Goal: Communication & Community: Share content

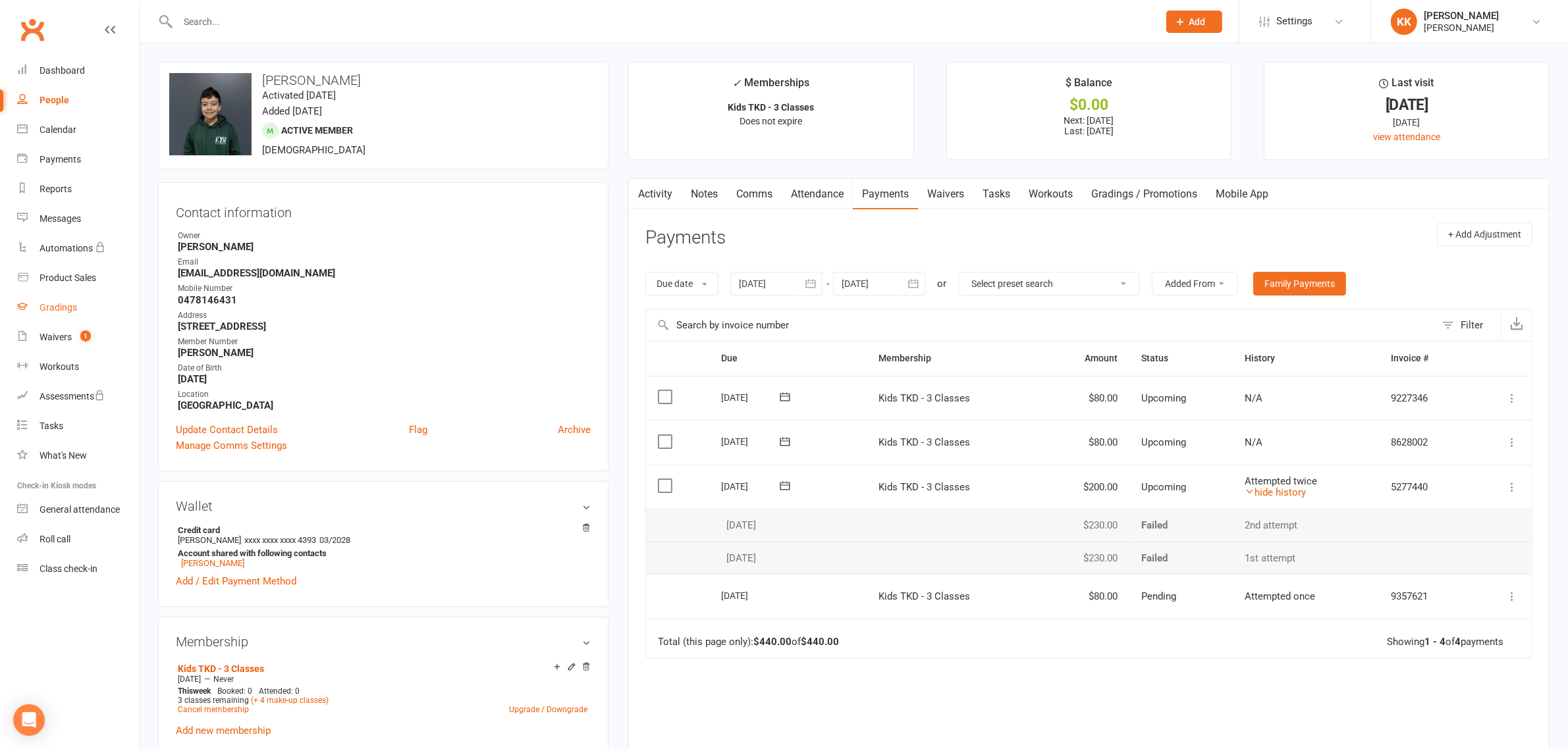
click at [73, 303] on div "Gradings" at bounding box center [57, 307] width 37 height 11
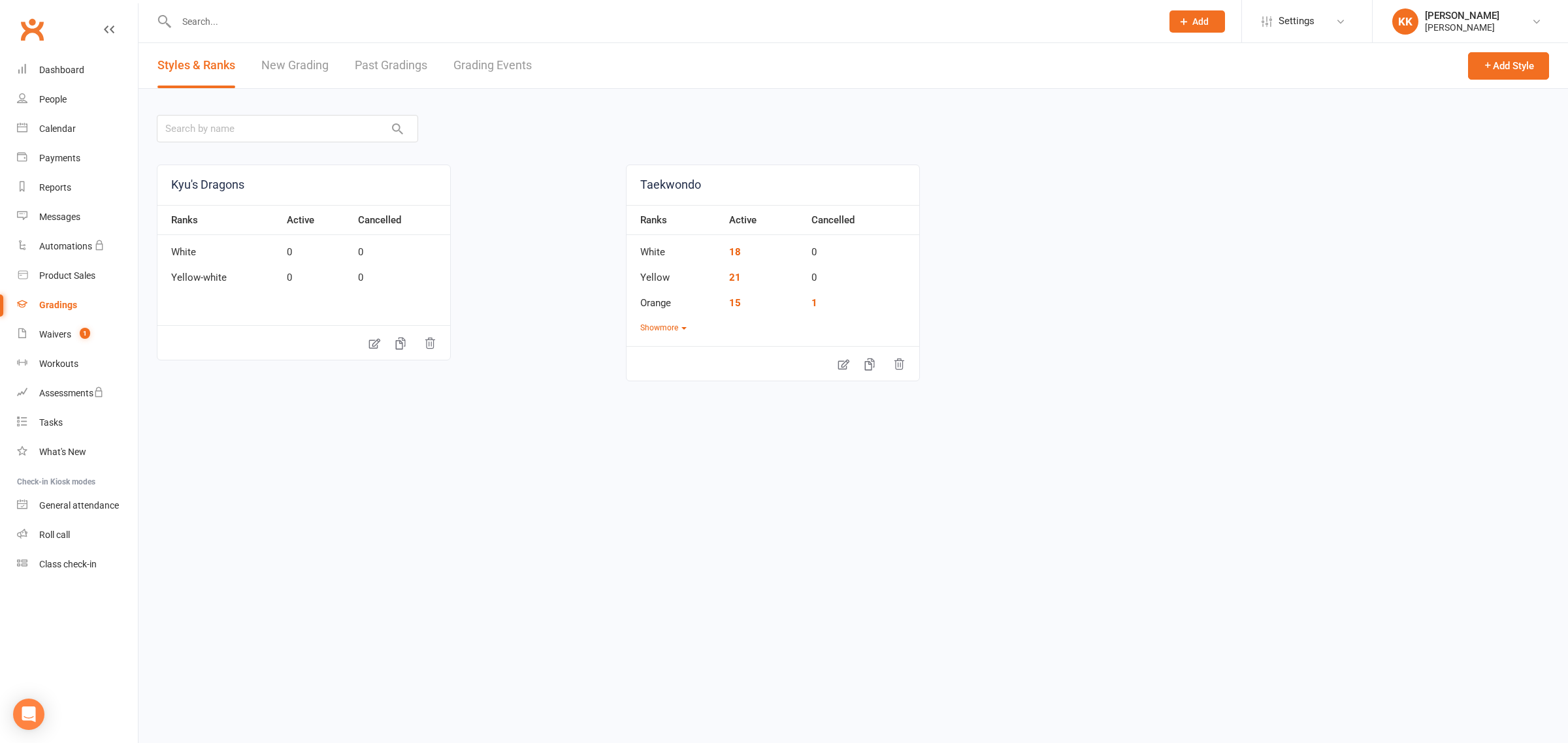
click at [386, 56] on link "Past Gradings" at bounding box center [391, 65] width 72 height 46
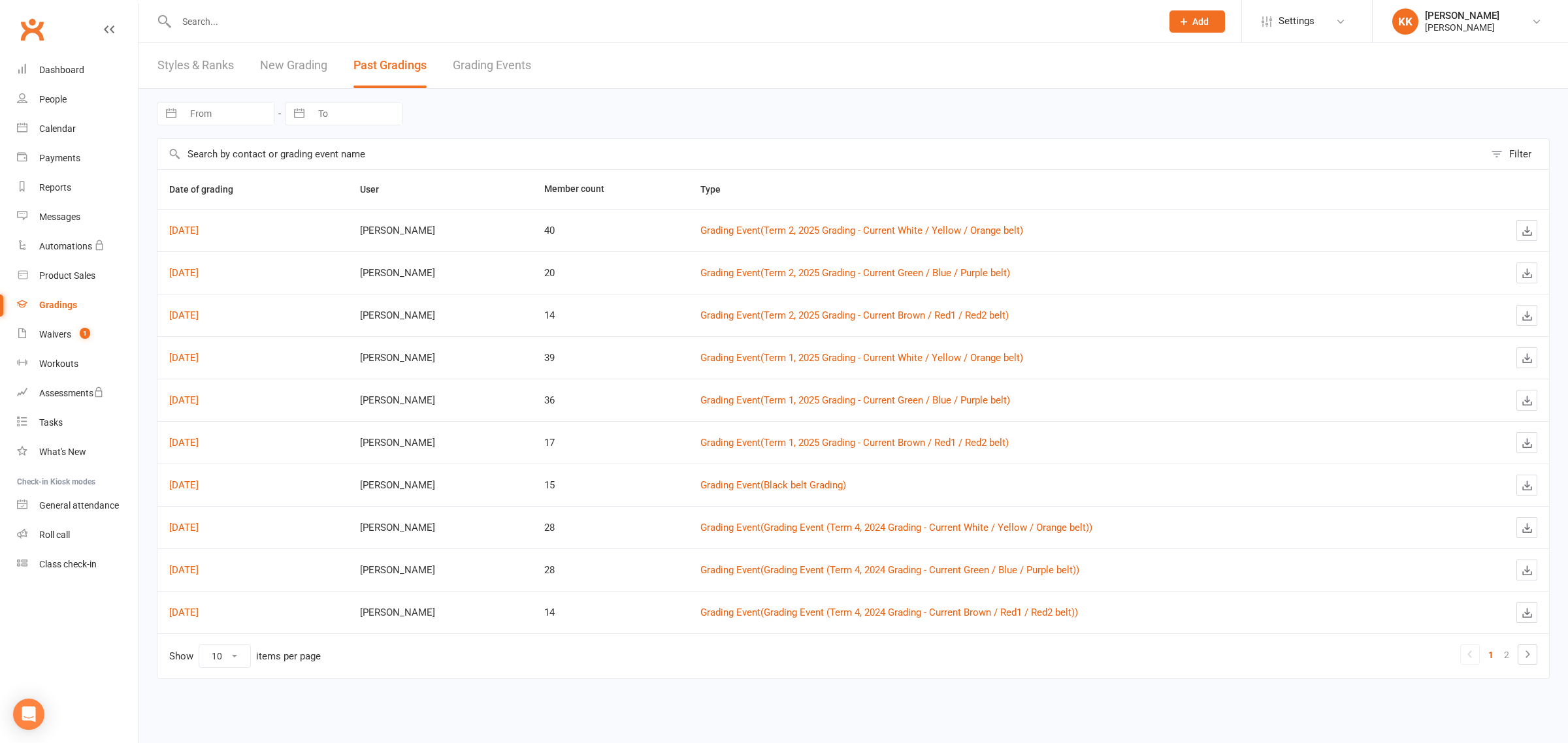
click at [494, 67] on link "Grading Events" at bounding box center [492, 65] width 79 height 46
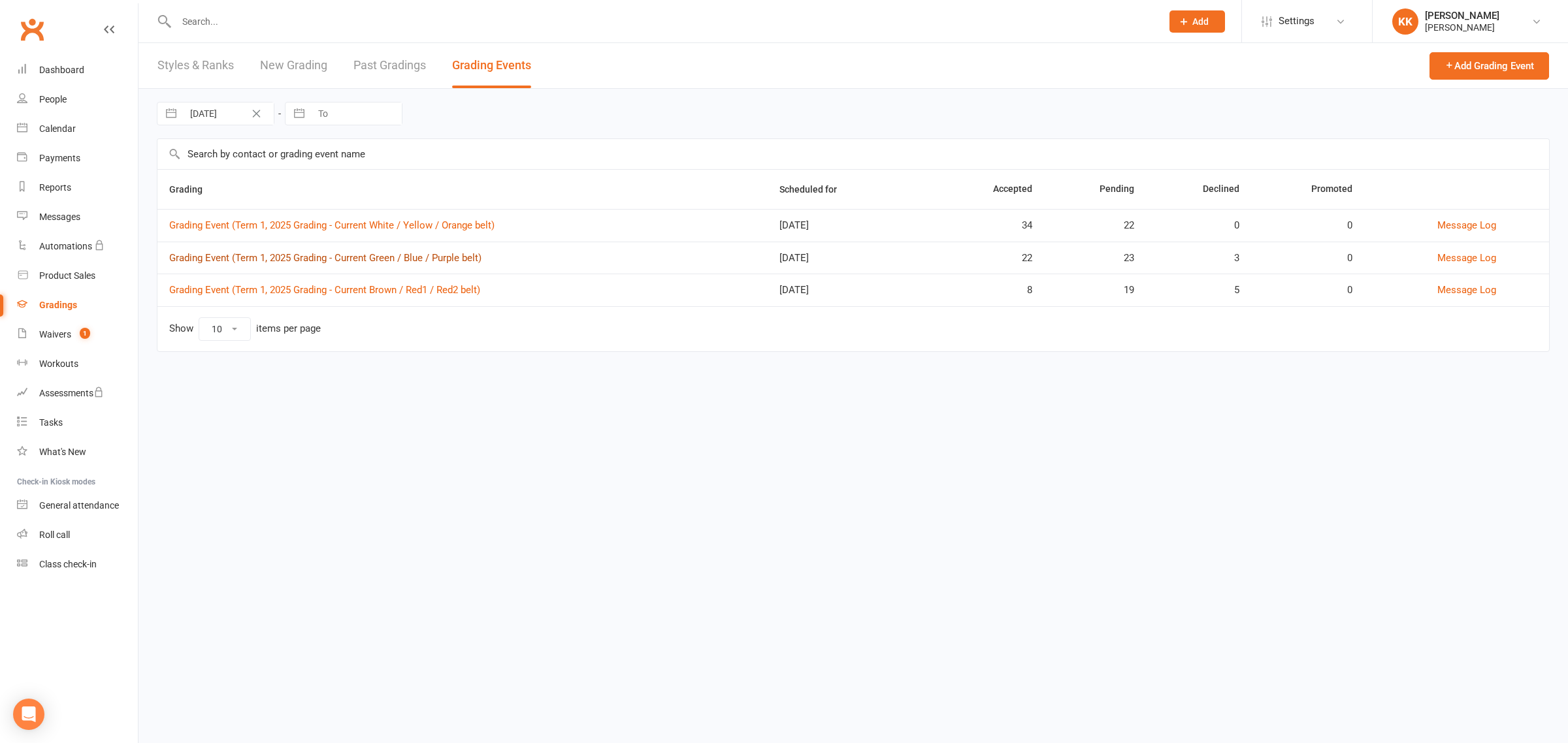
click at [430, 261] on link "Grading Event (Term 1, 2025 Grading - Current Green / Blue / Purple belt)" at bounding box center [325, 258] width 312 height 11
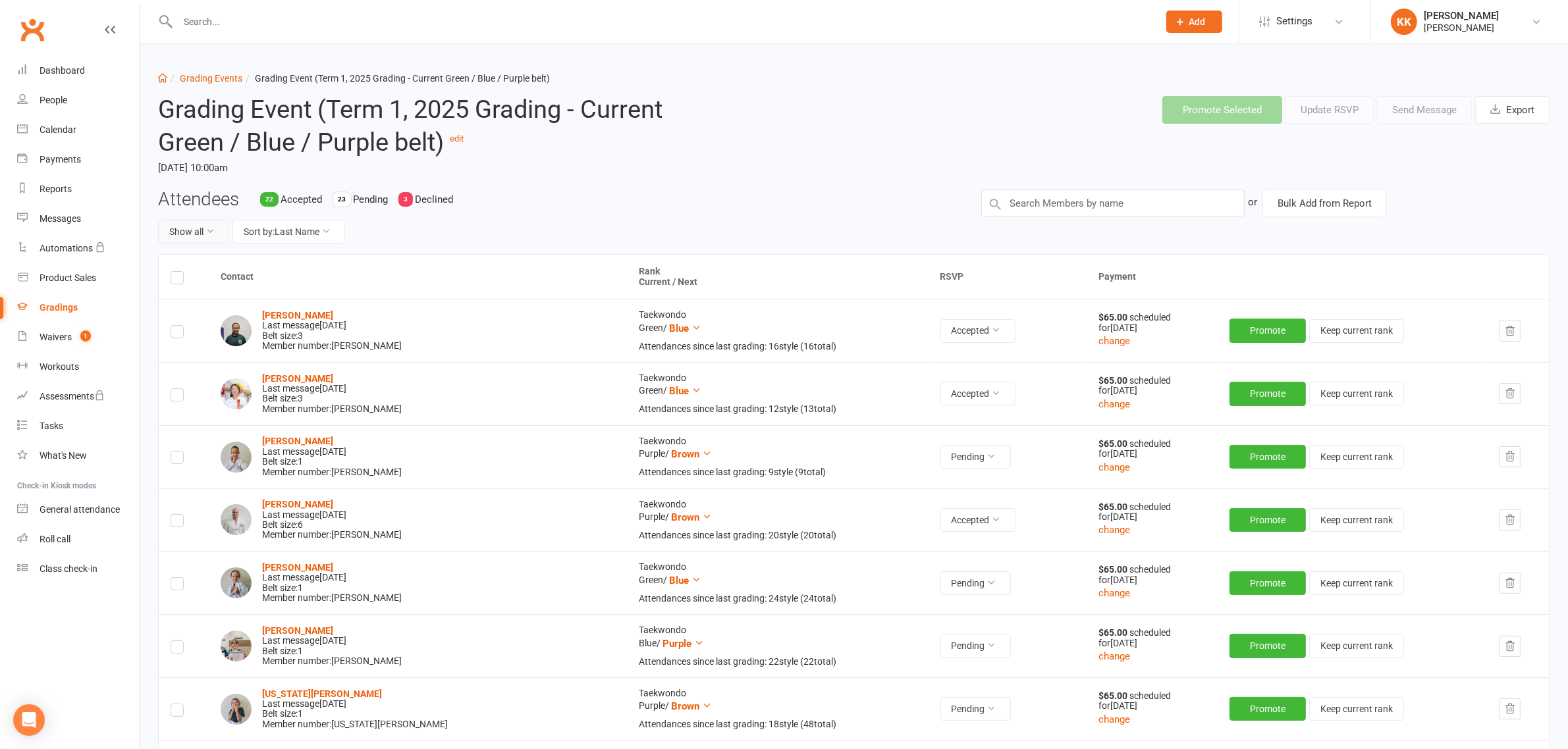
click at [209, 231] on icon at bounding box center [210, 231] width 10 height 10
click at [217, 293] on link "Accepted only" at bounding box center [224, 288] width 130 height 27
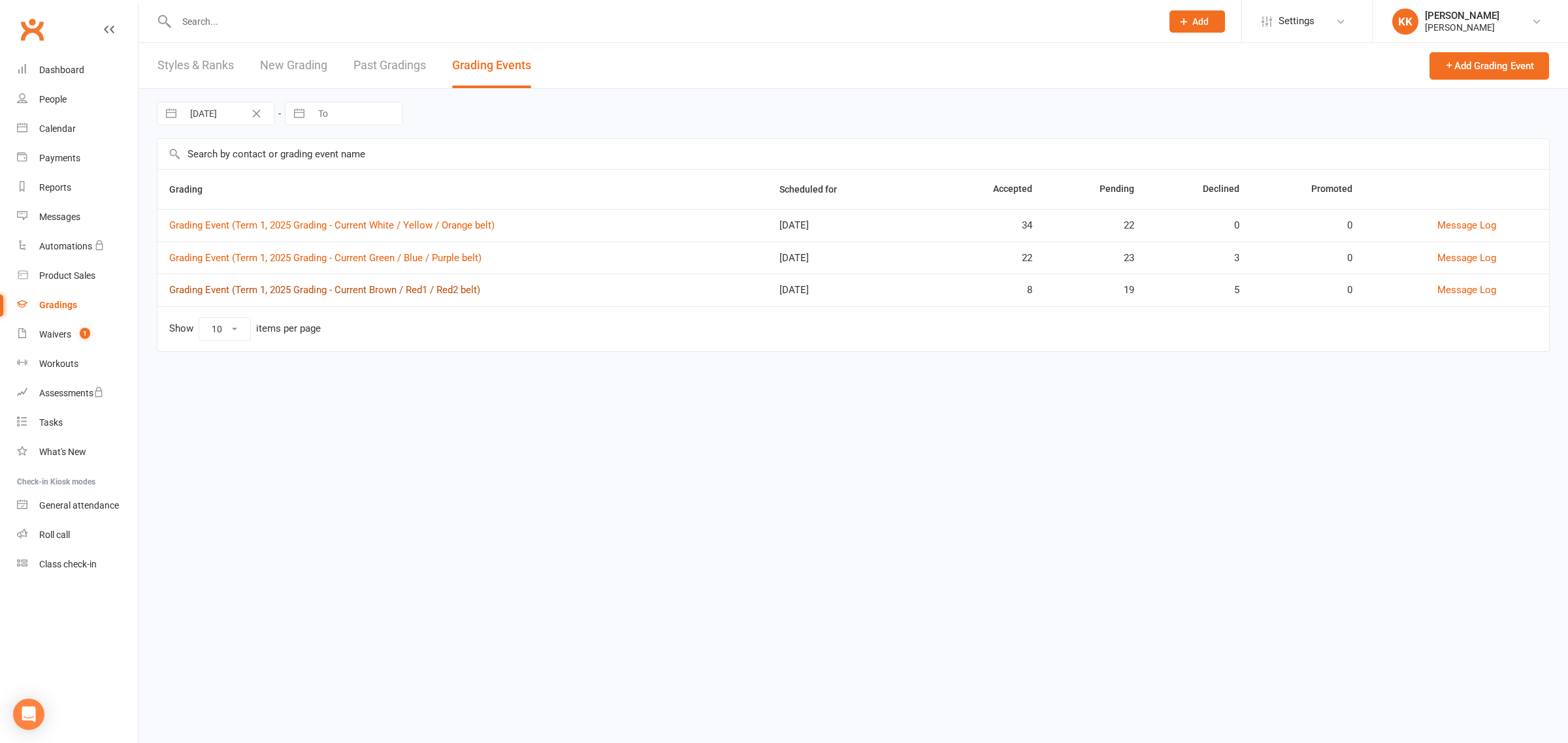
click at [259, 288] on link "Grading Event (Term 1, 2025 Grading - Current Brown / Red1 / Red2 belt)" at bounding box center [325, 289] width 311 height 11
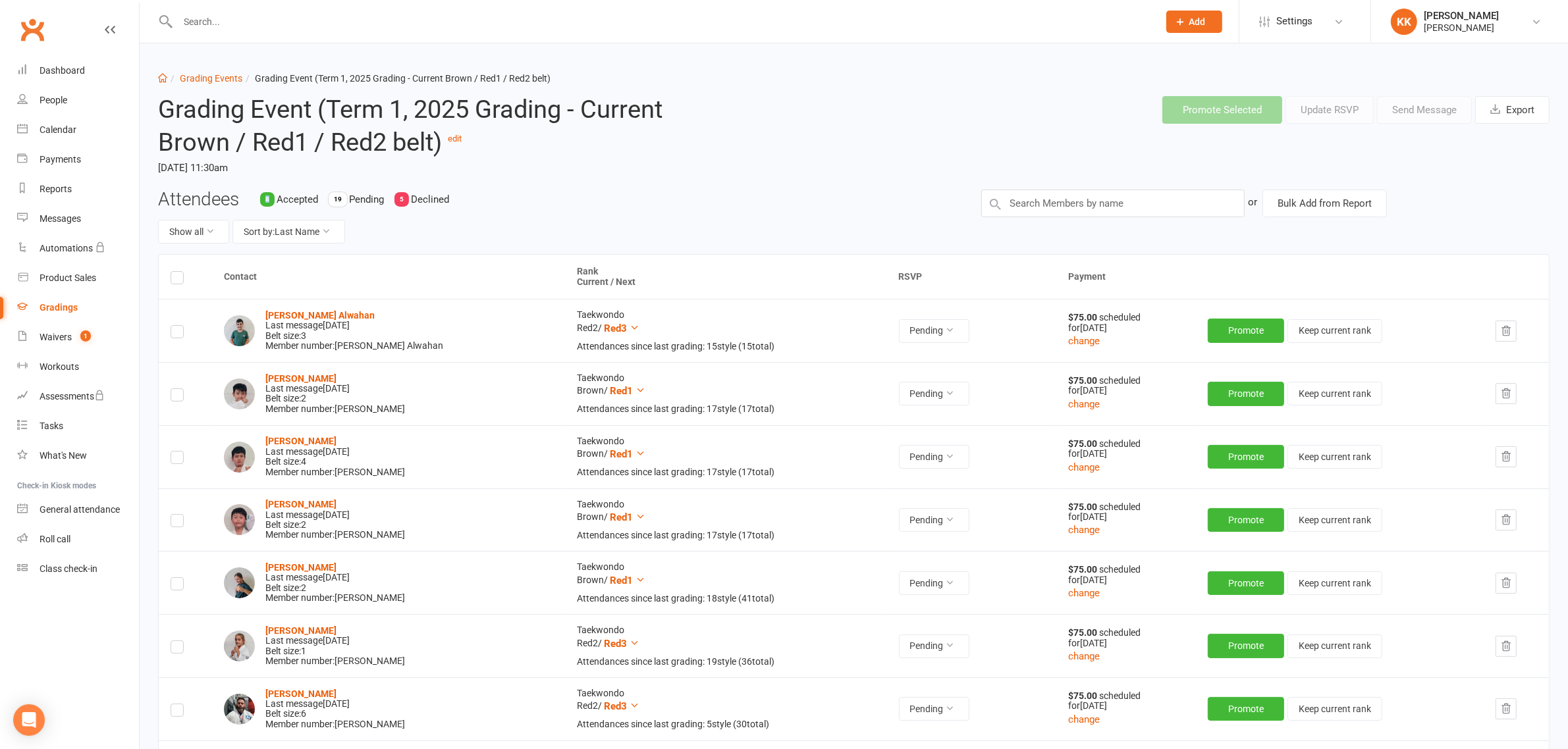
drag, startPoint x: 268, startPoint y: 196, endPoint x: 335, endPoint y: 211, distance: 68.7
click at [271, 196] on div "8" at bounding box center [267, 199] width 14 height 14
click at [458, 229] on div "Show all Sort by: Last Name" at bounding box center [560, 231] width 804 height 24
click at [215, 223] on button "Show all" at bounding box center [193, 231] width 71 height 24
click at [217, 293] on link "Accepted only" at bounding box center [224, 288] width 130 height 27
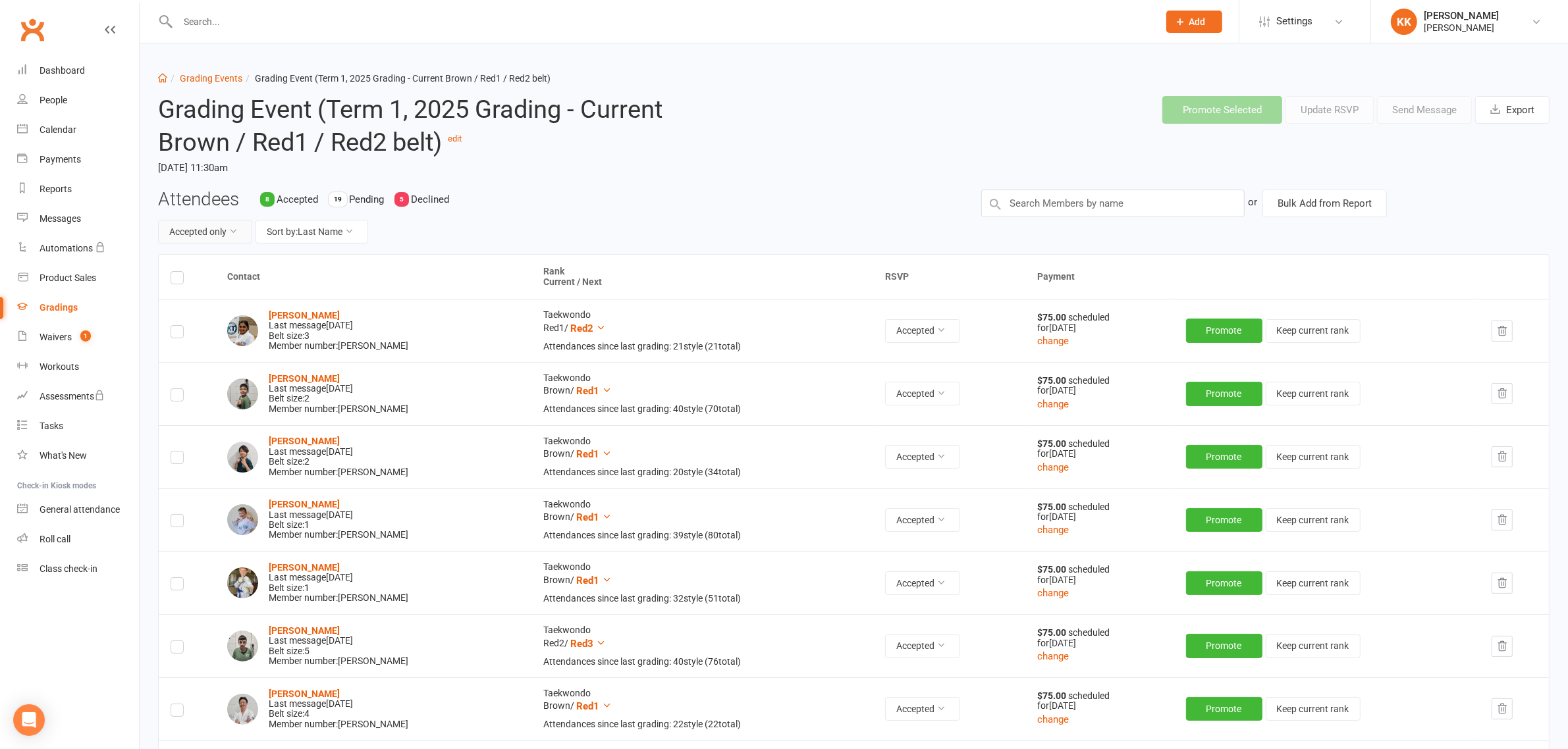
click at [221, 231] on button "Accepted only" at bounding box center [205, 231] width 94 height 24
click at [193, 80] on link "Grading Events" at bounding box center [210, 77] width 62 height 11
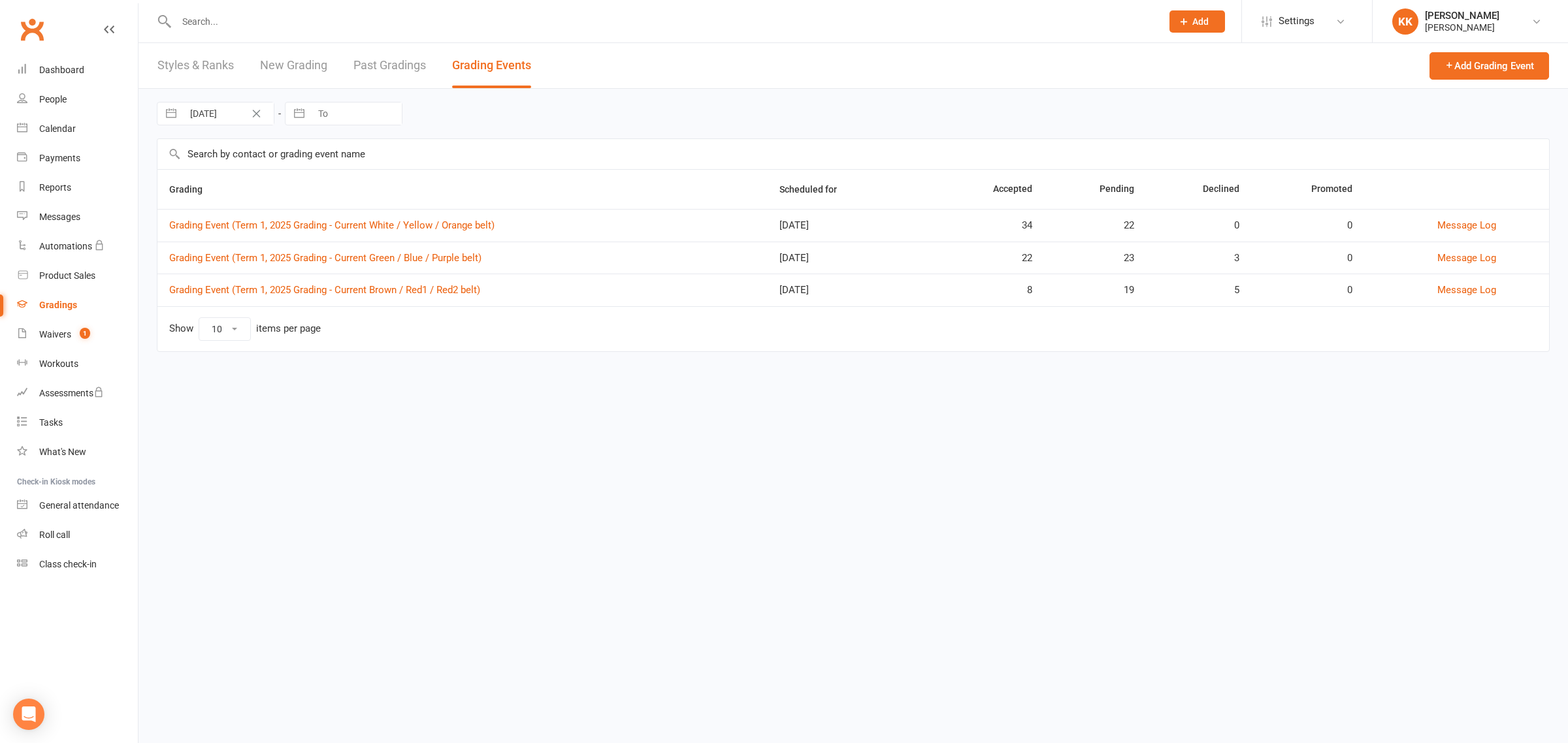
click at [344, 251] on td "Grading Event (Term 1, 2025 Grading - Current Green / Blue / Purple belt)" at bounding box center [462, 258] width 610 height 32
click at [341, 253] on link "Grading Event (Term 1, 2025 Grading - Current Green / Blue / Purple belt)" at bounding box center [325, 258] width 312 height 11
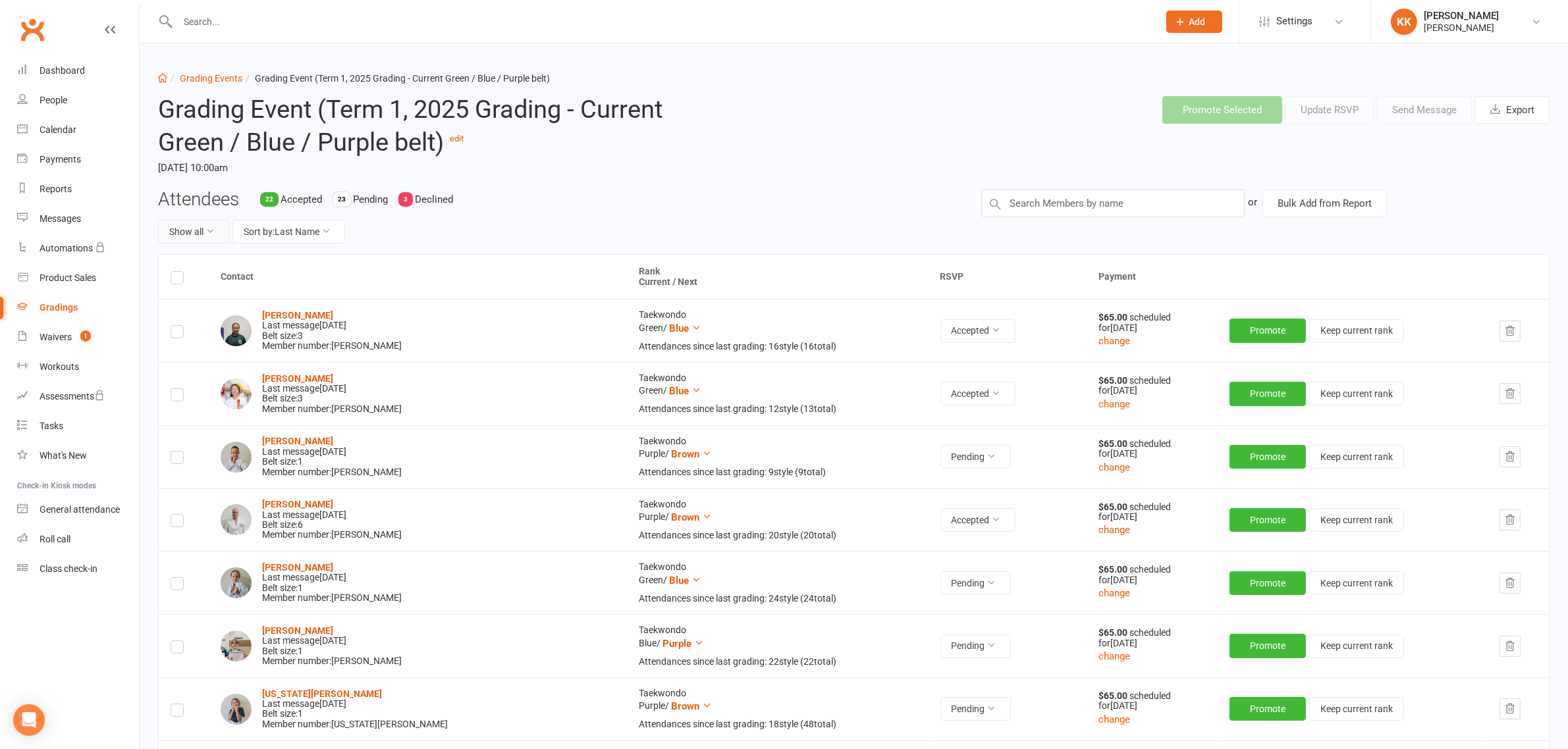
click at [212, 229] on icon at bounding box center [210, 231] width 10 height 10
click at [206, 288] on link "Accepted only" at bounding box center [224, 288] width 130 height 27
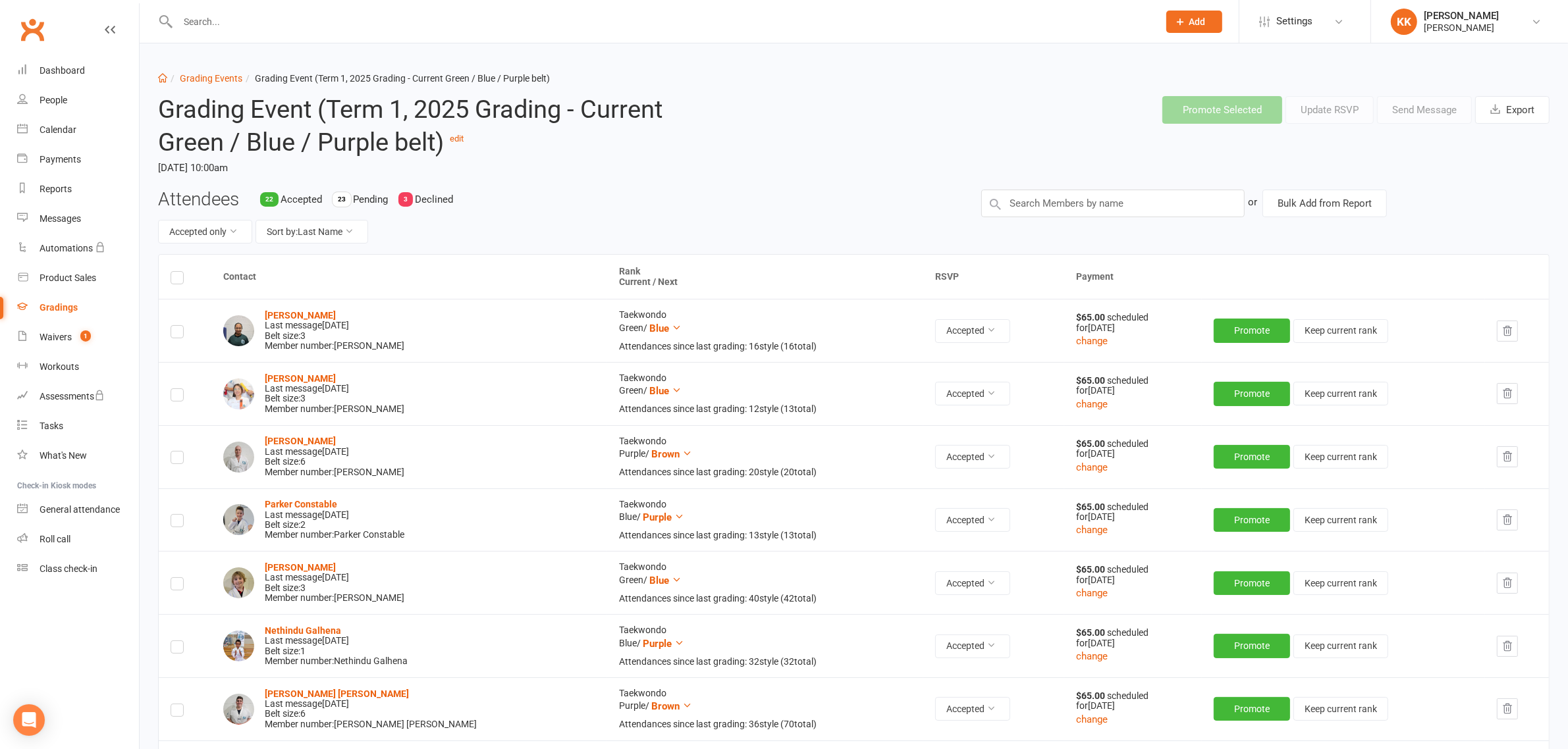
click at [412, 235] on div "Accepted only Sort by: Last Name" at bounding box center [560, 231] width 804 height 24
click at [60, 126] on div "Calendar" at bounding box center [57, 129] width 37 height 11
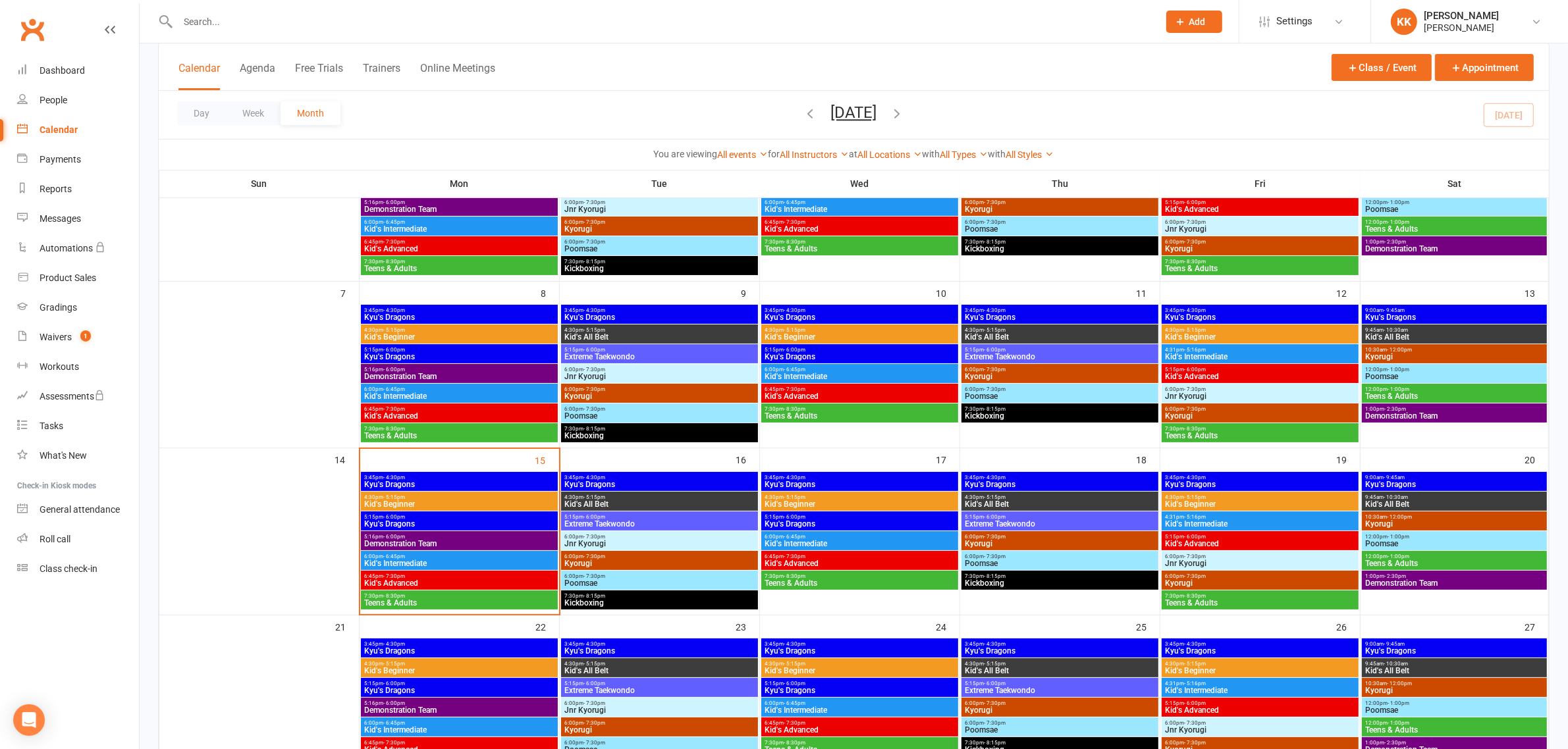
scroll to position [165, 0]
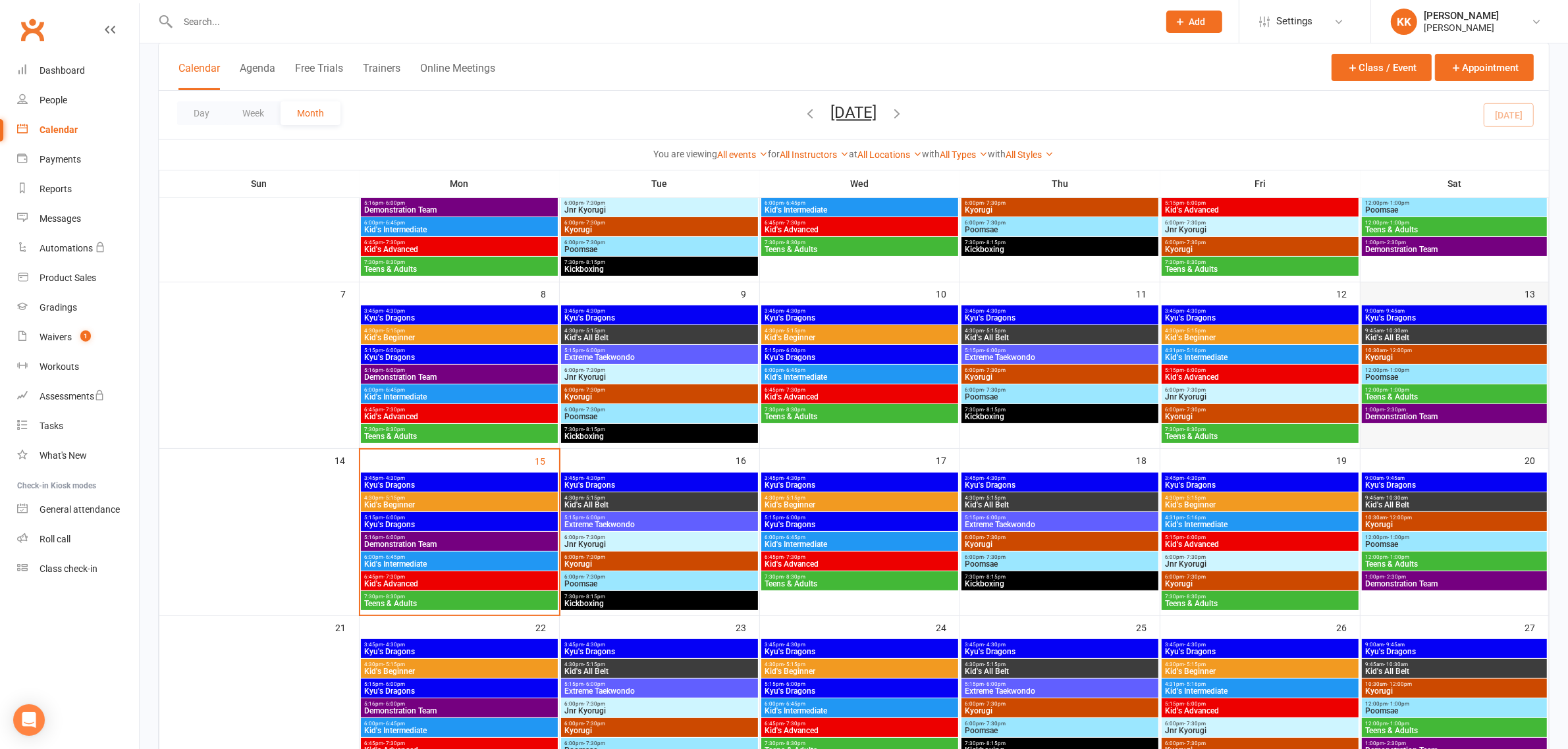
click at [1513, 303] on div "13" at bounding box center [1454, 363] width 188 height 162
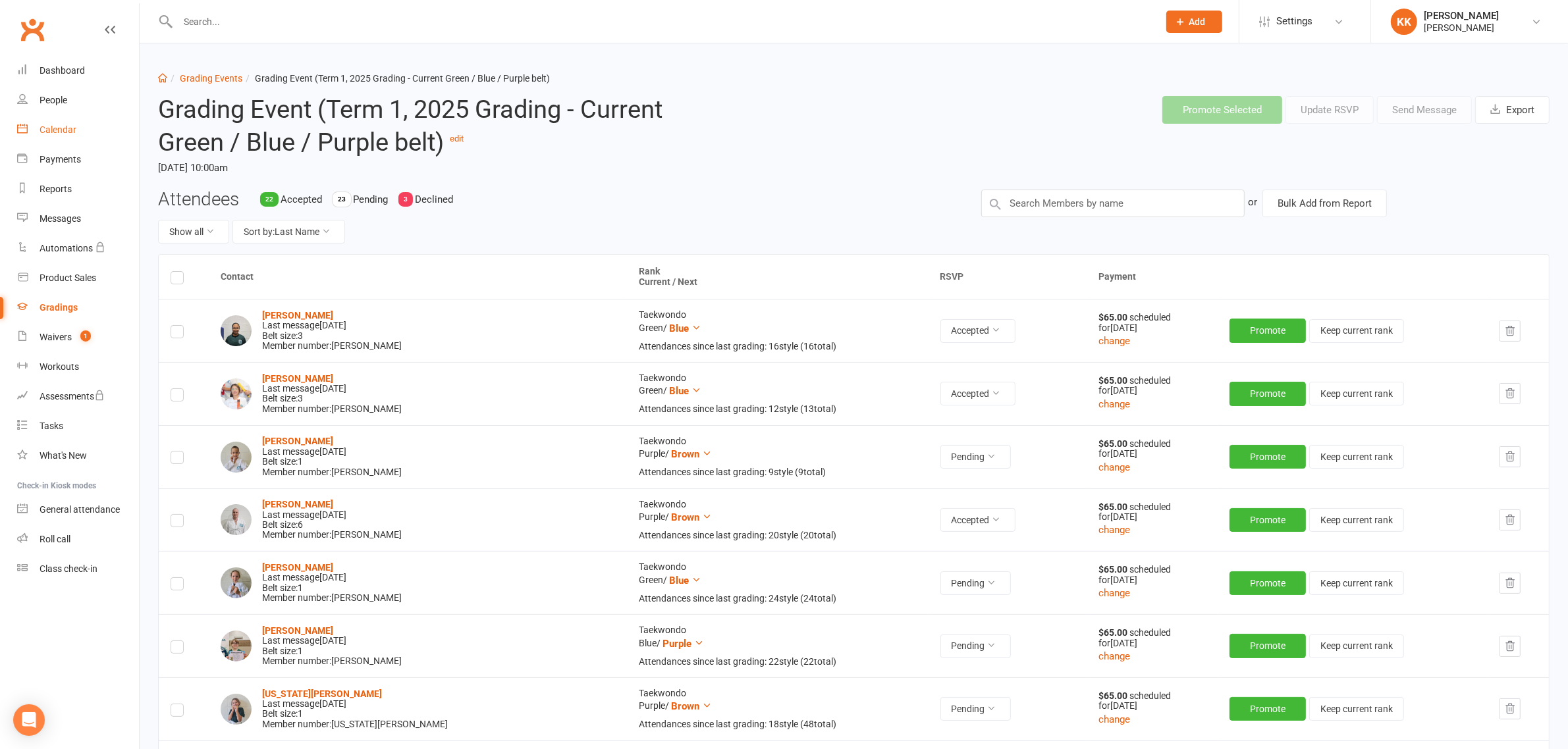
click at [60, 130] on div "Calendar" at bounding box center [57, 129] width 37 height 11
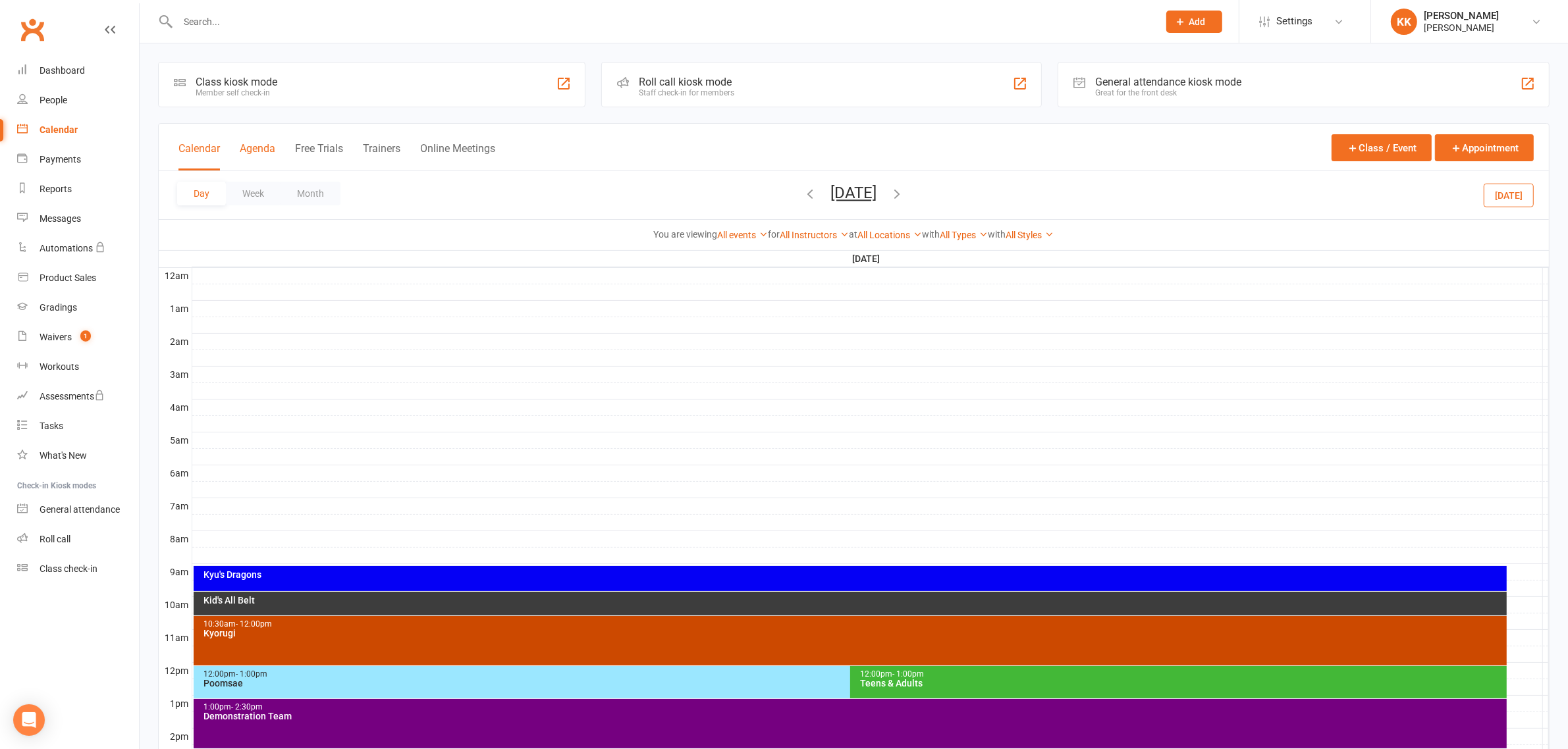
click at [254, 144] on button "Agenda" at bounding box center [257, 157] width 35 height 29
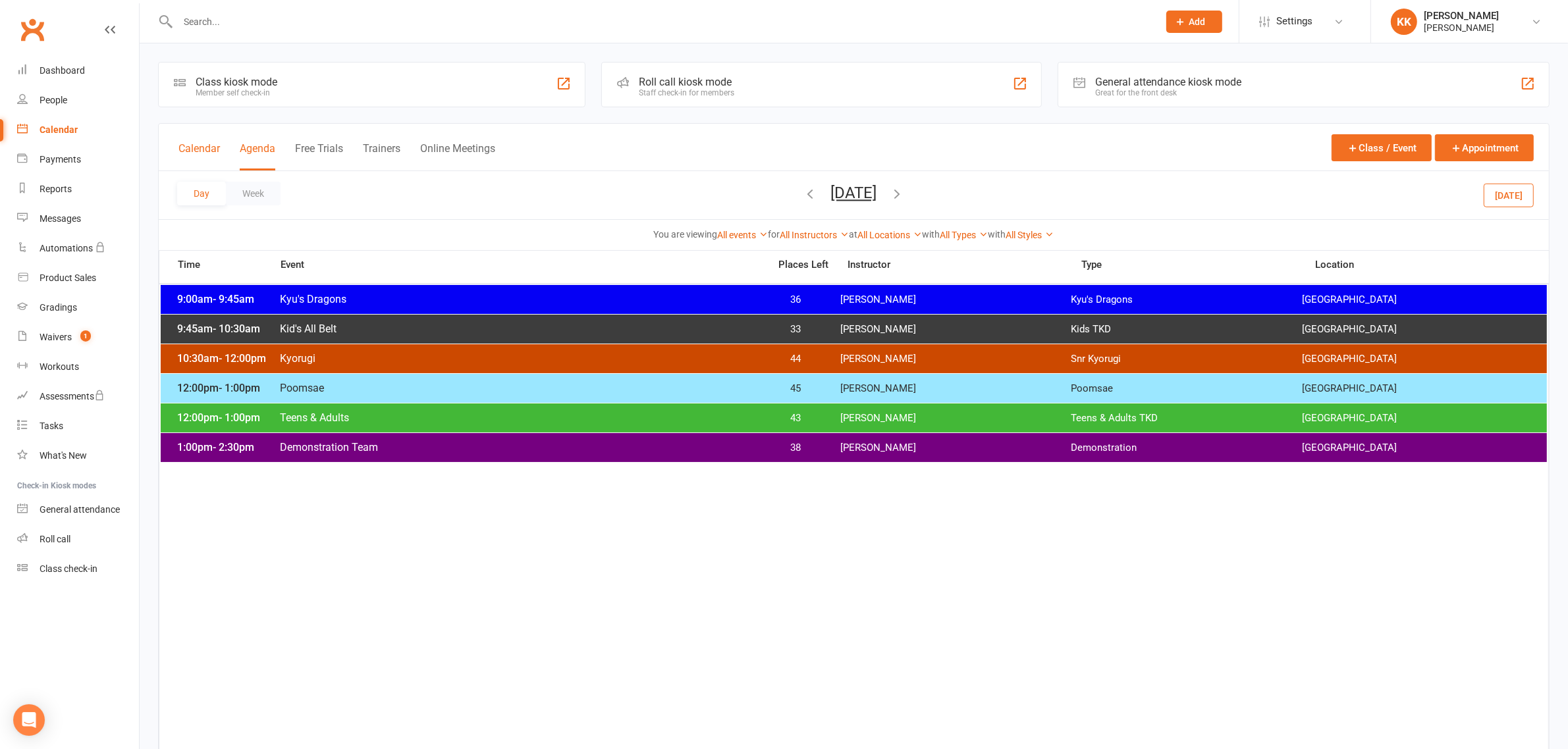
click at [195, 143] on button "Calendar" at bounding box center [199, 157] width 41 height 29
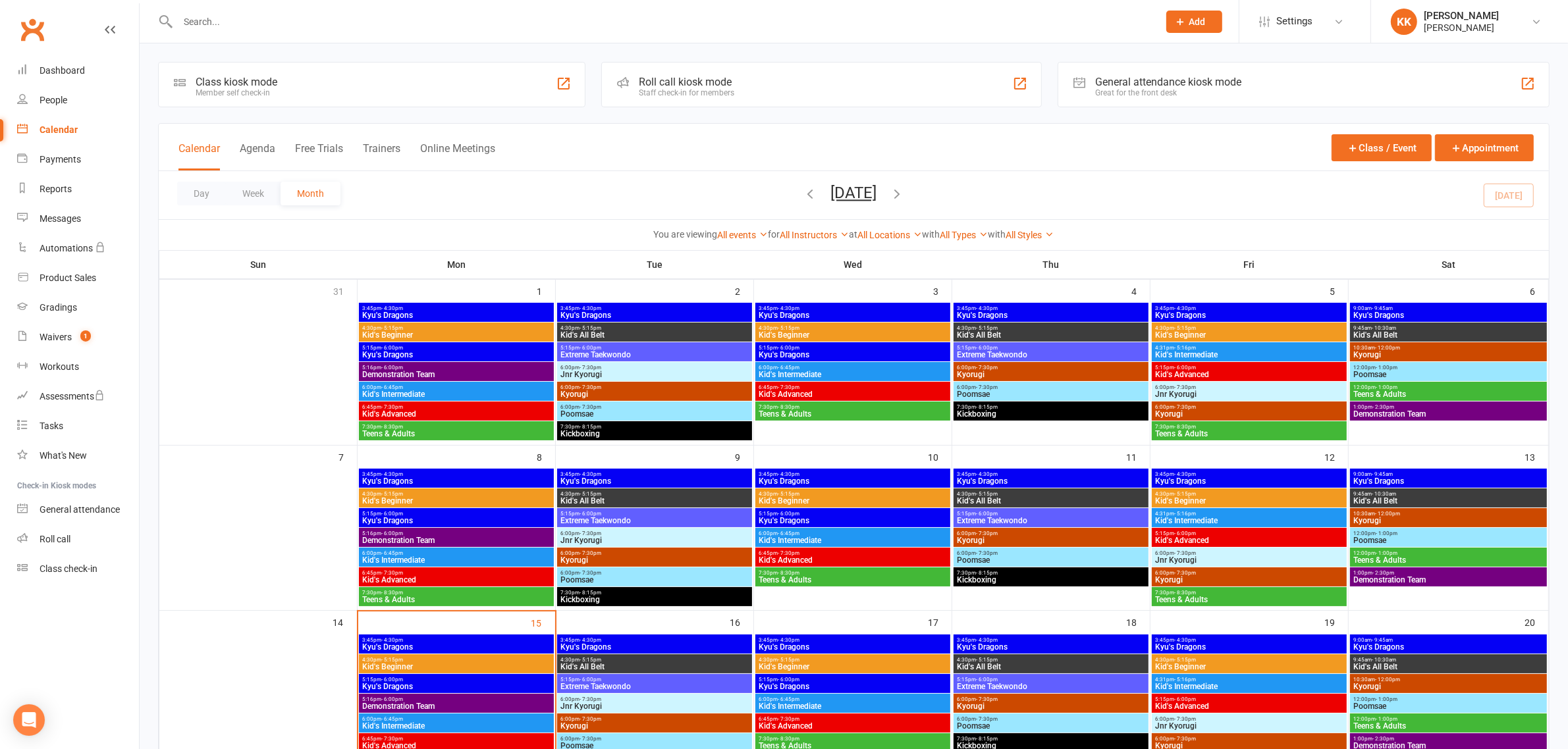
click at [1438, 474] on span "9:00am - 9:45am" at bounding box center [1448, 474] width 191 height 6
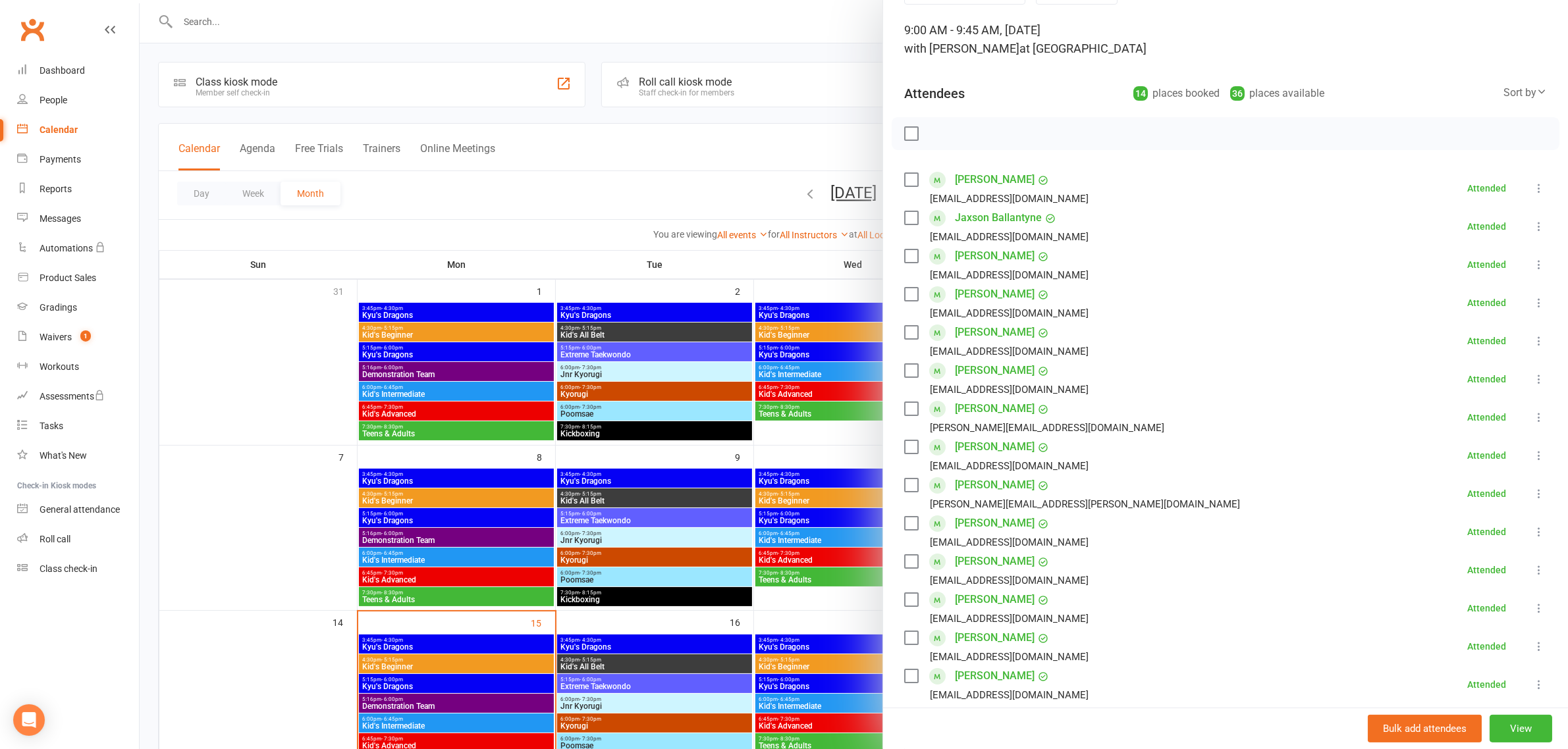
scroll to position [247, 0]
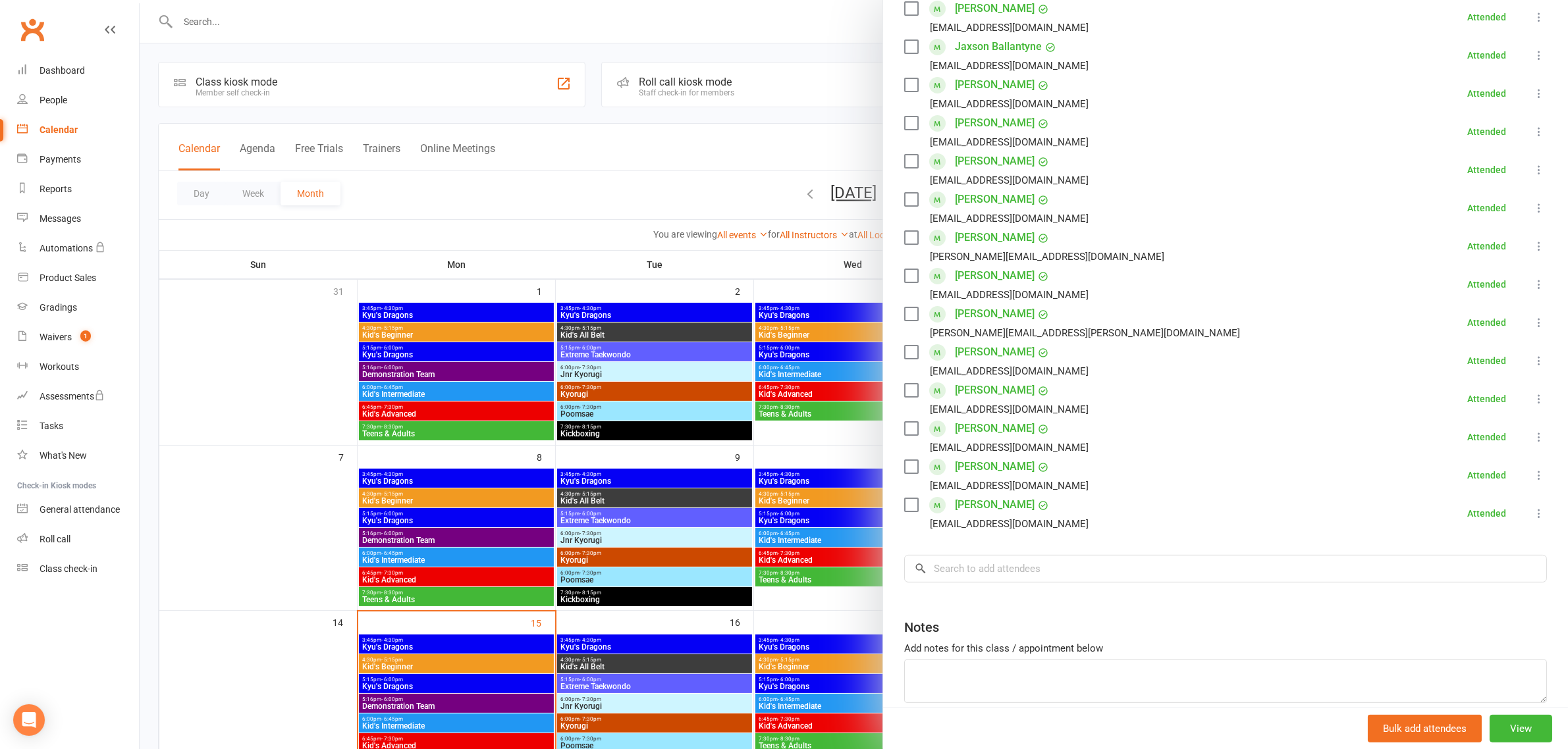
click at [713, 424] on div at bounding box center [853, 374] width 1428 height 749
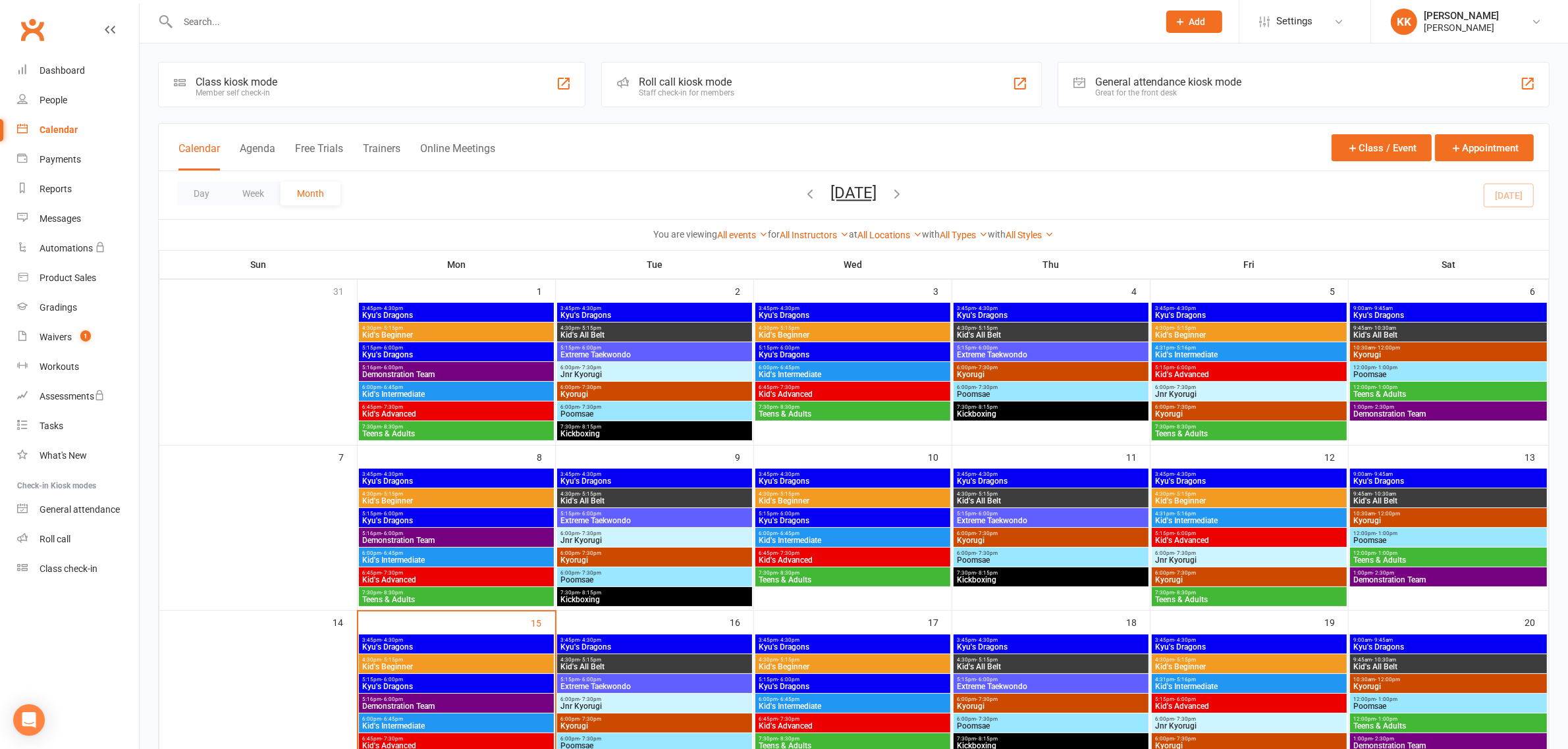
click at [1450, 490] on div "9:45am - 10:30am Kid's All Belt" at bounding box center [1447, 498] width 196 height 19
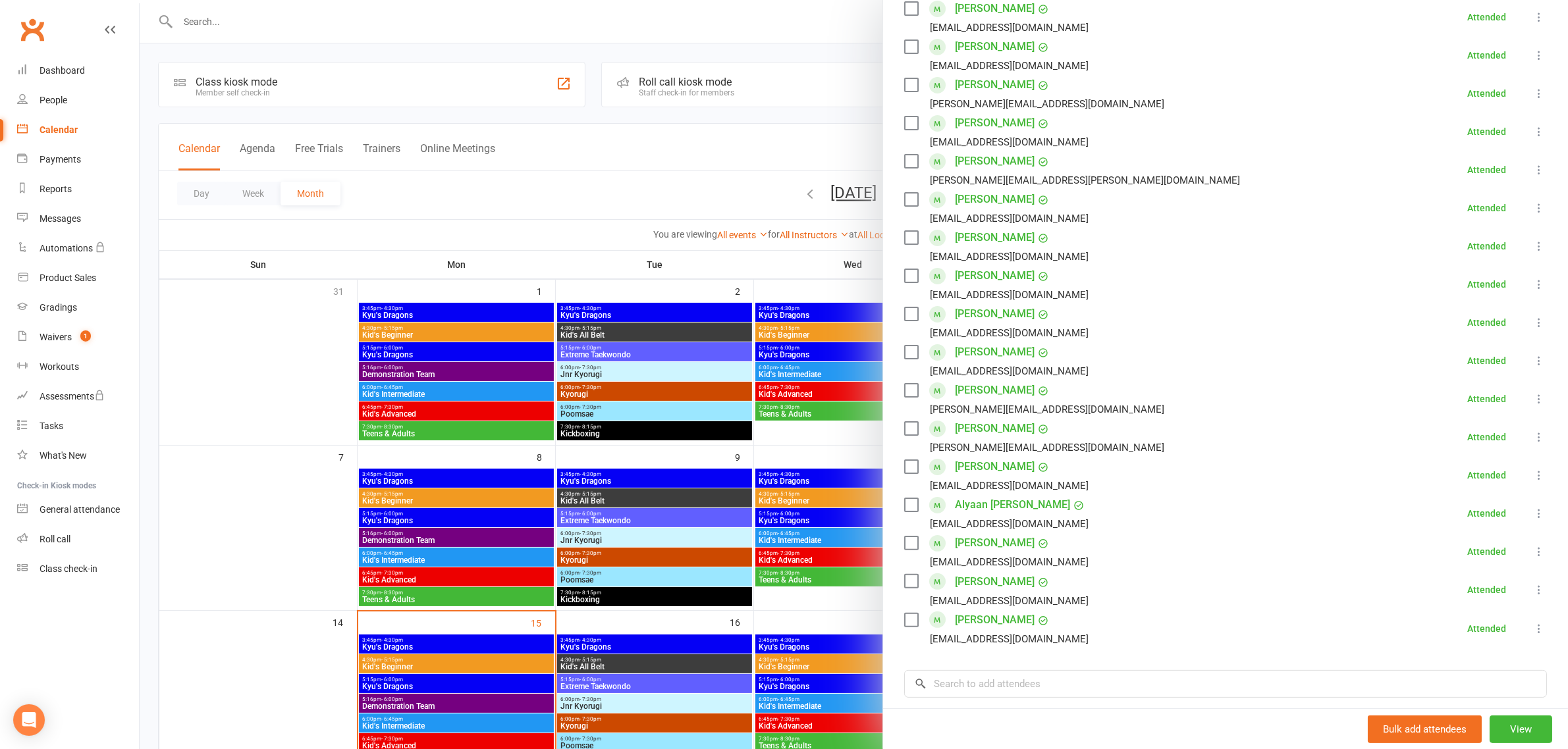
click at [746, 429] on div at bounding box center [853, 374] width 1428 height 749
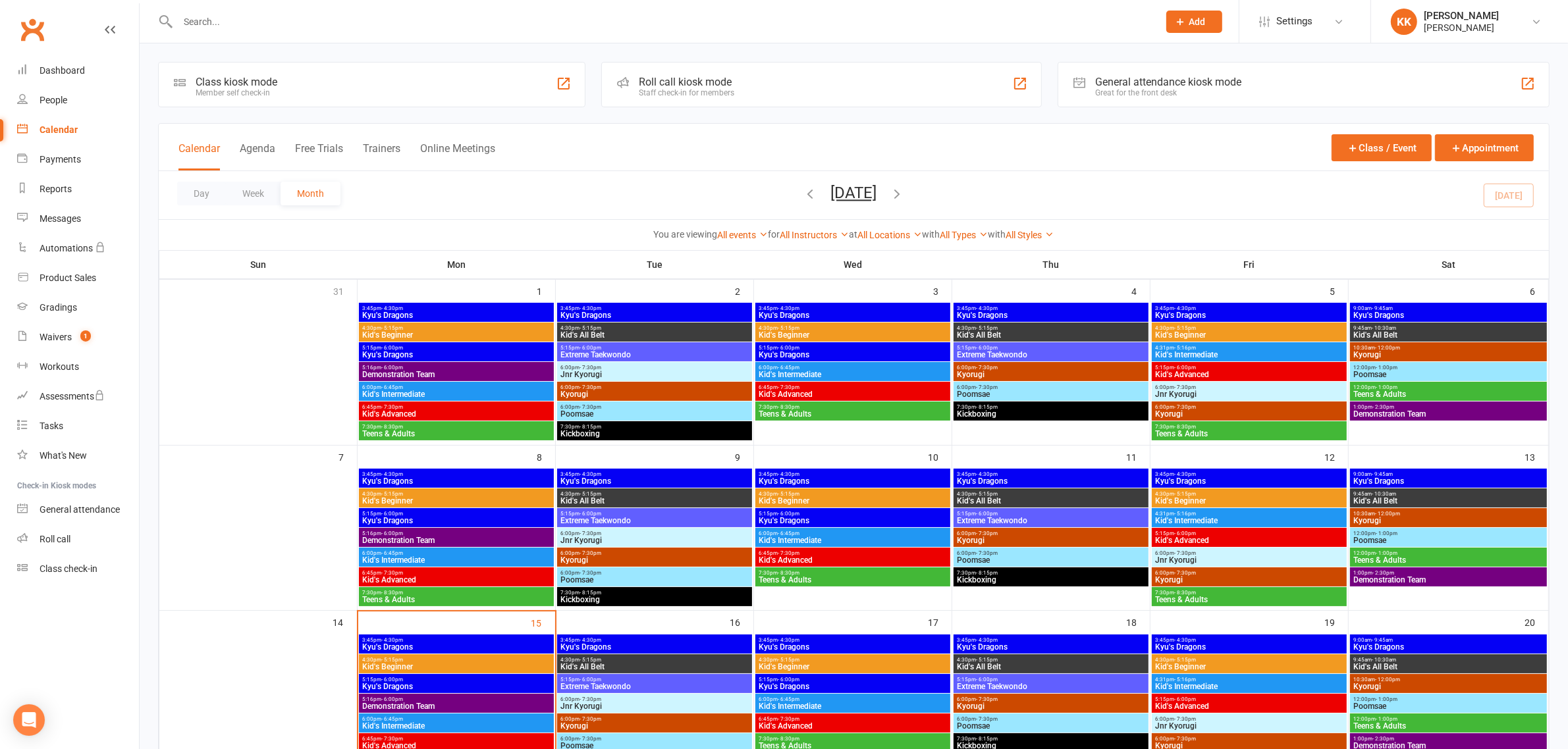
click at [1461, 518] on span "Kyorugi" at bounding box center [1448, 520] width 191 height 8
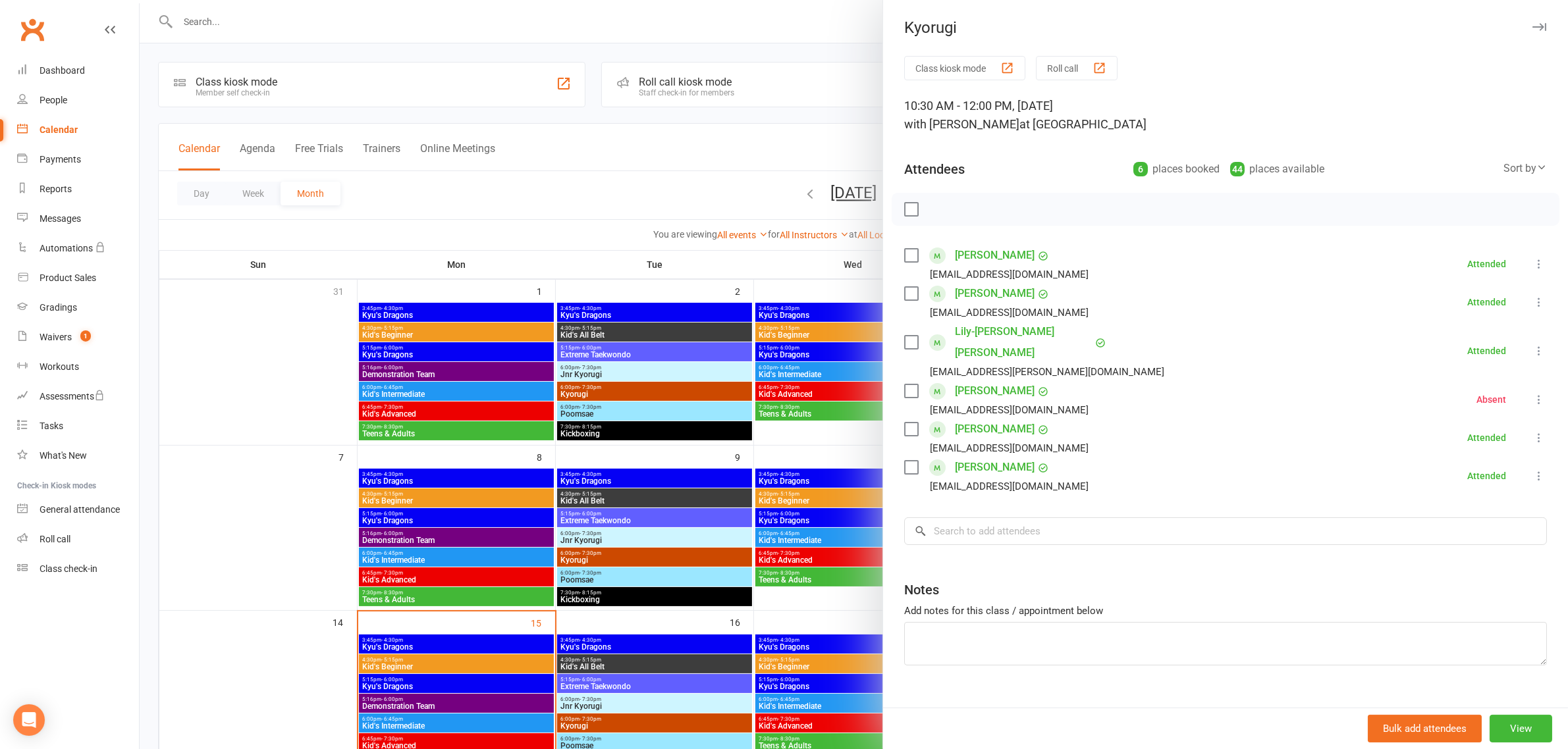
click at [1533, 393] on icon at bounding box center [1539, 400] width 13 height 13
click at [1422, 465] on link "Check in" at bounding box center [1469, 478] width 154 height 27
click at [959, 521] on input "search" at bounding box center [1226, 531] width 643 height 28
type input "v"
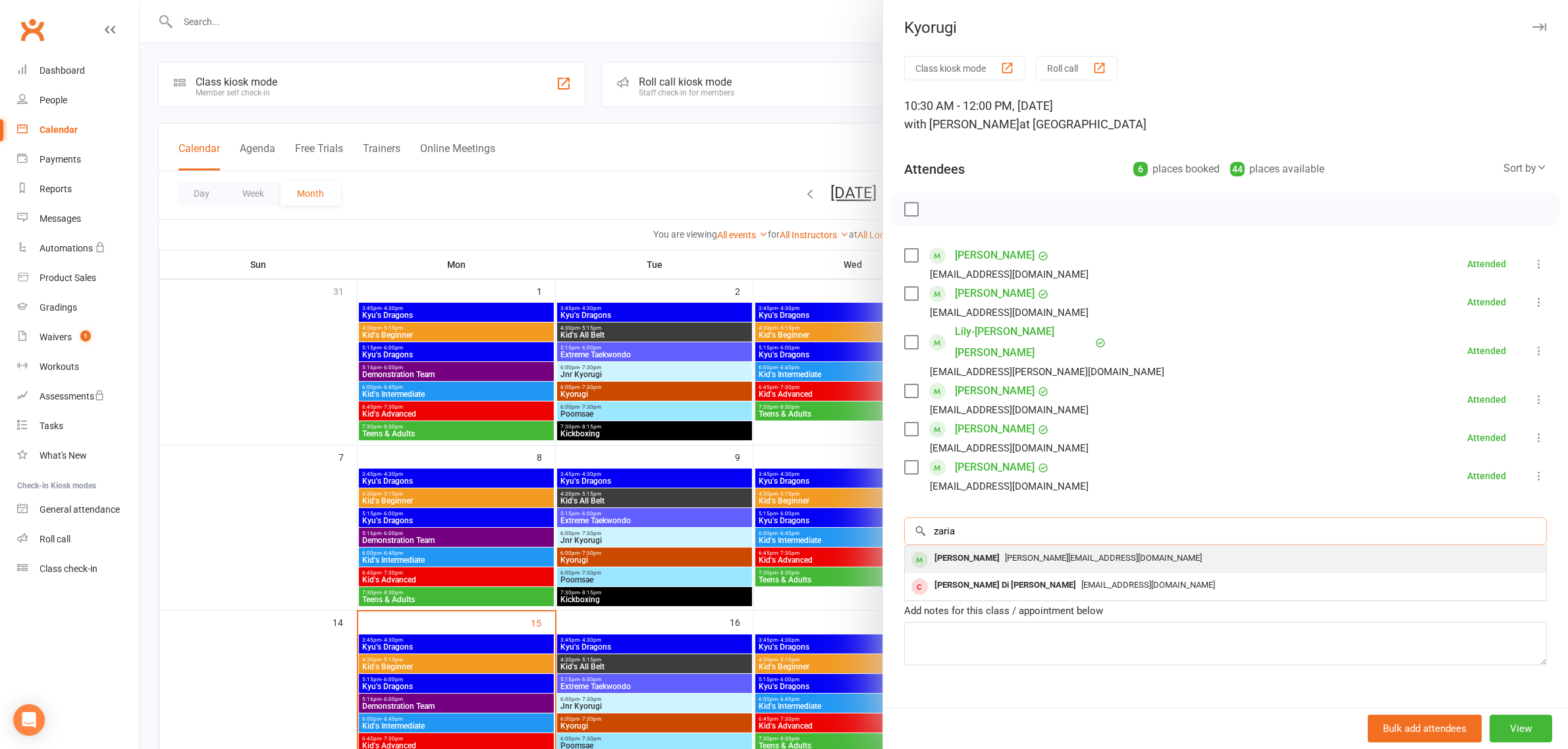
type input "zaria"
click at [992, 549] on div "[PERSON_NAME][EMAIL_ADDRESS][DOMAIN_NAME]" at bounding box center [1226, 559] width 631 height 19
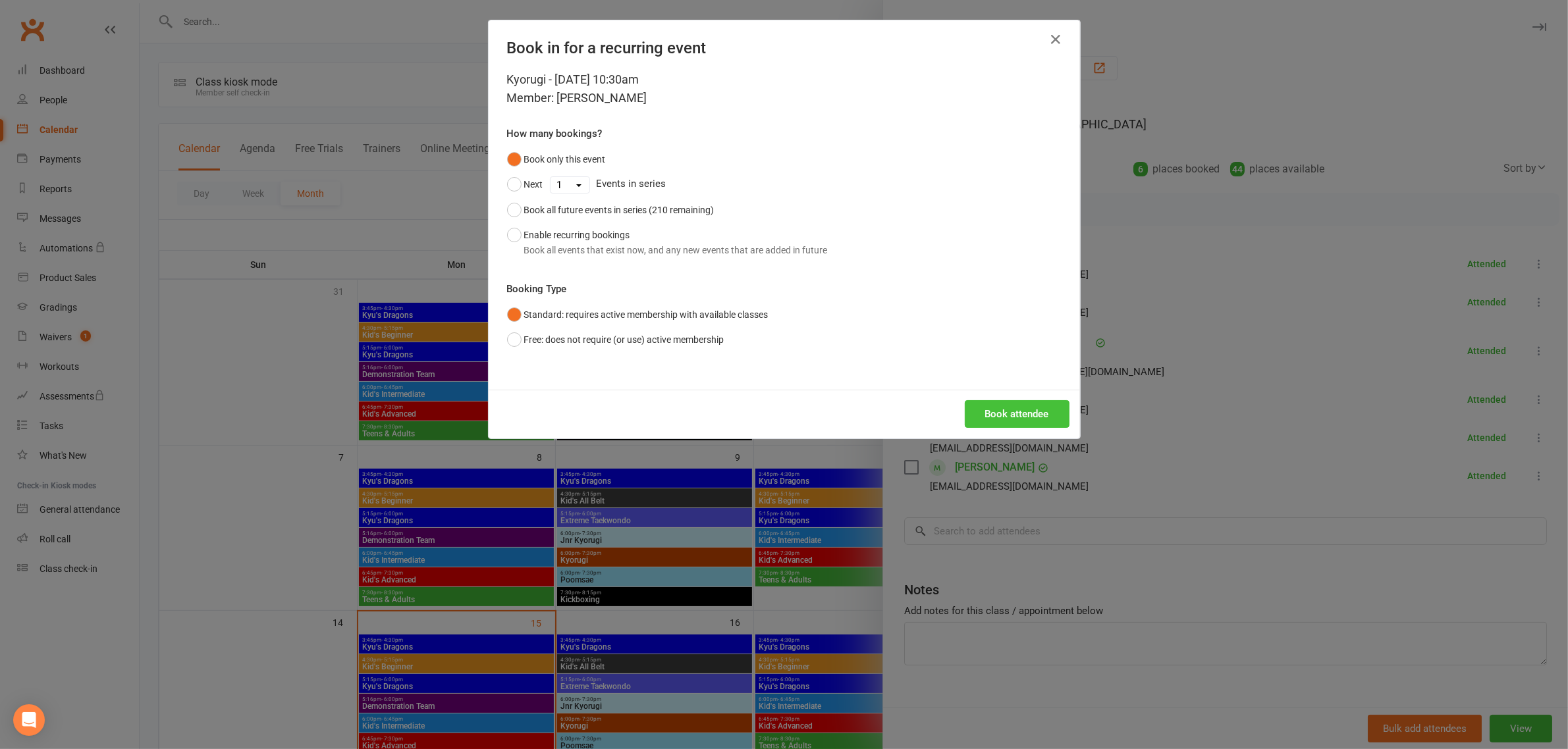
click at [996, 422] on button "Book attendee" at bounding box center [1017, 414] width 104 height 28
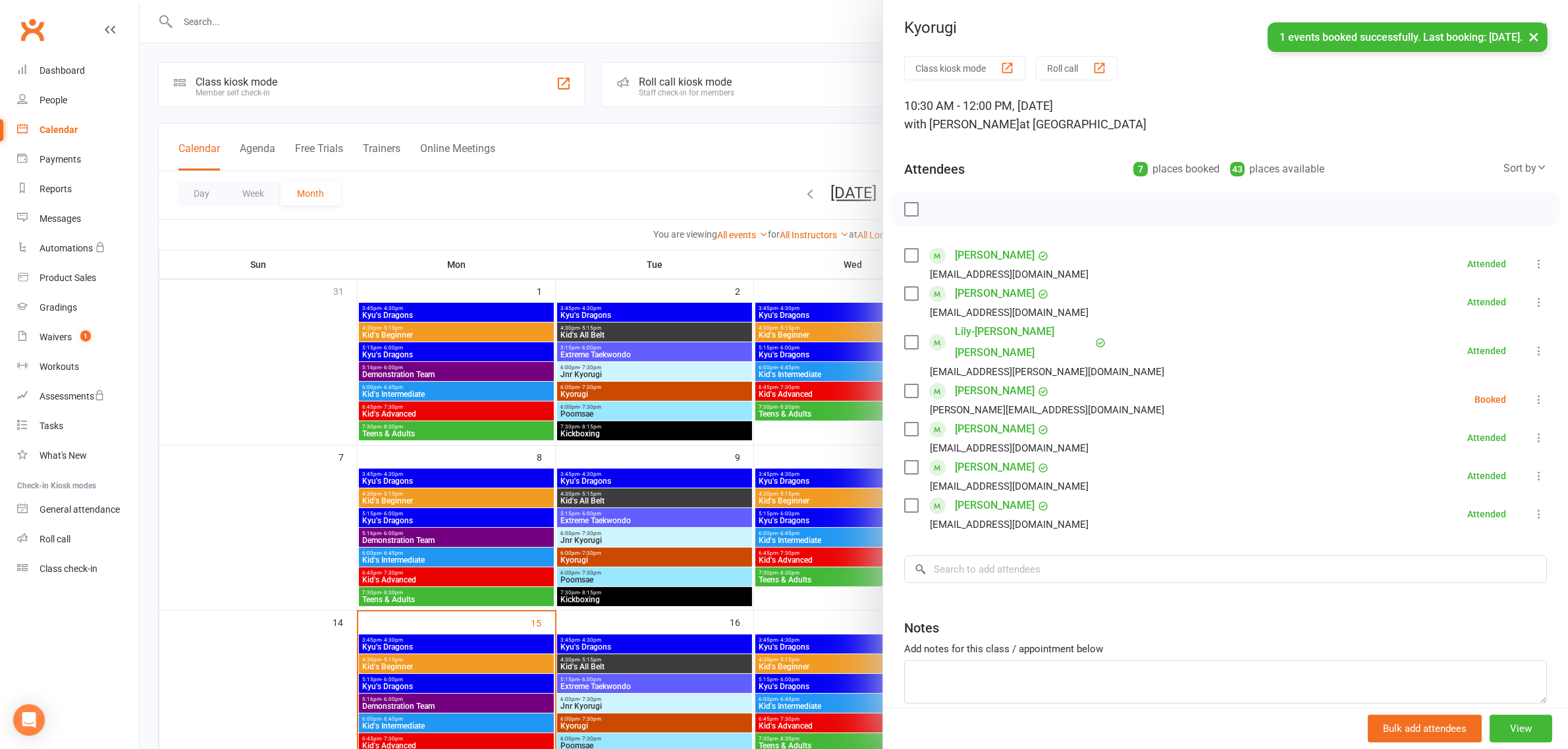
click at [1533, 393] on icon at bounding box center [1539, 400] width 13 height 13
click at [1432, 465] on link "Check in" at bounding box center [1469, 478] width 154 height 27
click at [873, 422] on div at bounding box center [853, 374] width 1428 height 749
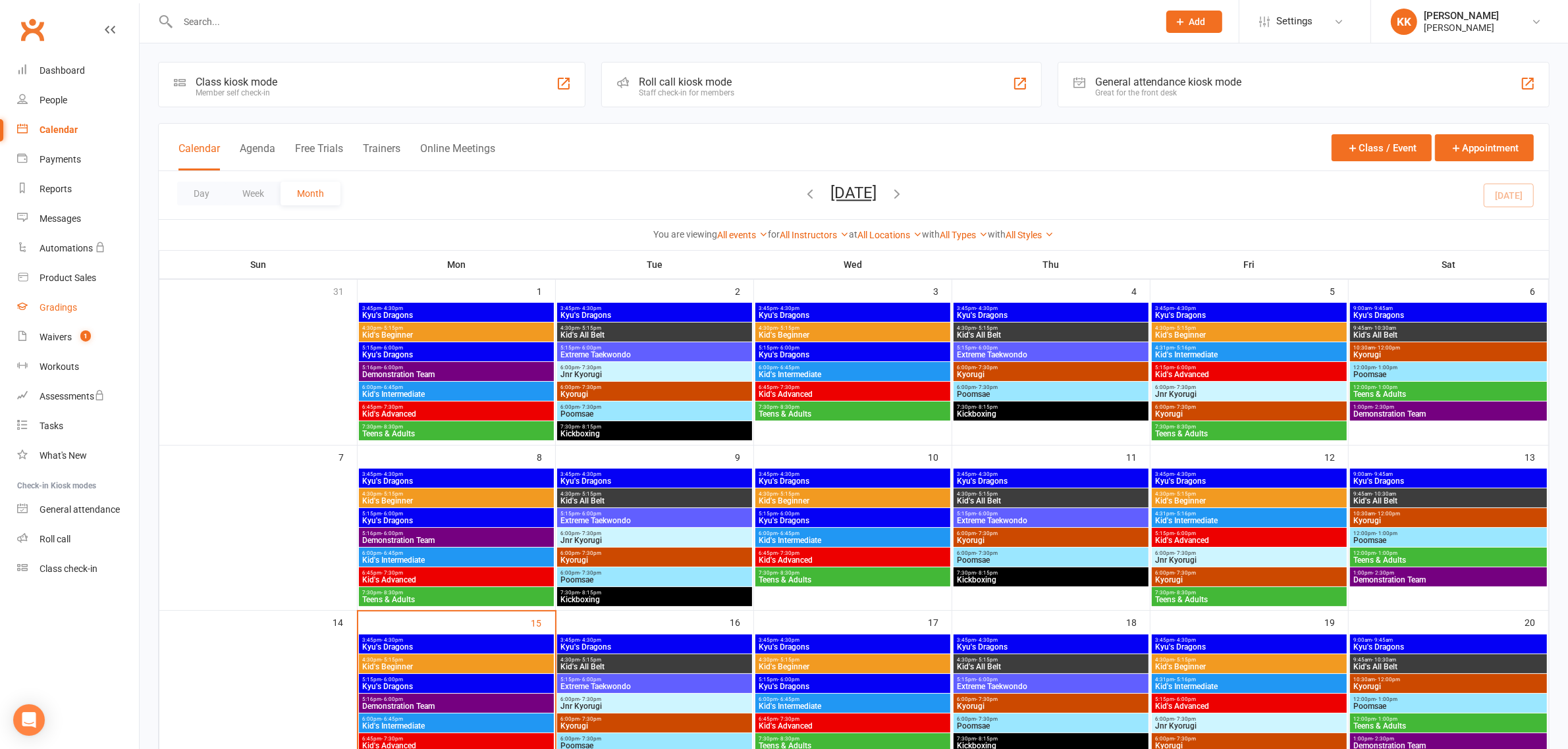
click at [50, 315] on link "Gradings" at bounding box center [77, 307] width 121 height 30
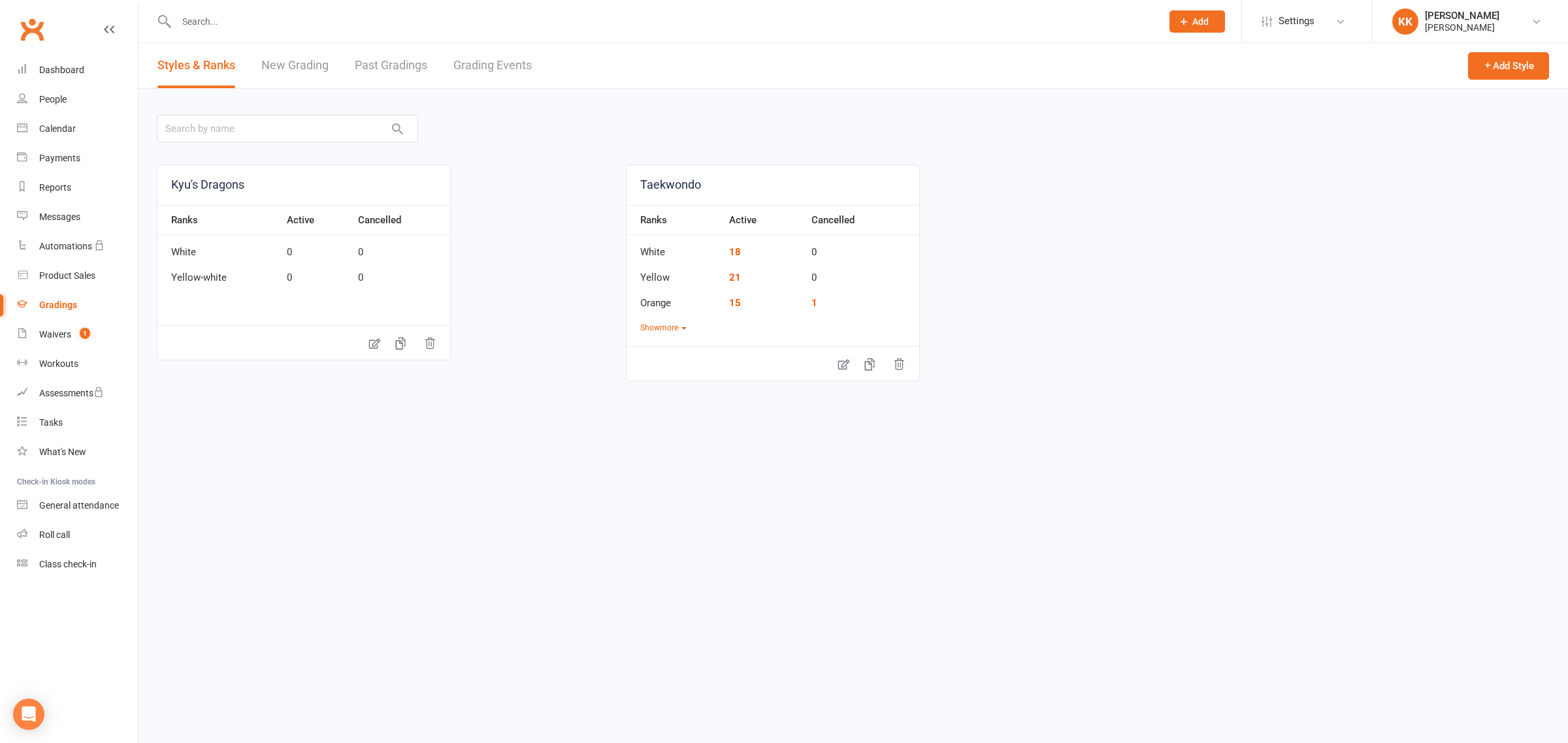
click at [504, 63] on link "Grading Events" at bounding box center [493, 65] width 79 height 46
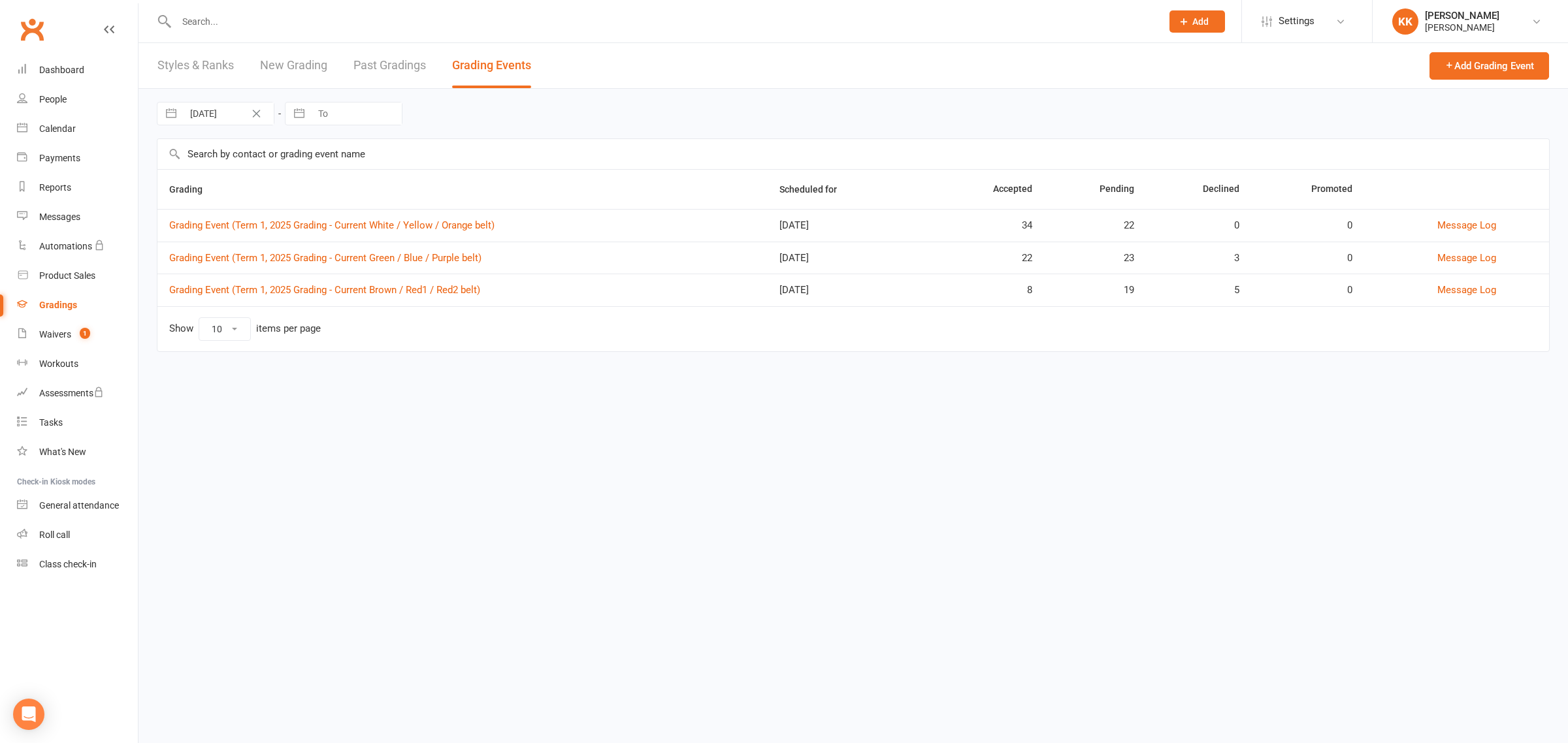
click at [415, 233] on td "Grading Event (Term 1, 2025 Grading - Current White / Yellow / Orange belt)" at bounding box center [462, 225] width 610 height 32
click at [420, 220] on link "Grading Event (Term 1, 2025 Grading - Current White / Yellow / Orange belt)" at bounding box center [331, 225] width 326 height 11
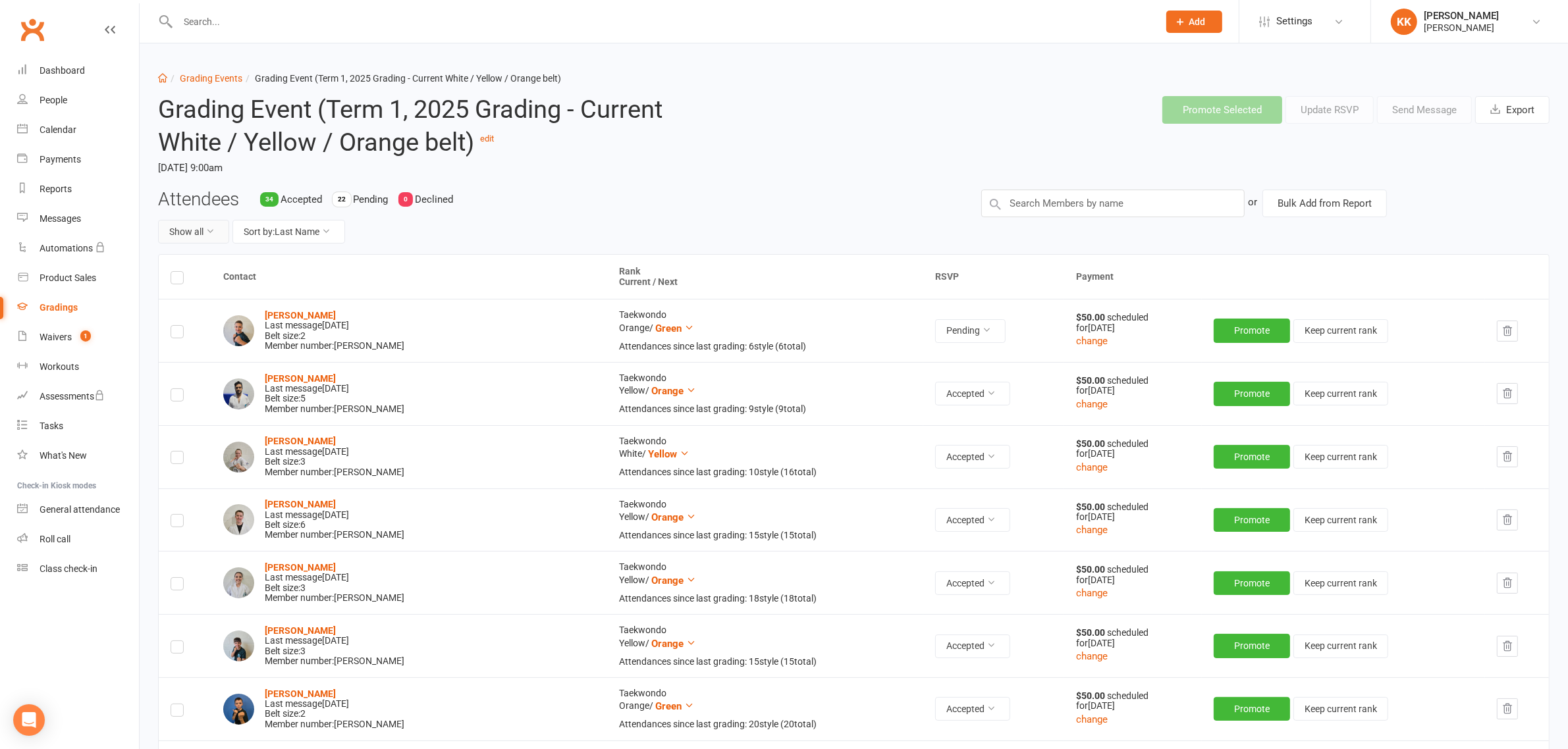
click at [218, 230] on button "Show all" at bounding box center [193, 231] width 71 height 24
click at [219, 340] on link "Pending only" at bounding box center [224, 341] width 130 height 27
click at [182, 280] on label at bounding box center [177, 280] width 13 height 0
click at [182, 272] on input "checkbox" at bounding box center [177, 272] width 13 height 0
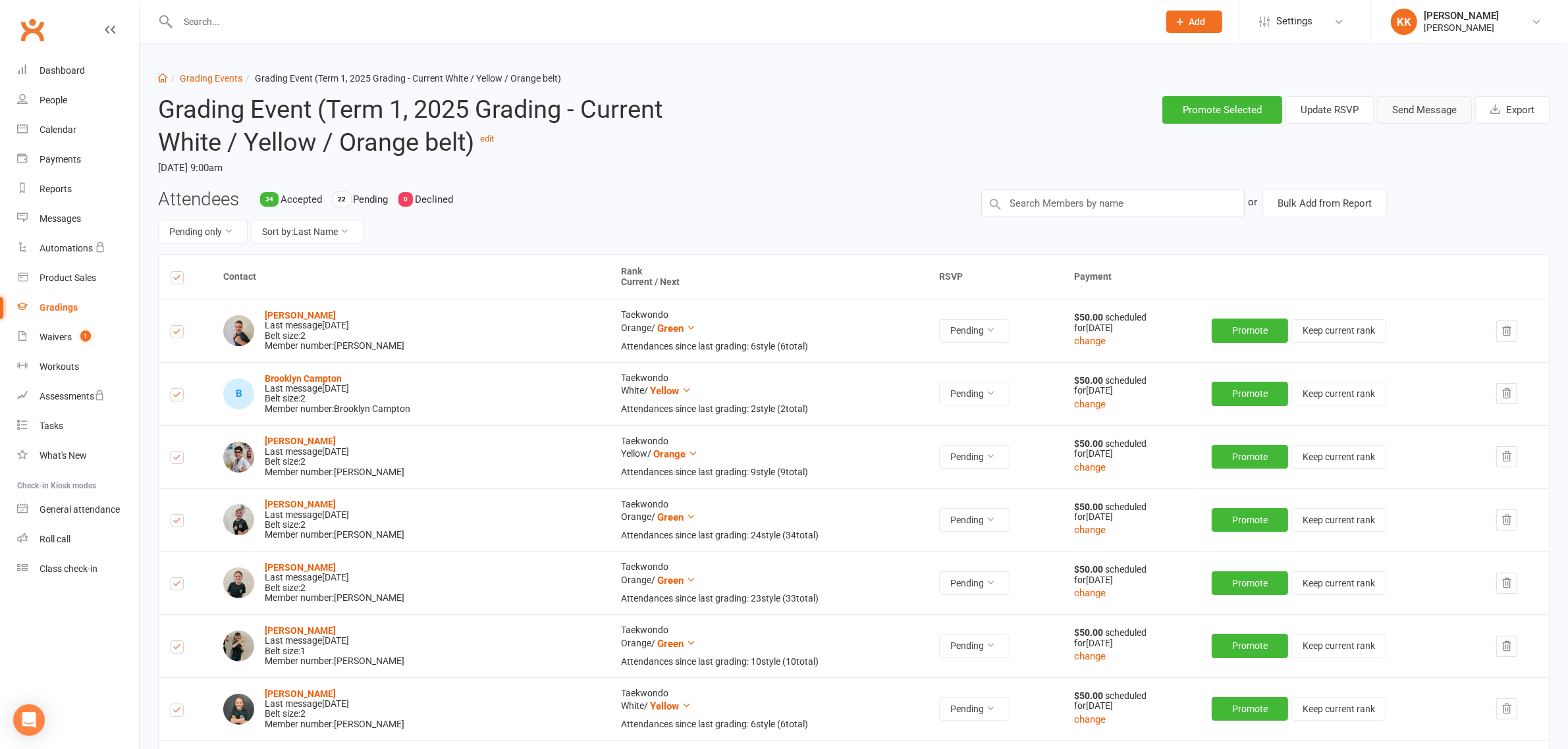
click at [1410, 112] on button "Send Message" at bounding box center [1424, 110] width 95 height 28
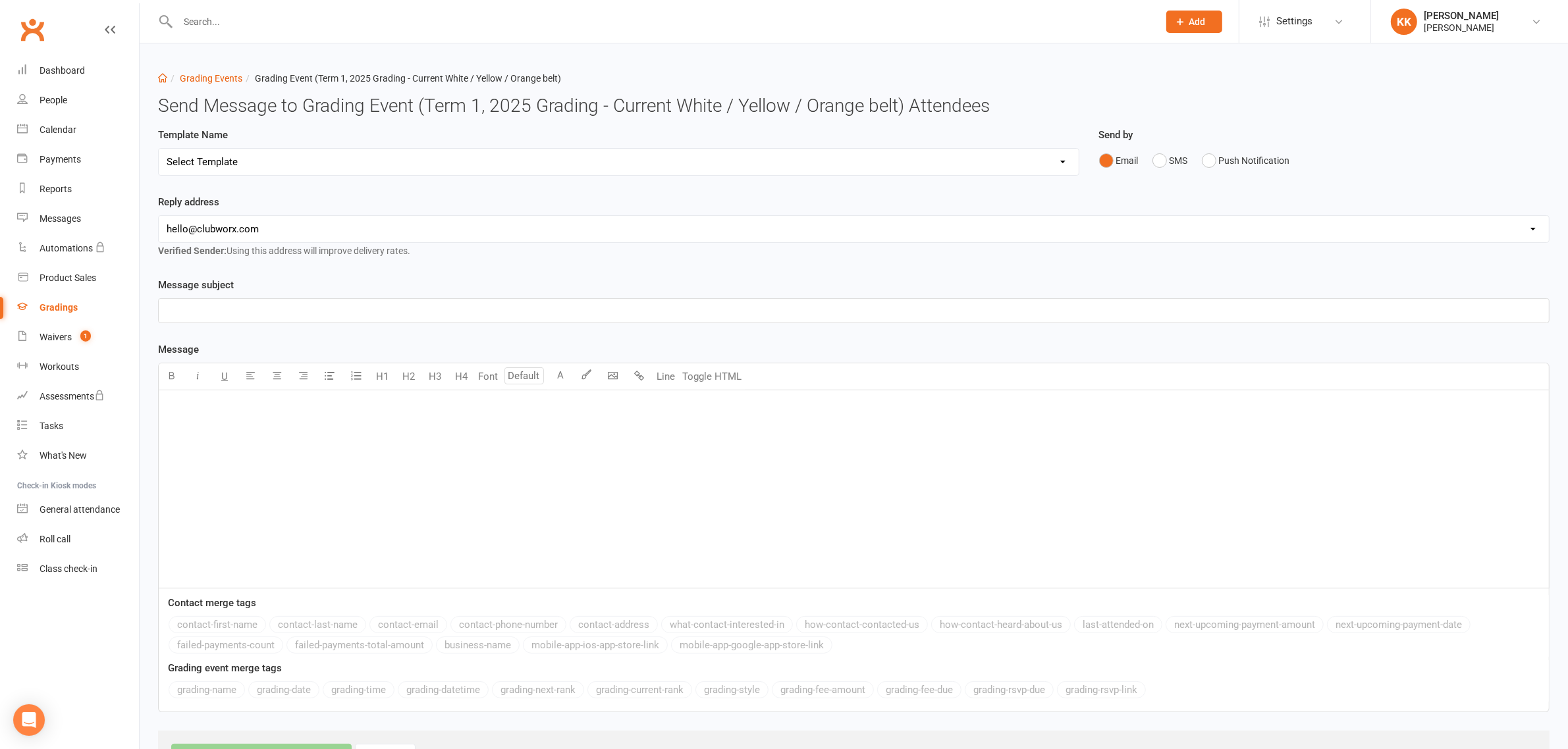
click at [288, 164] on select "Select Template [Email] Grading RSVP invite [Email] Grading RSVP invite - New […" at bounding box center [619, 163] width 920 height 27
select select "1"
click at [159, 149] on select "Select Template [Email] Grading RSVP invite [Email] Grading RSVP invite - New […" at bounding box center [619, 163] width 920 height 27
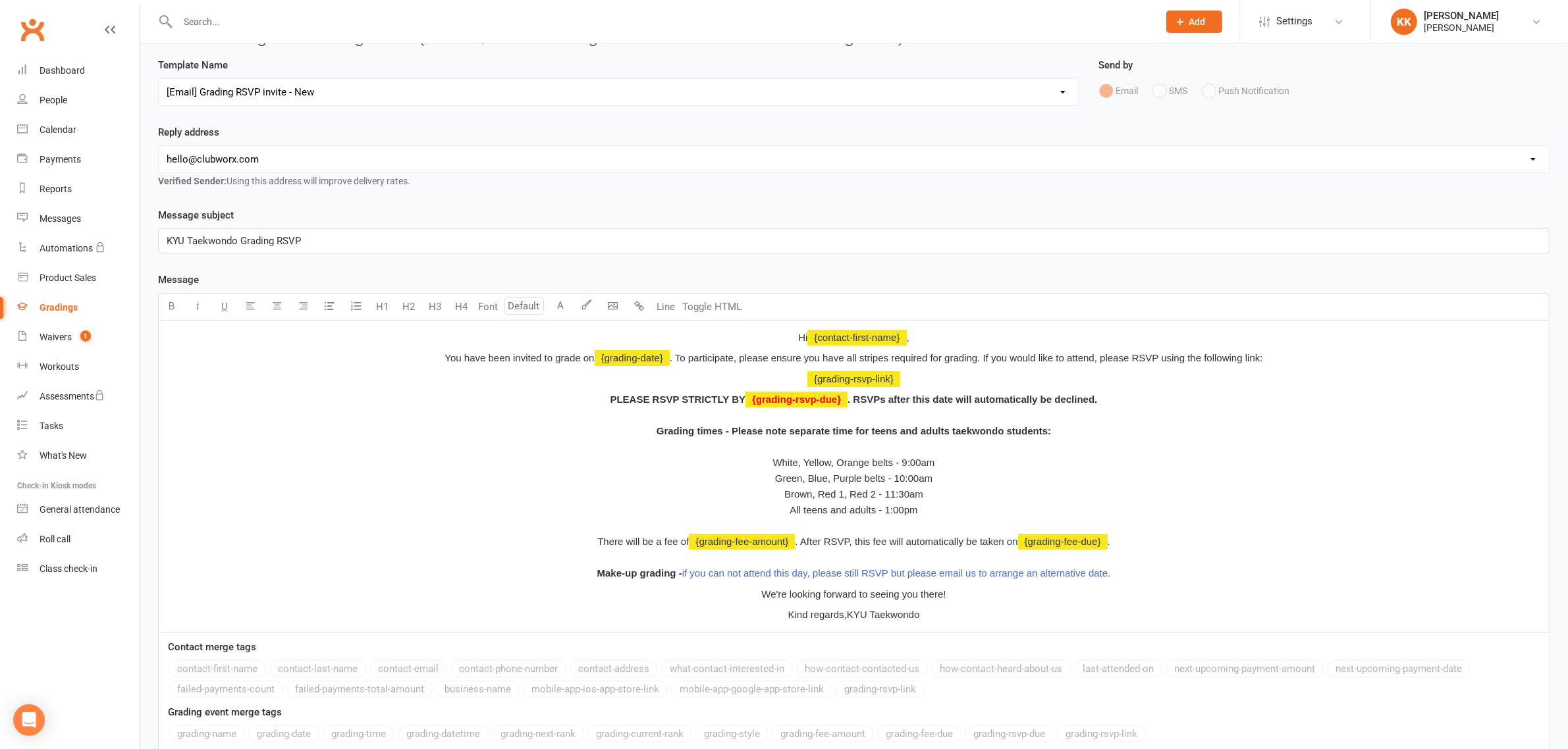
scroll to position [181, 0]
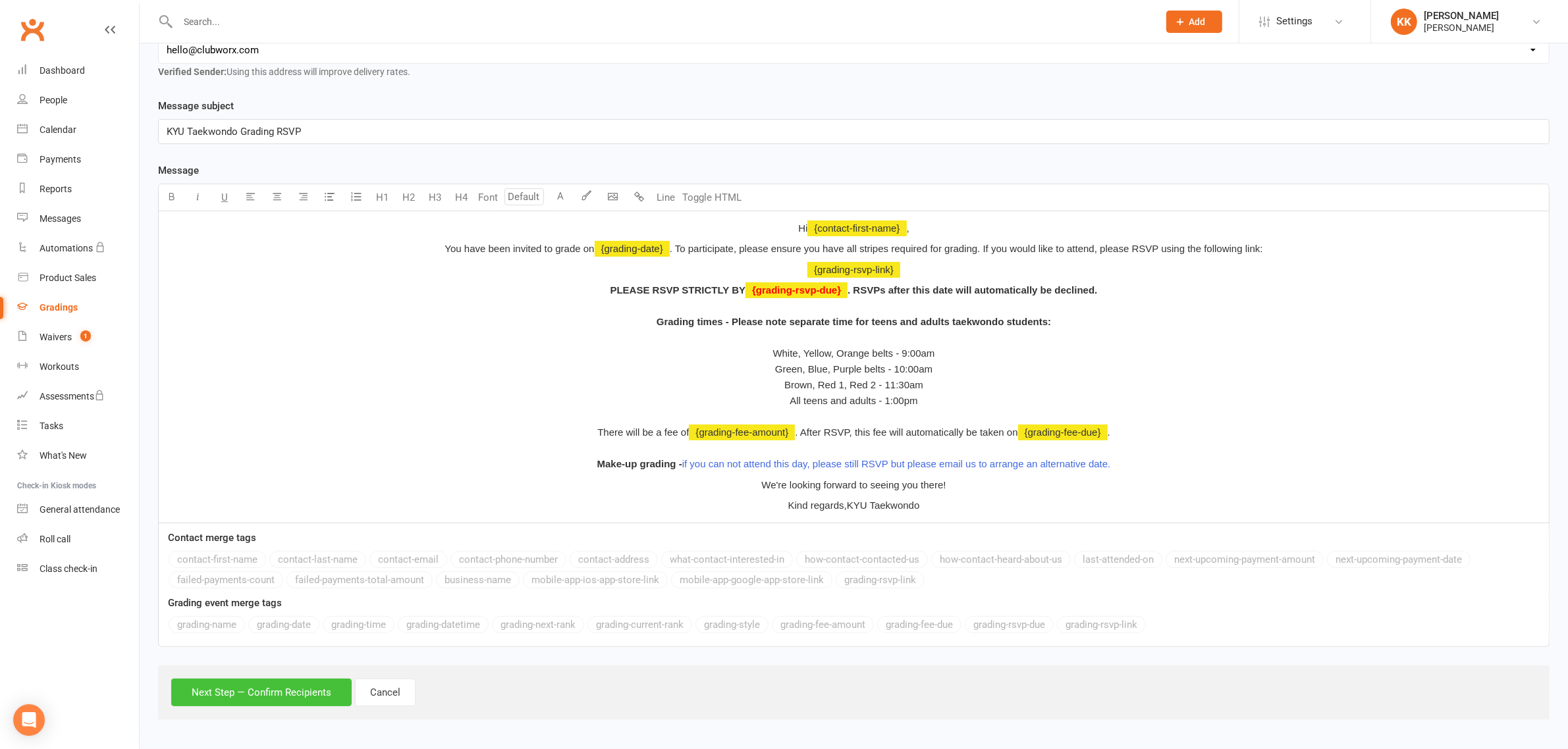
click at [280, 698] on button "Next Step — Confirm Recipients" at bounding box center [261, 693] width 181 height 28
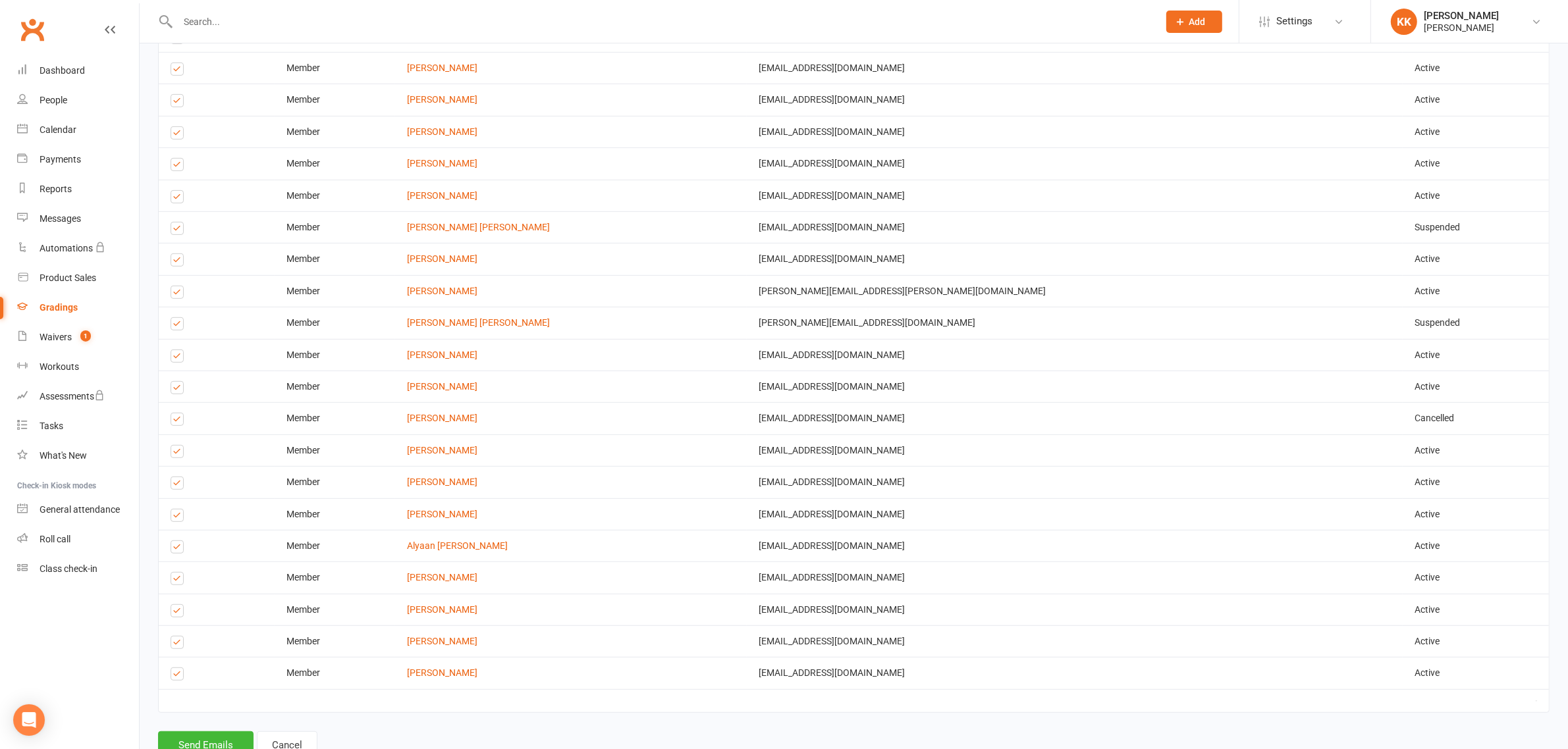
scroll to position [792, 0]
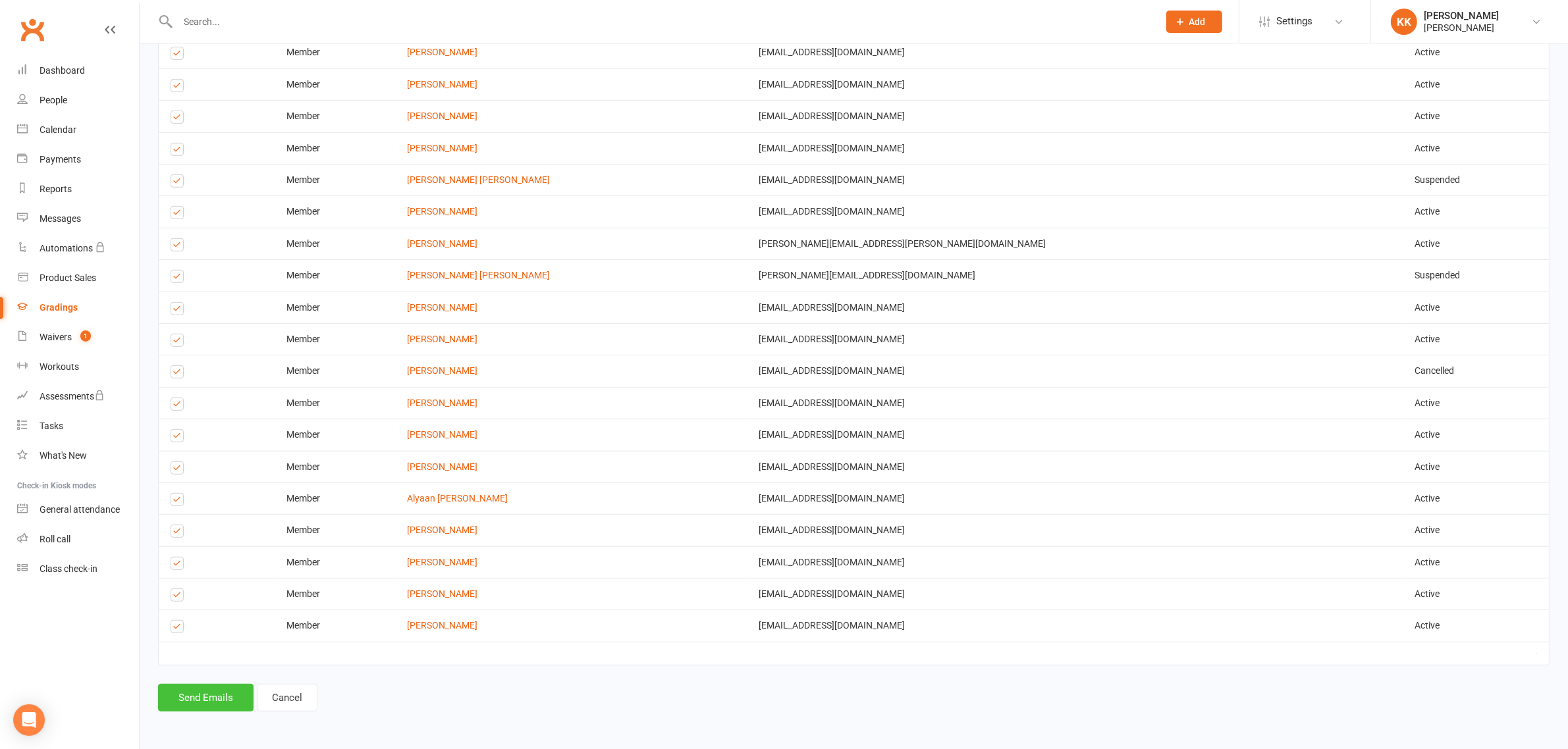
click at [223, 701] on button "Send Emails" at bounding box center [206, 697] width 96 height 28
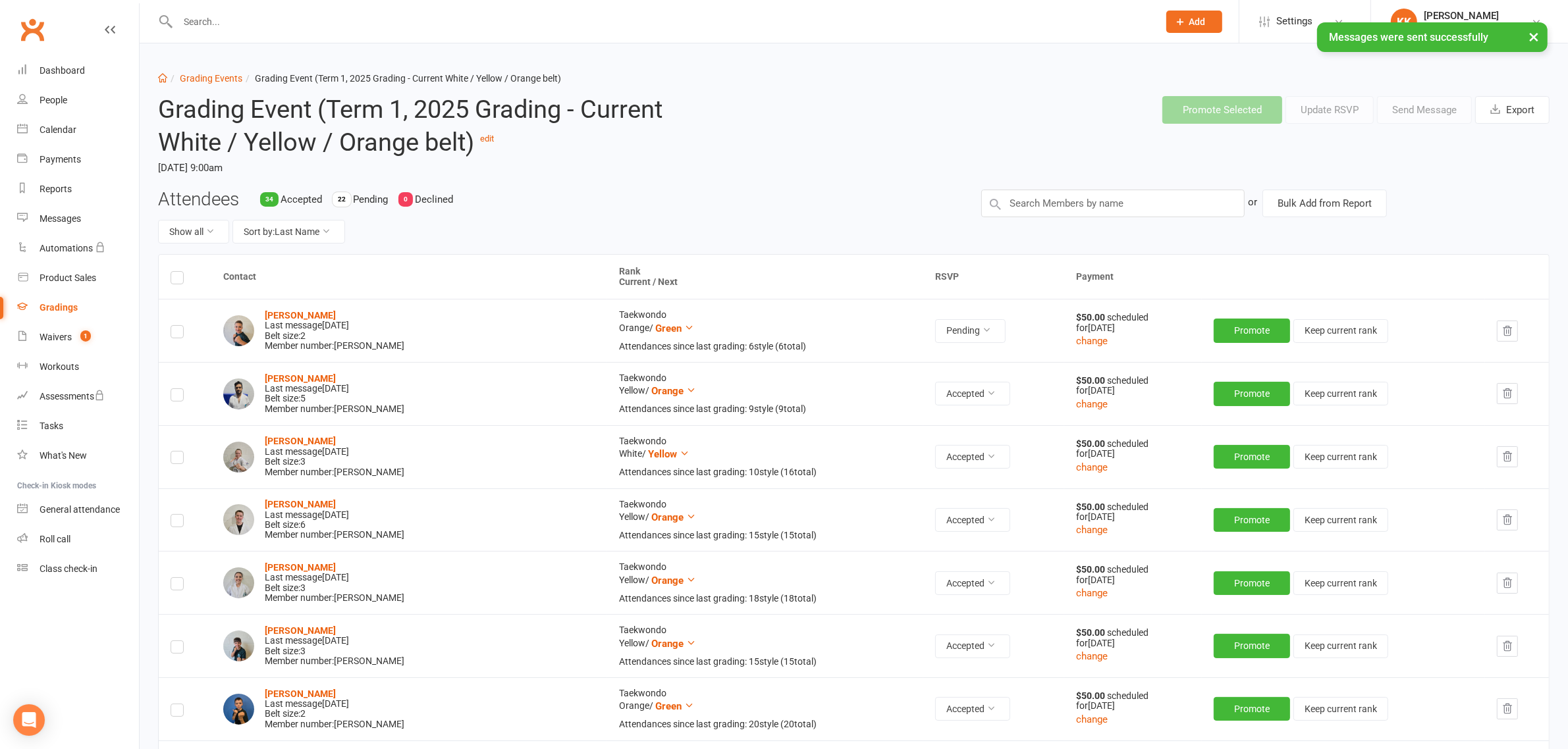
click at [52, 306] on div "Gradings" at bounding box center [58, 307] width 38 height 11
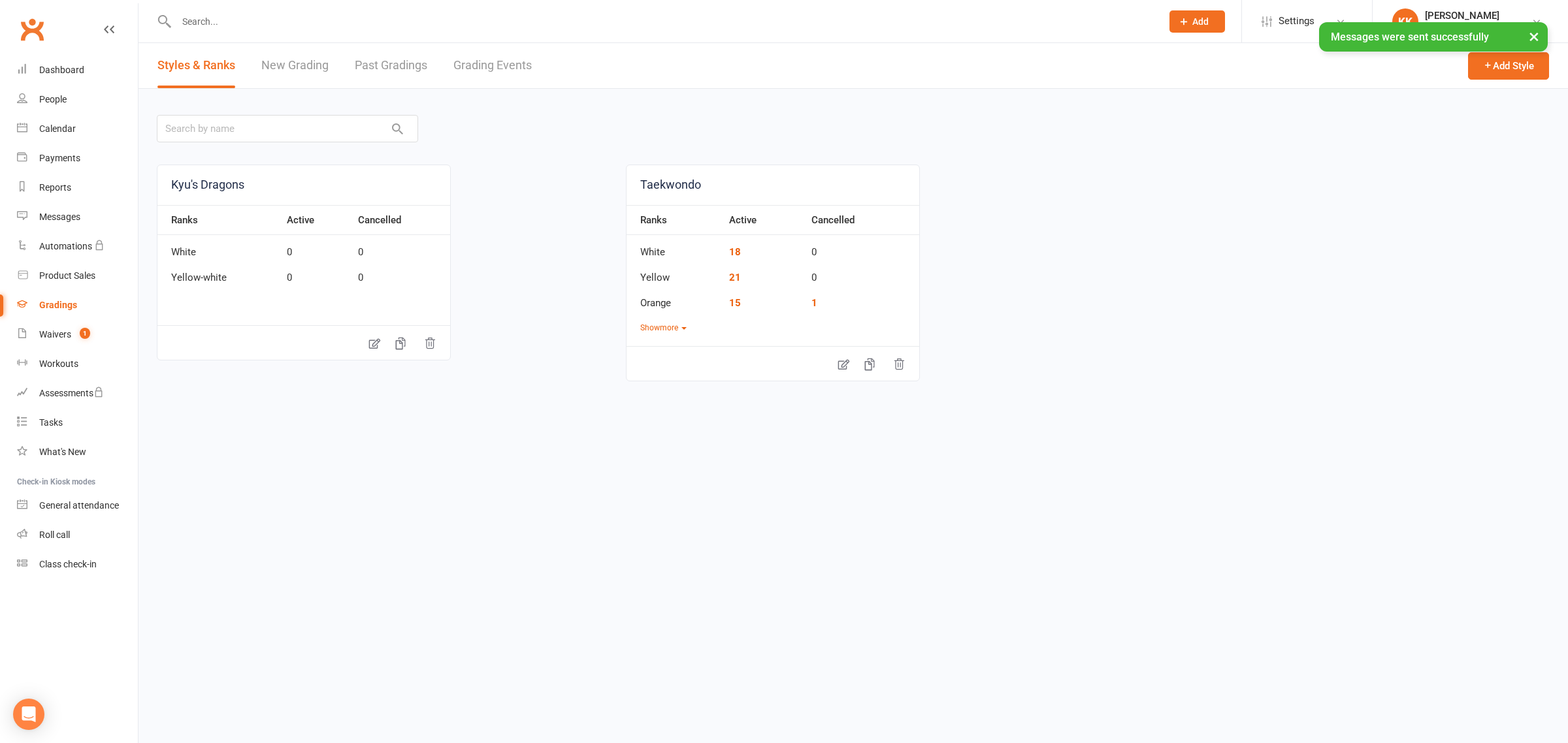
click at [464, 64] on link "Grading Events" at bounding box center [493, 65] width 79 height 46
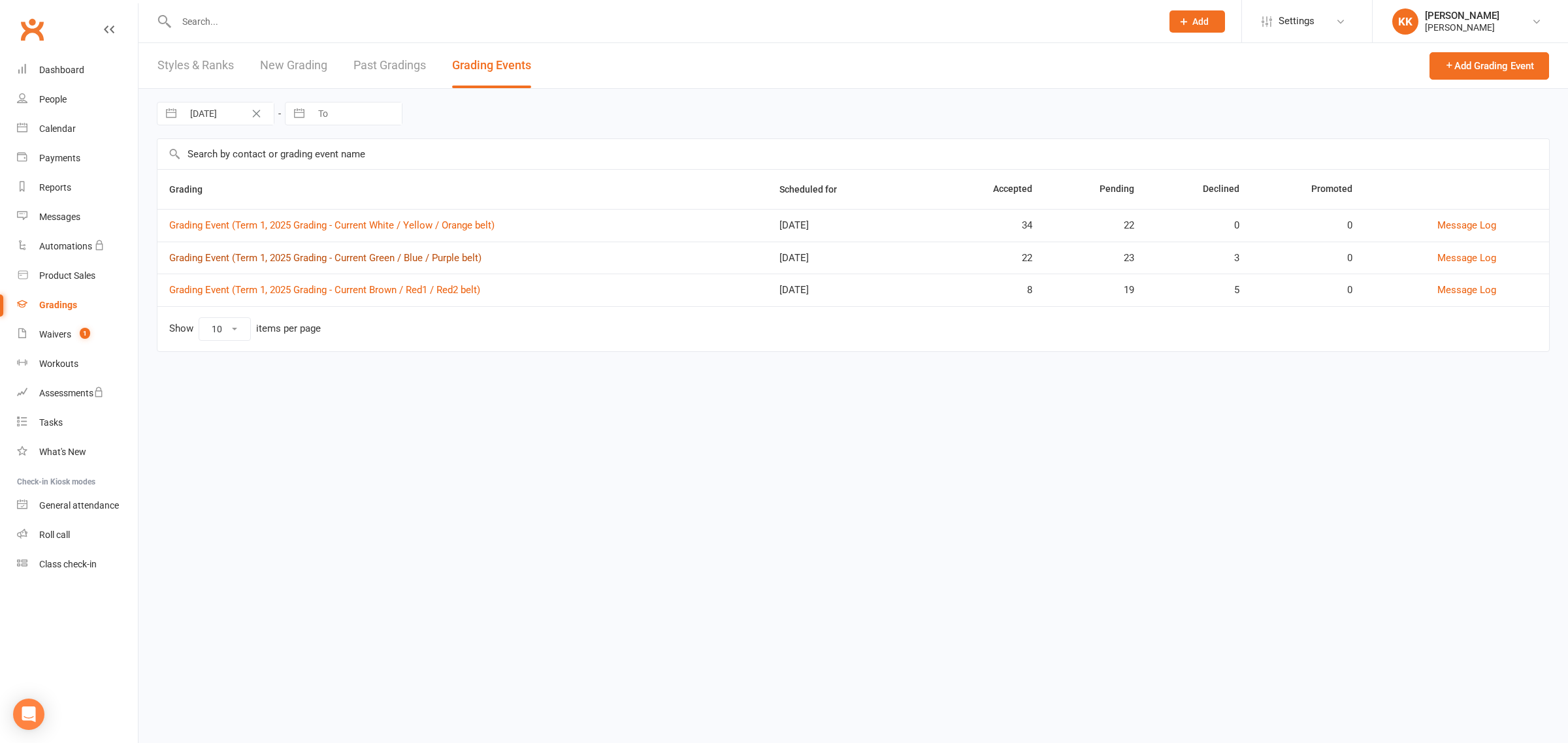
click at [292, 262] on link "Grading Event (Term 1, 2025 Grading - Current Green / Blue / Purple belt)" at bounding box center [325, 258] width 312 height 11
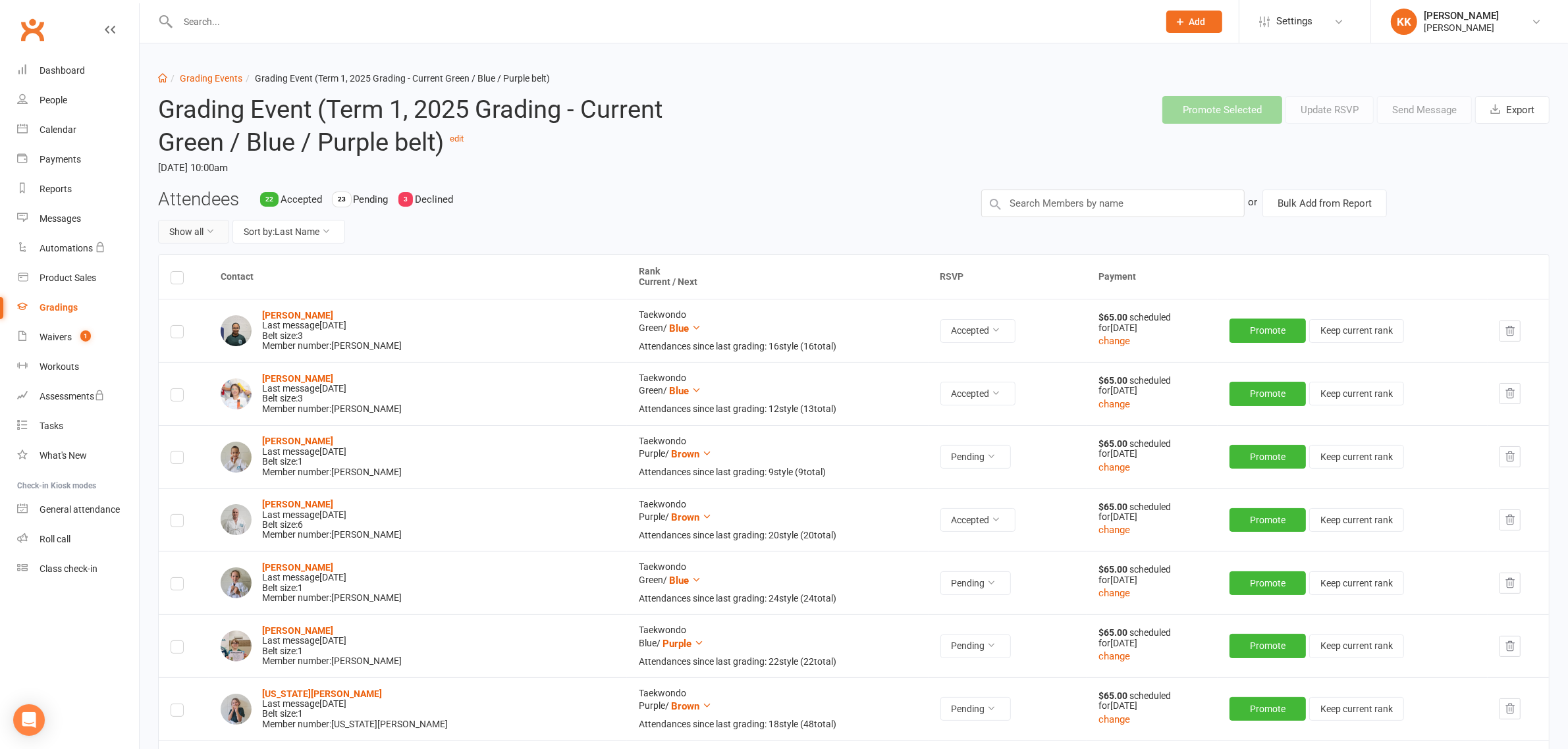
click at [198, 225] on button "Show all" at bounding box center [193, 231] width 71 height 24
click at [203, 346] on link "Pending only" at bounding box center [224, 341] width 130 height 27
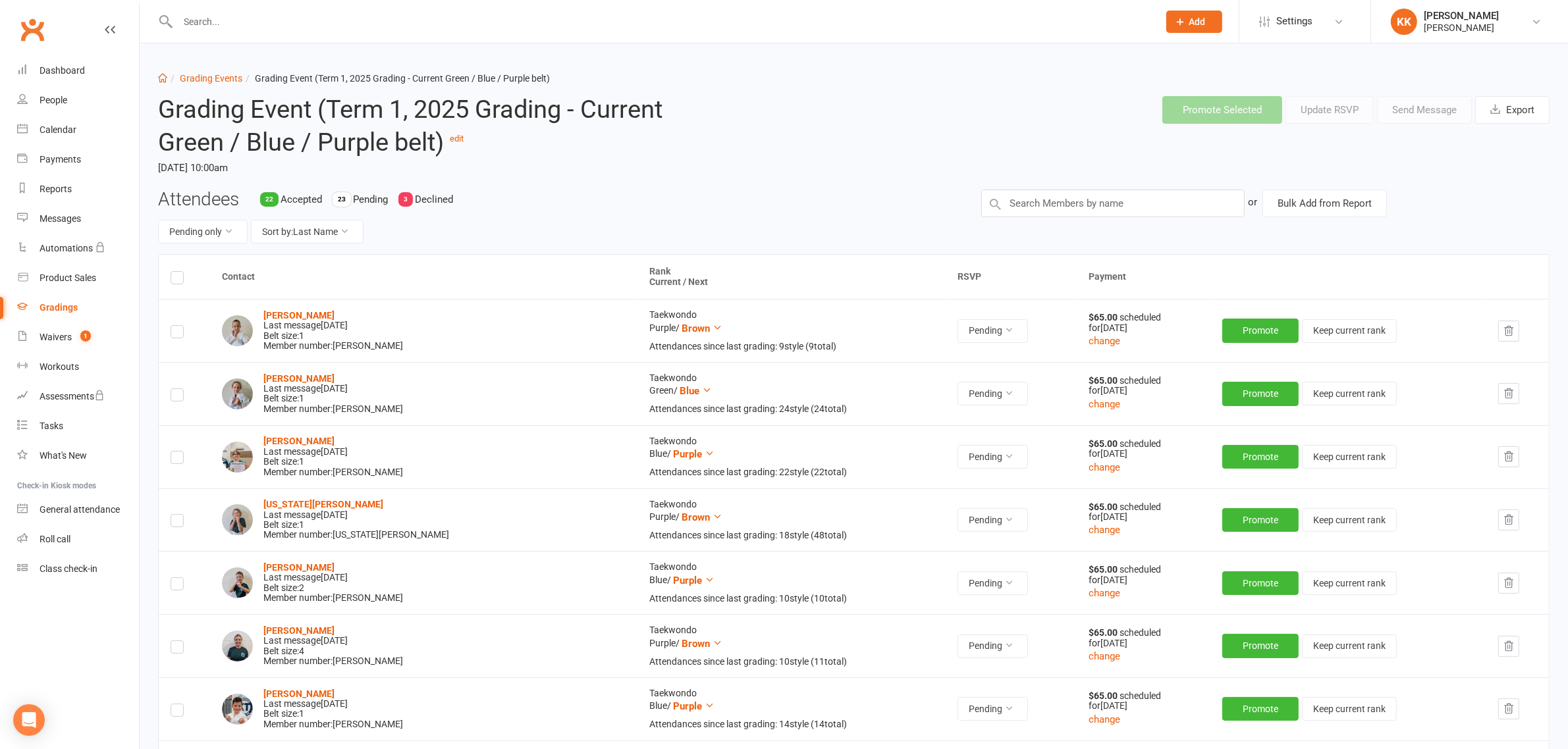
click at [176, 280] on label at bounding box center [177, 280] width 13 height 0
click at [176, 272] on input "checkbox" at bounding box center [177, 272] width 13 height 0
click at [1417, 107] on button "Send Message" at bounding box center [1424, 110] width 95 height 28
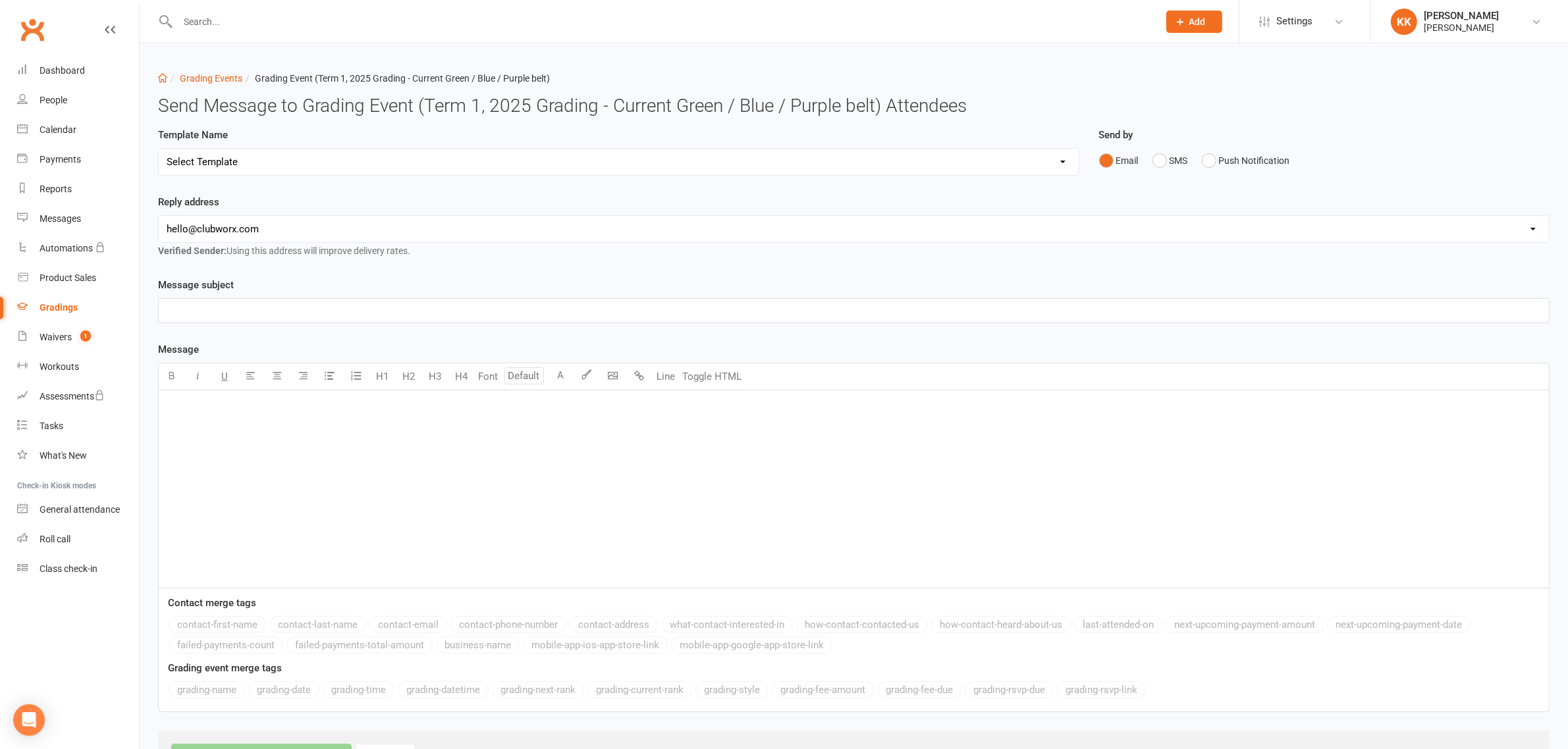
click at [256, 166] on select "Select Template [Email] Grading RSVP invite [Email] Grading RSVP invite - New […" at bounding box center [619, 163] width 920 height 27
select select "1"
click at [159, 149] on select "Select Template [Email] Grading RSVP invite [Email] Grading RSVP invite - New […" at bounding box center [619, 163] width 920 height 27
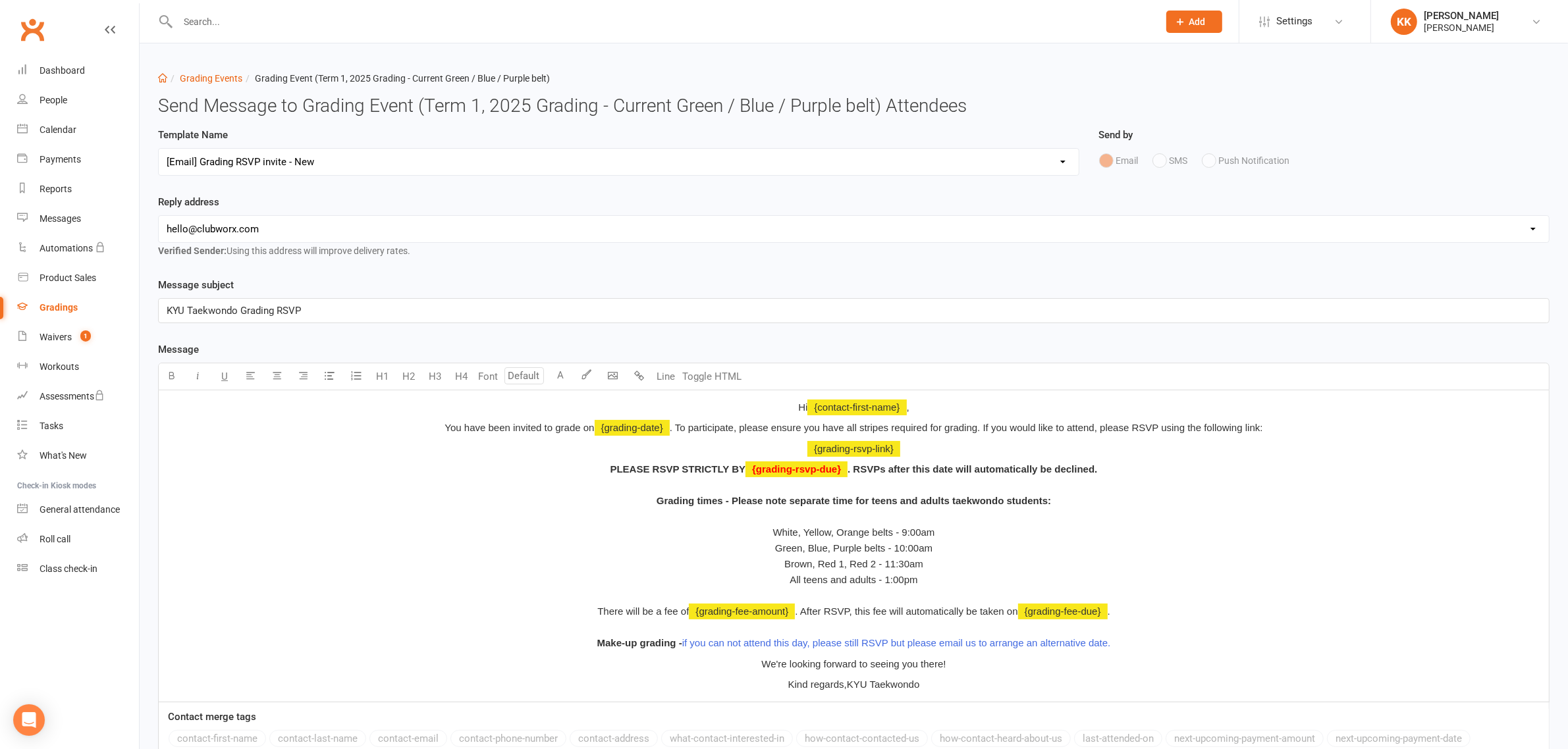
click at [367, 276] on div "Reply address [EMAIL_ADDRESS][DOMAIN_NAME] [EMAIL_ADDRESS][DOMAIN_NAME] Verifie…" at bounding box center [853, 235] width 1411 height 83
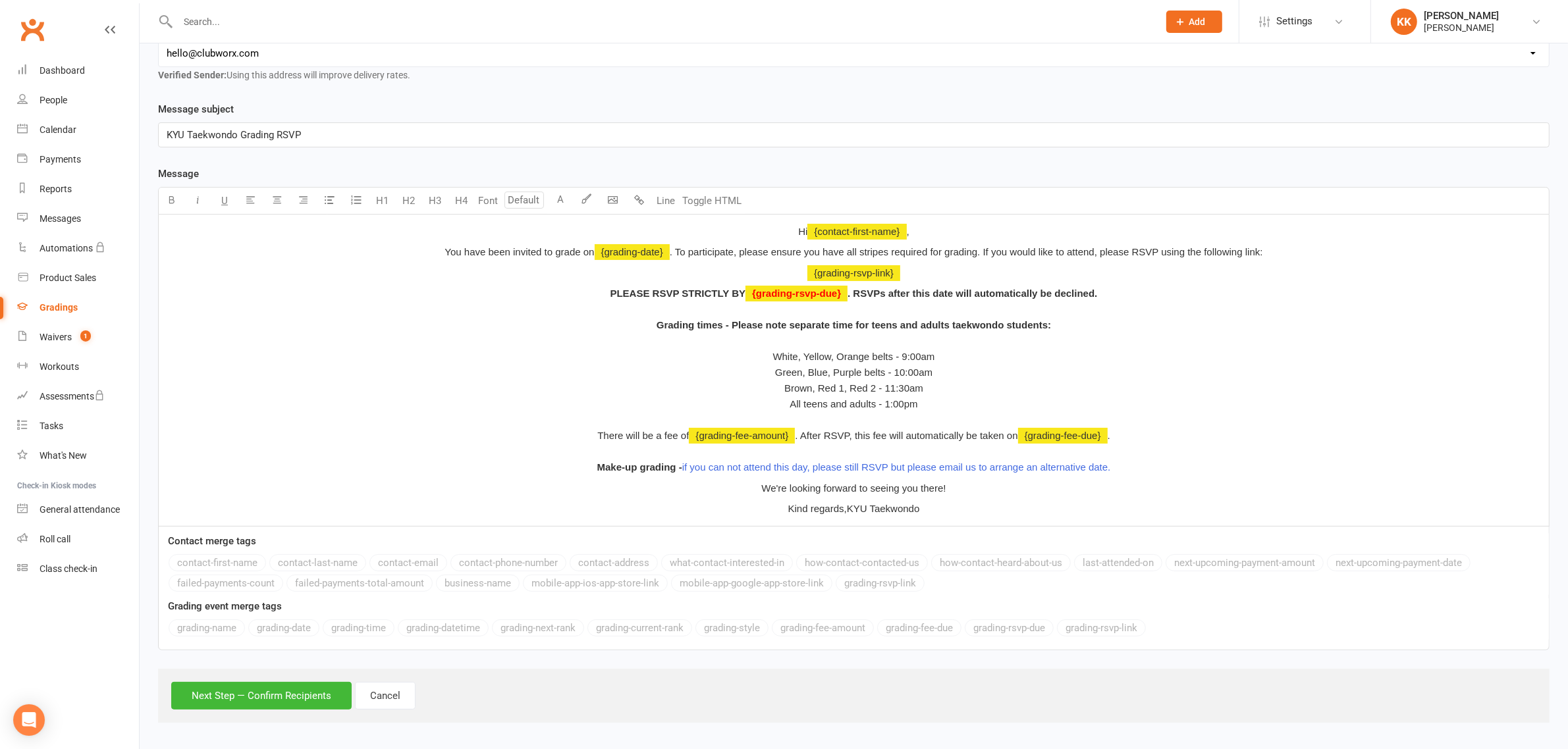
scroll to position [181, 0]
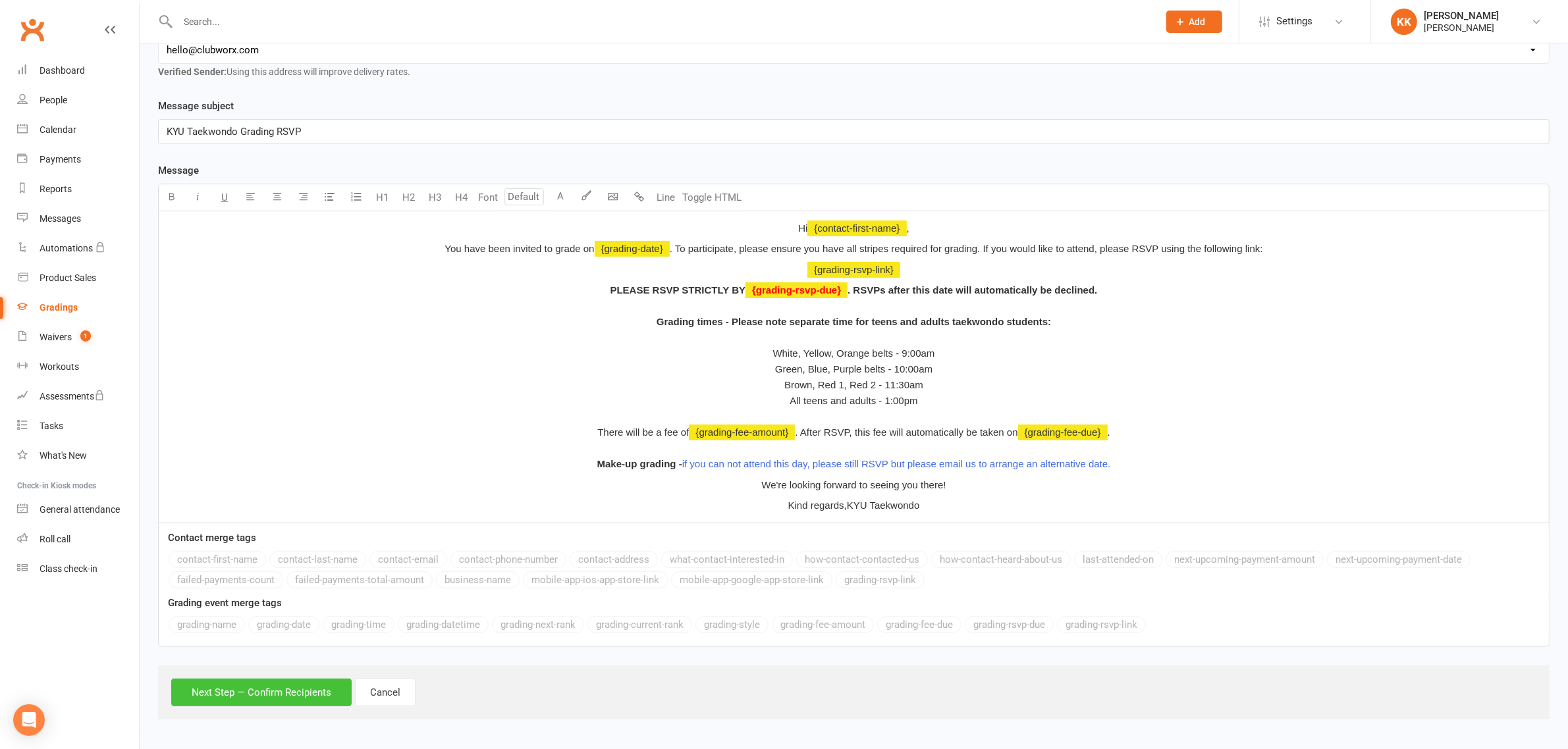
click at [258, 695] on button "Next Step — Confirm Recipients" at bounding box center [261, 693] width 181 height 28
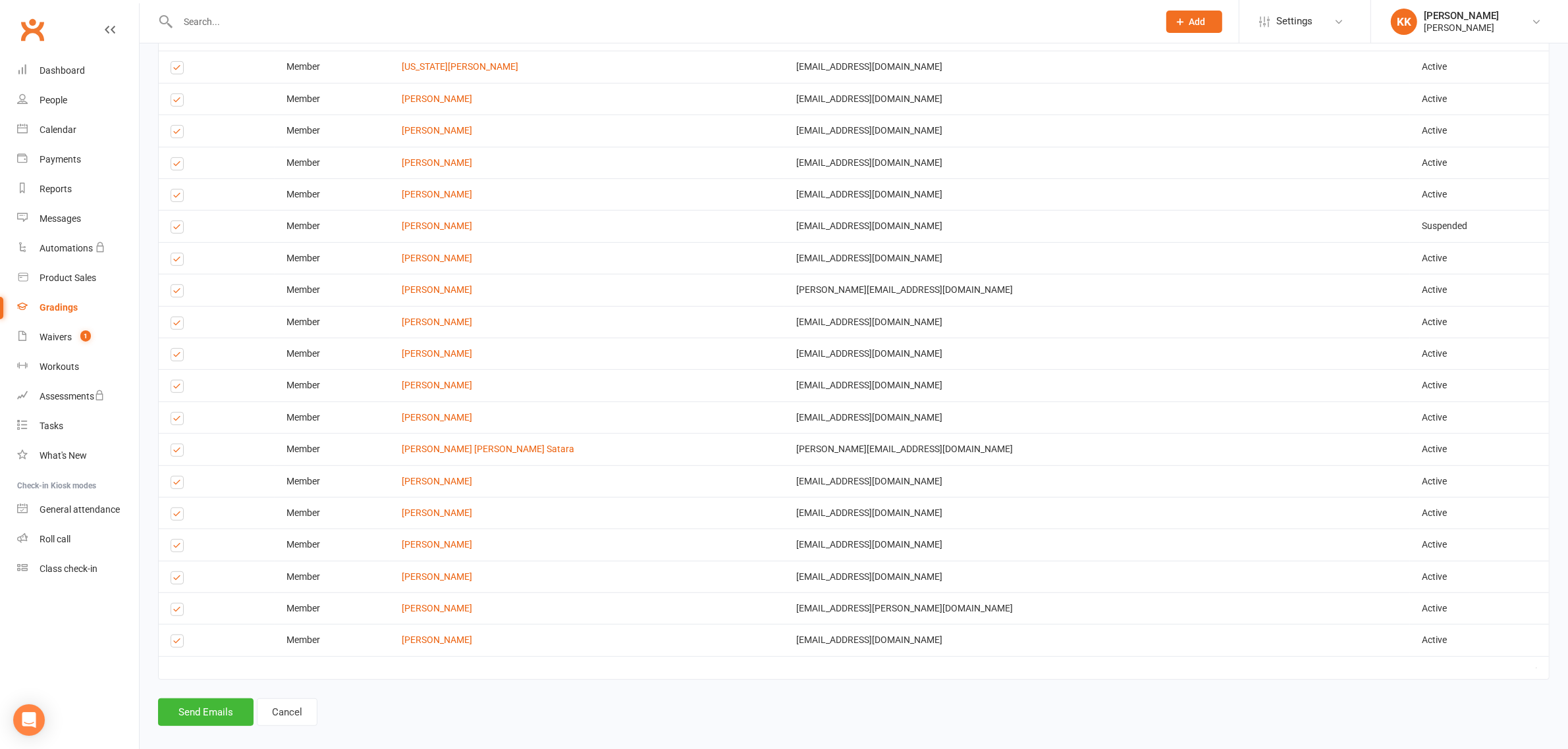
scroll to position [792, 0]
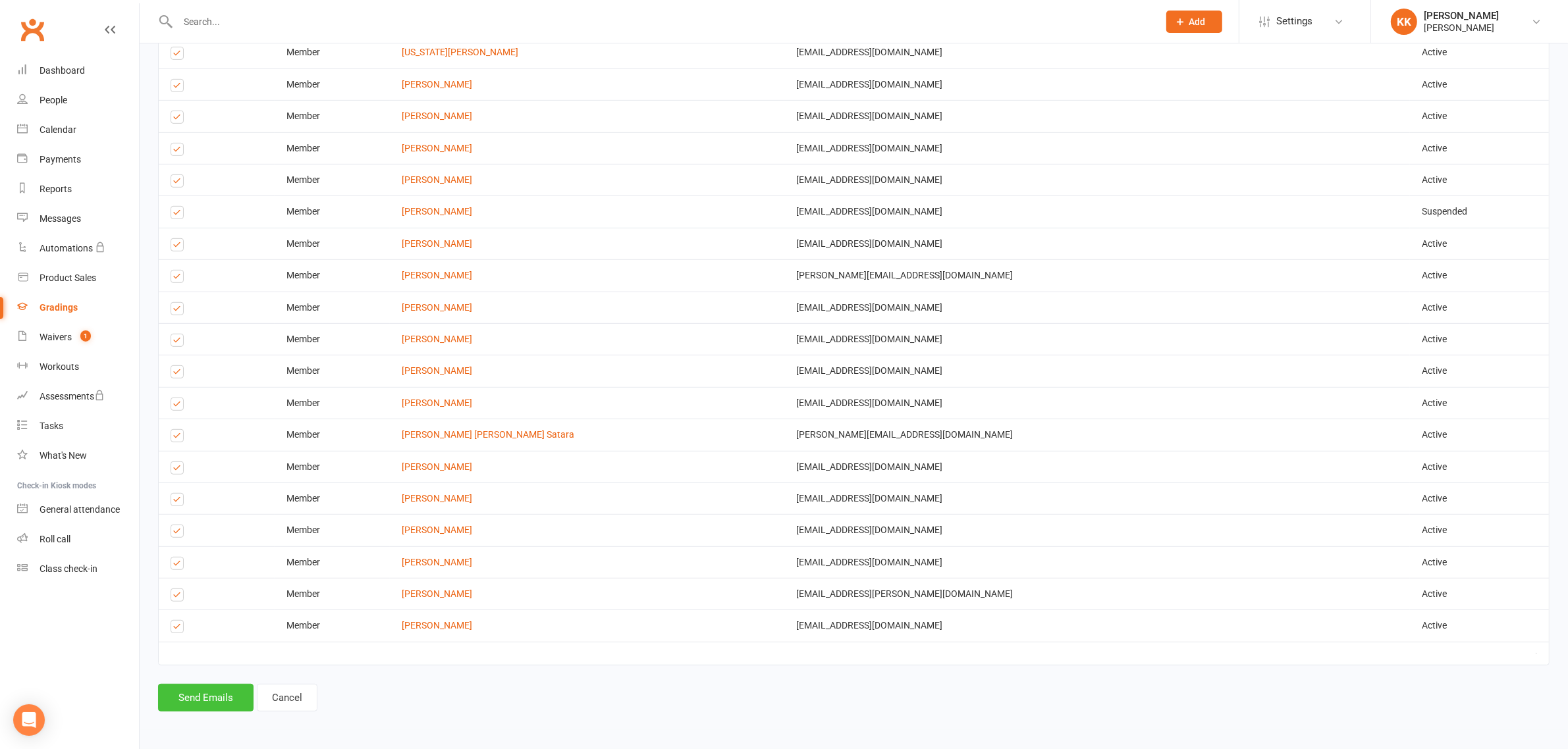
click at [223, 696] on button "Send Emails" at bounding box center [206, 697] width 96 height 28
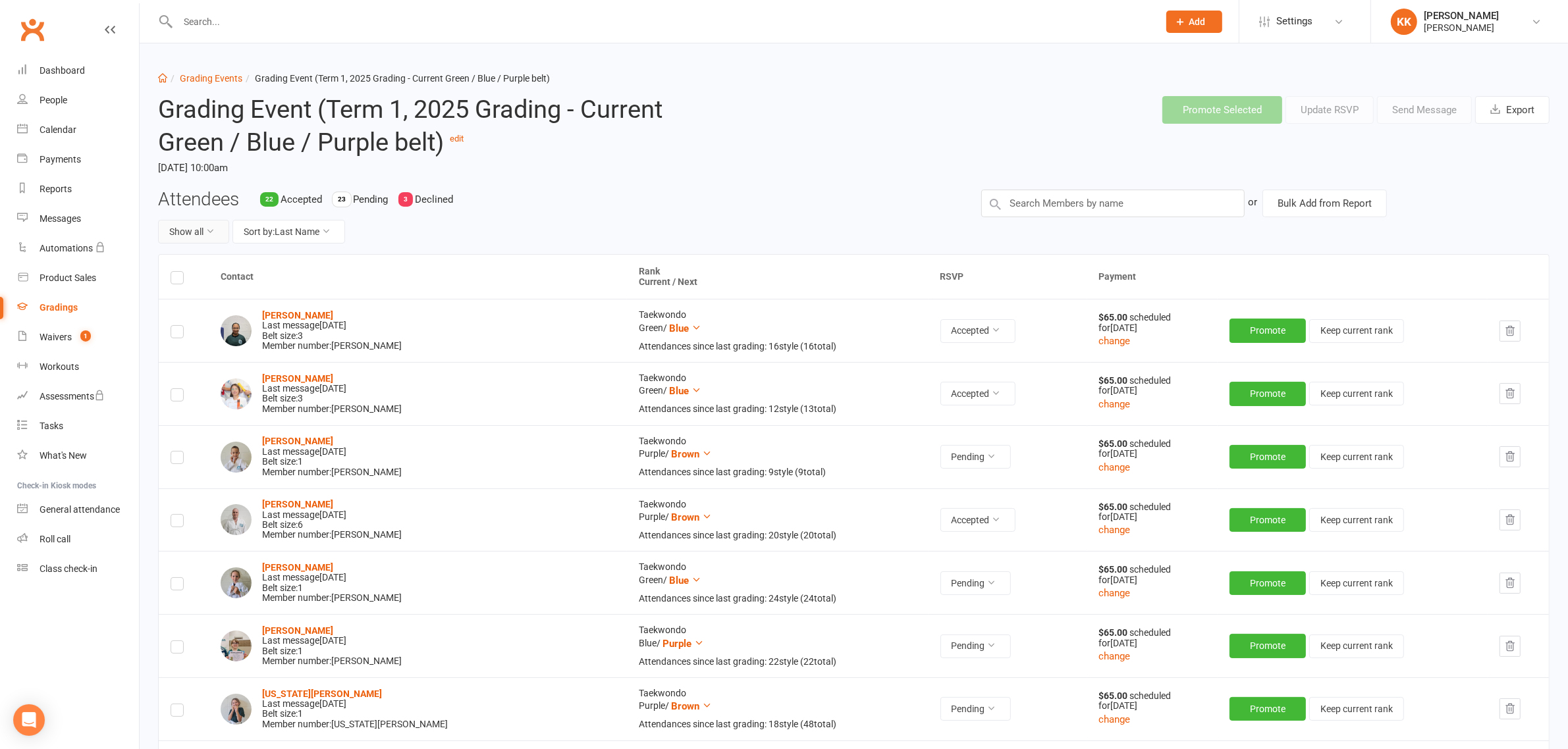
click at [179, 231] on button "Show all" at bounding box center [193, 231] width 71 height 24
click at [54, 209] on link "Messages" at bounding box center [77, 218] width 121 height 30
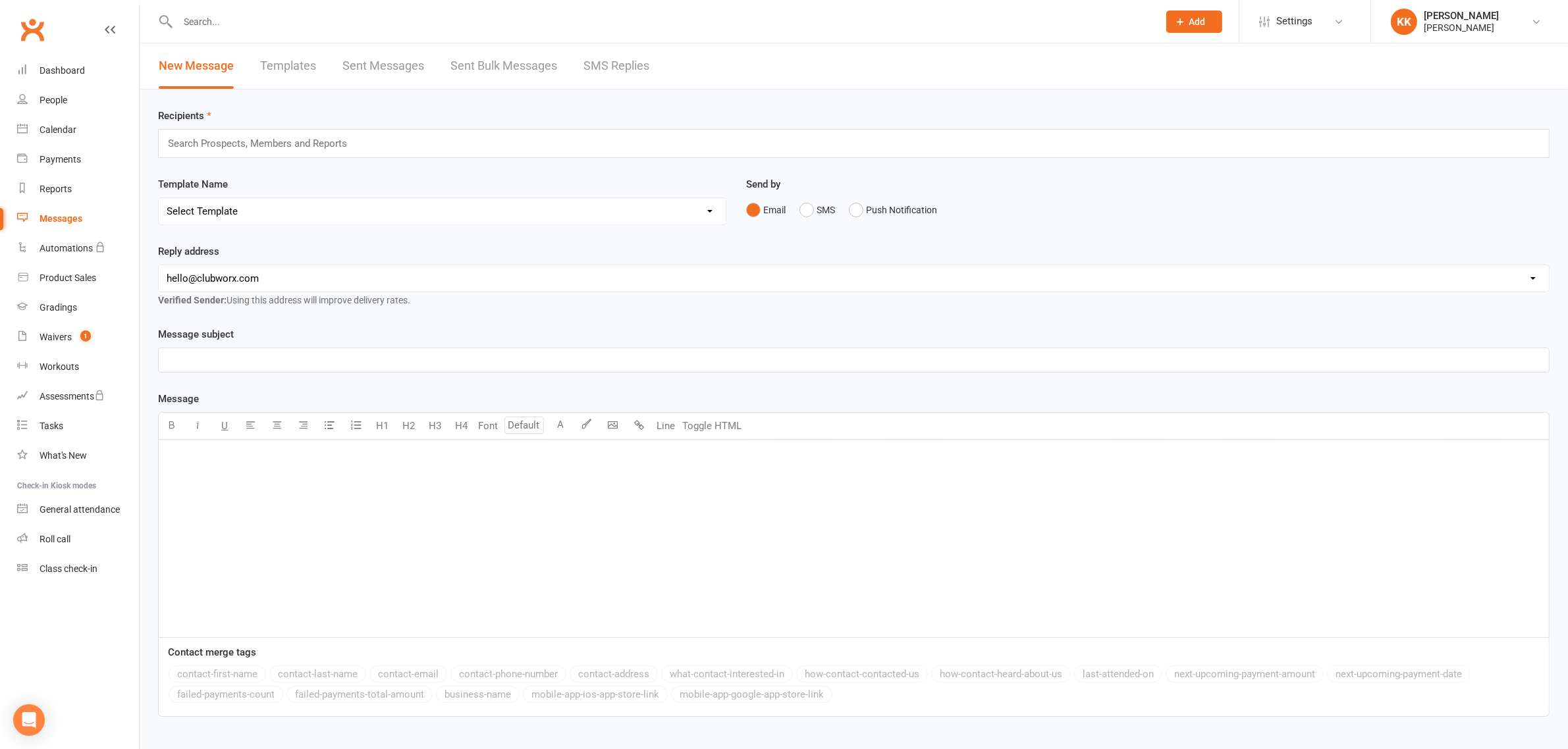
click at [389, 80] on link "Sent Messages" at bounding box center [383, 66] width 81 height 46
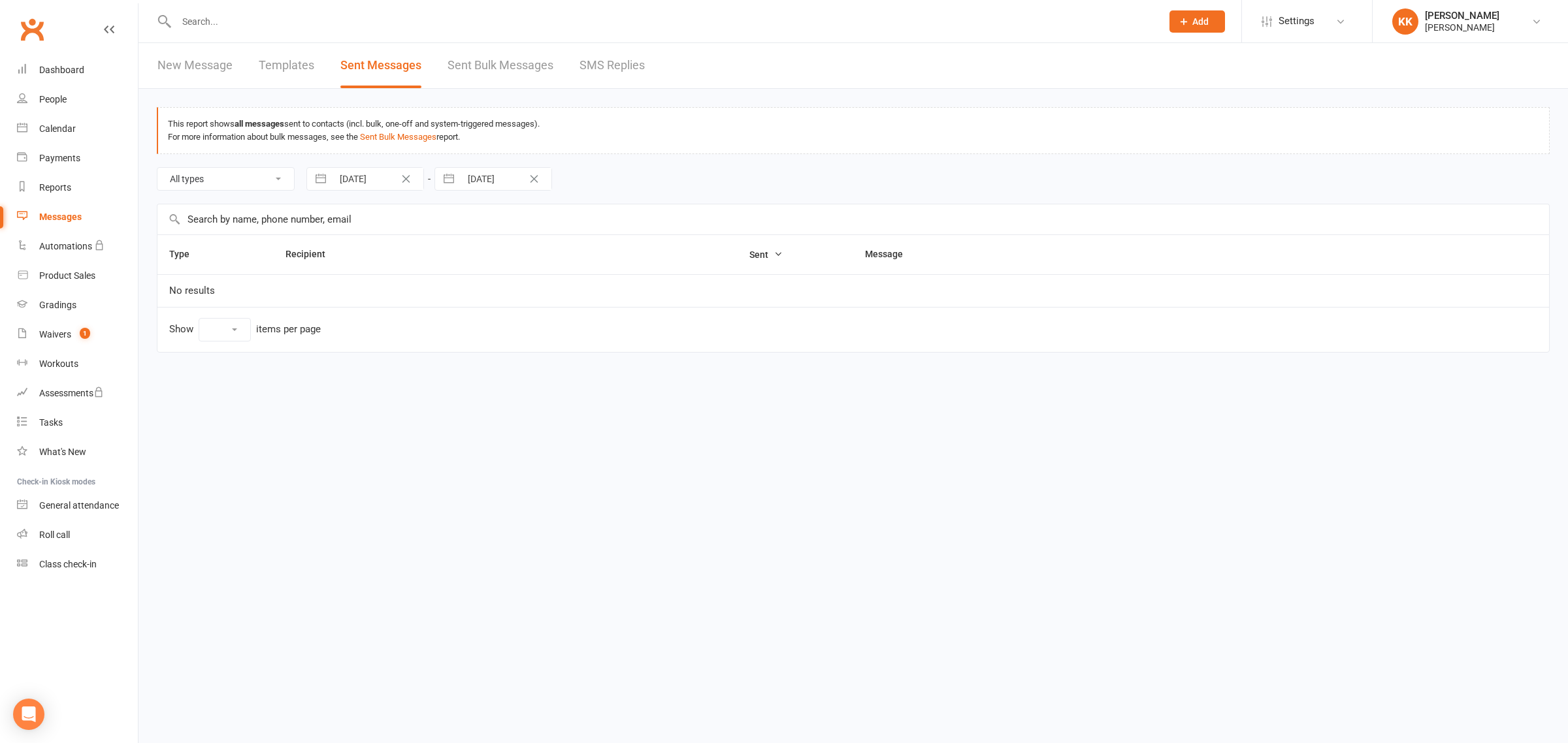
select select "10"
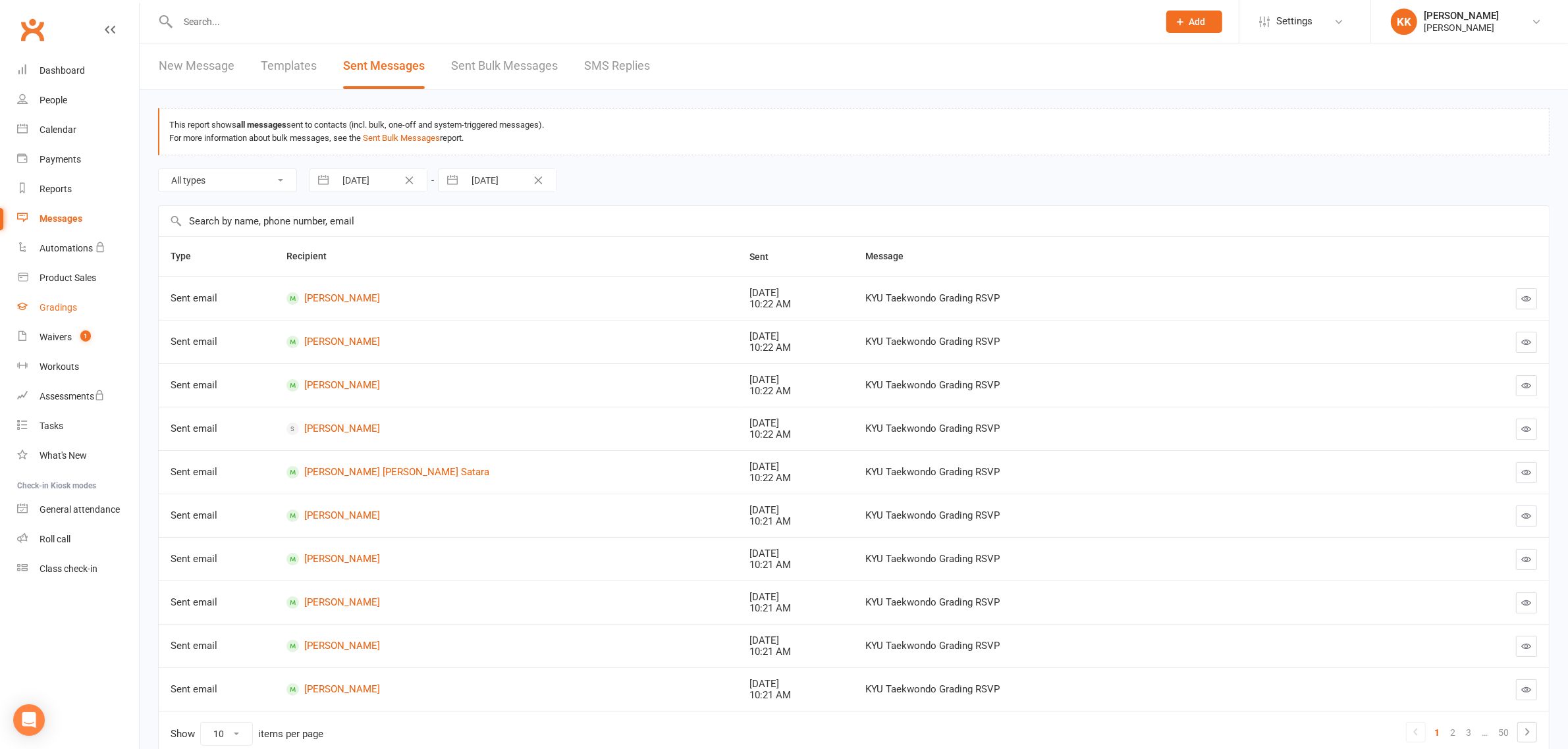
click at [64, 308] on div "Gradings" at bounding box center [57, 307] width 37 height 11
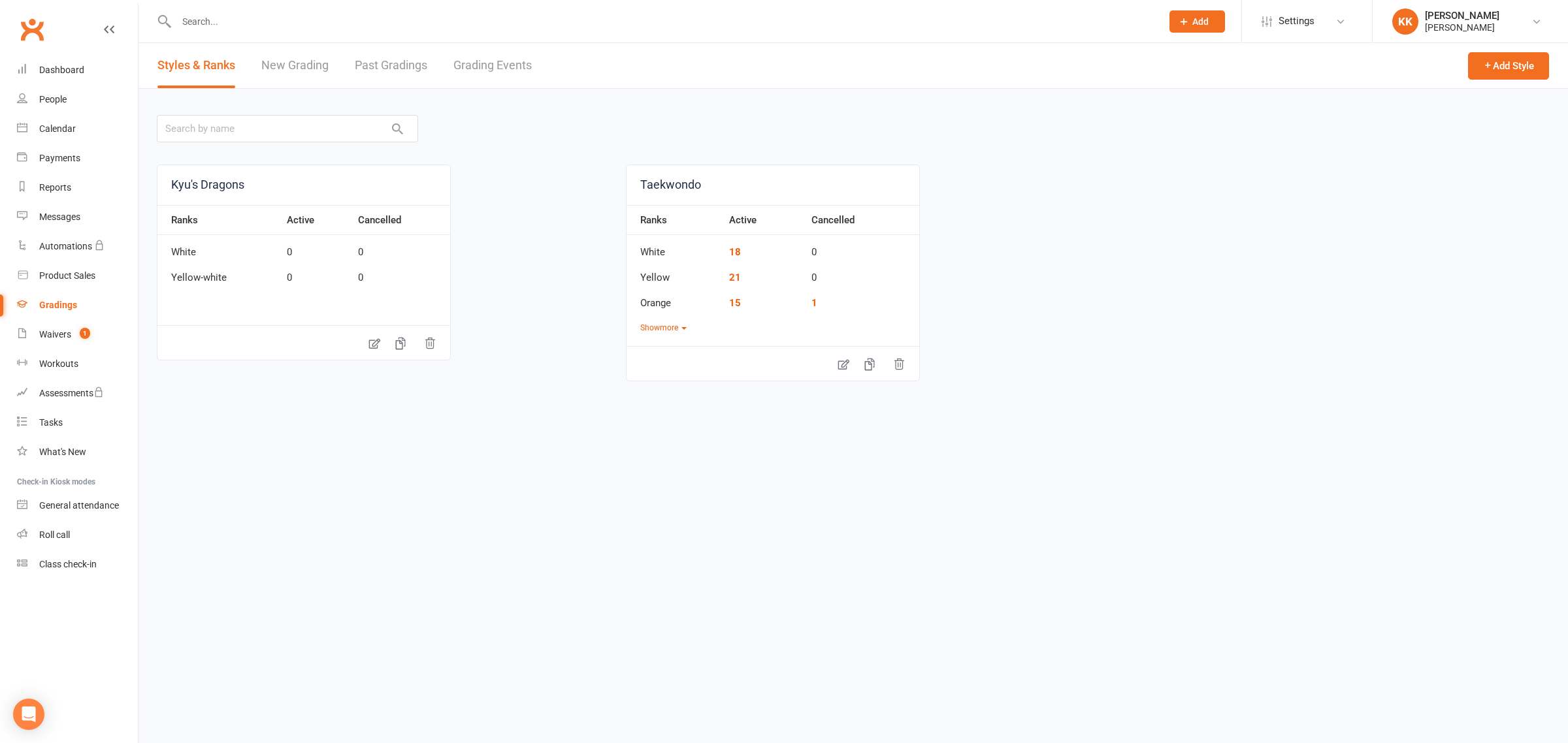
click at [475, 67] on link "Grading Events" at bounding box center [493, 65] width 79 height 46
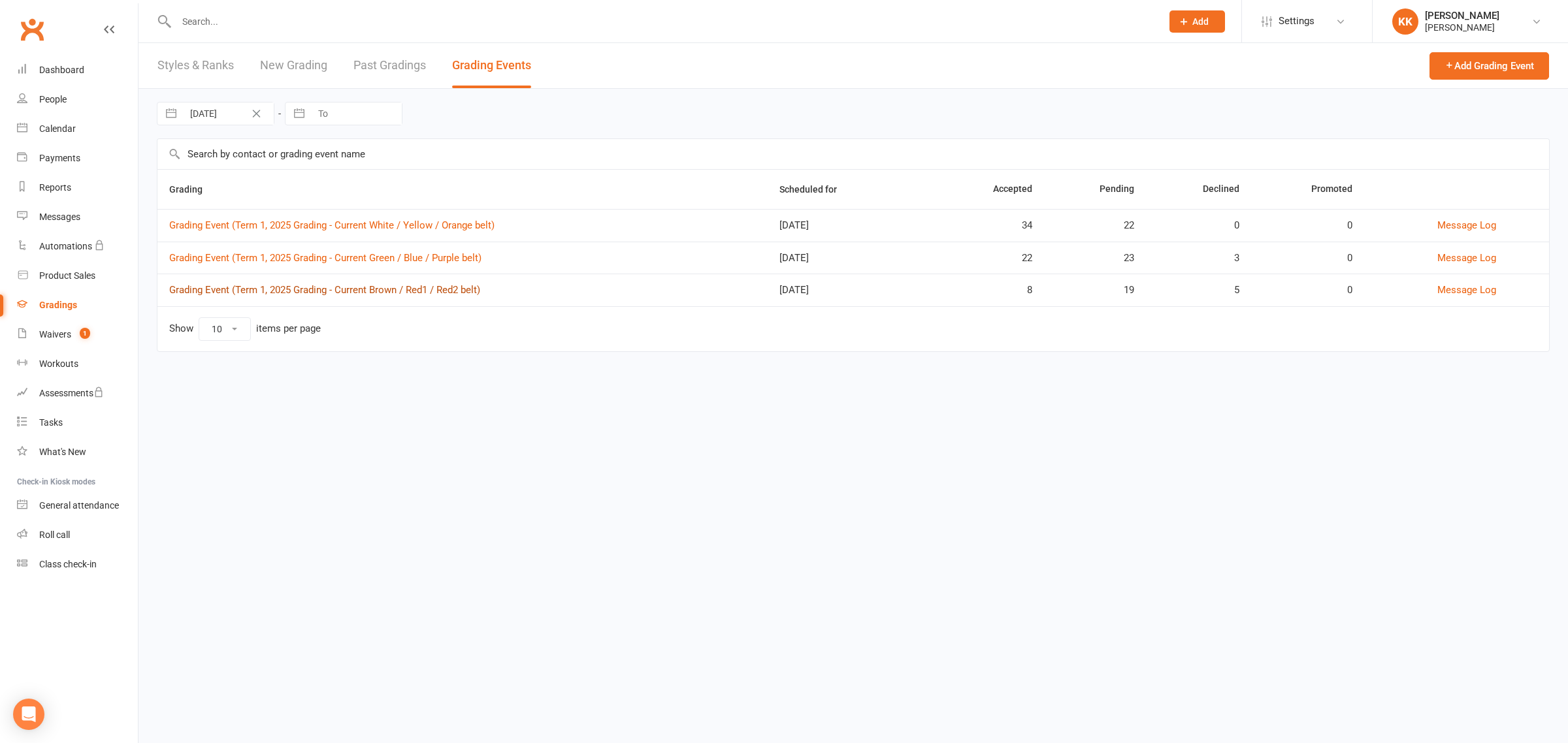
click at [276, 288] on link "Grading Event (Term 1, 2025 Grading - Current Brown / Red1 / Red2 belt)" at bounding box center [325, 289] width 311 height 11
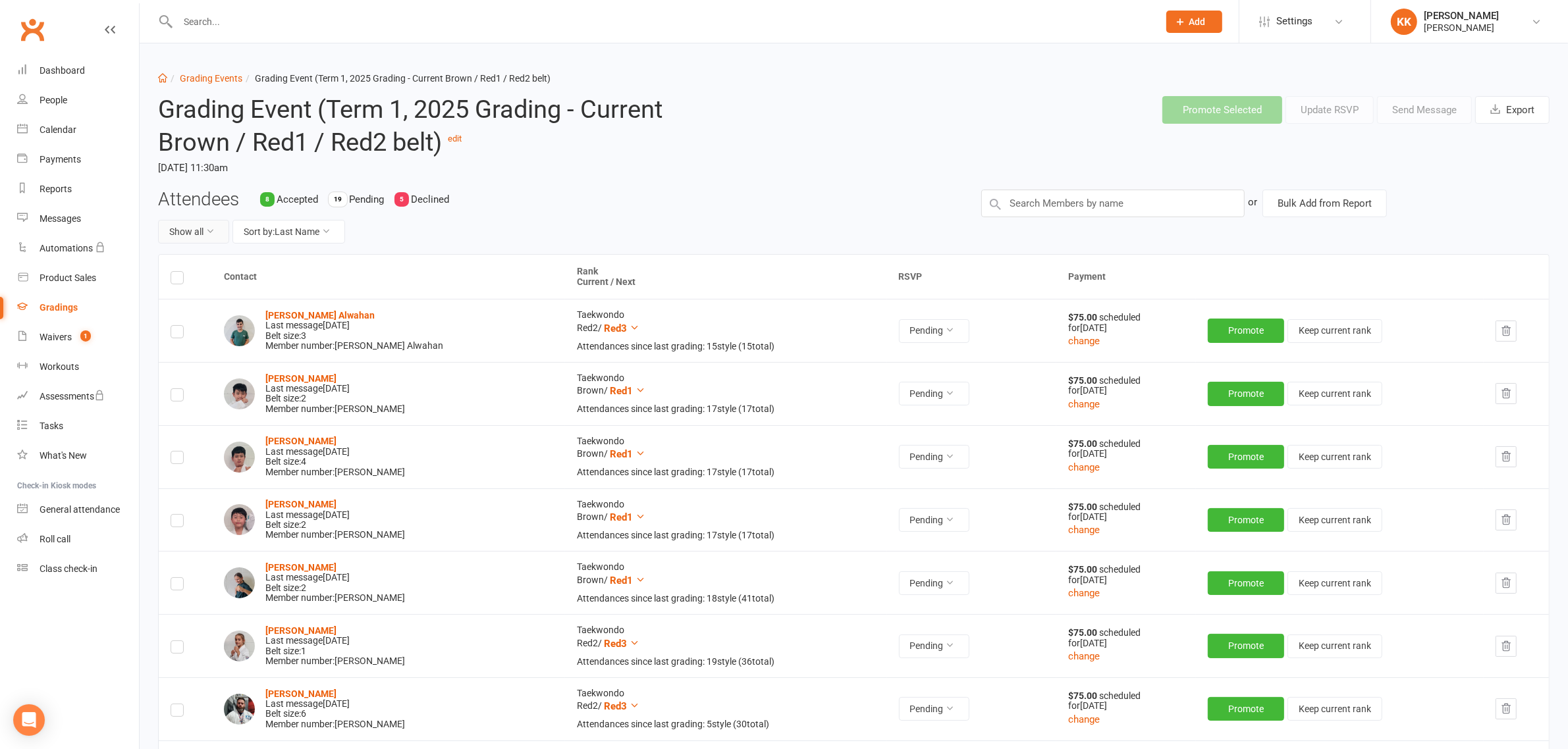
click at [208, 228] on icon at bounding box center [210, 231] width 10 height 10
click at [189, 338] on link "Pending only" at bounding box center [224, 341] width 130 height 27
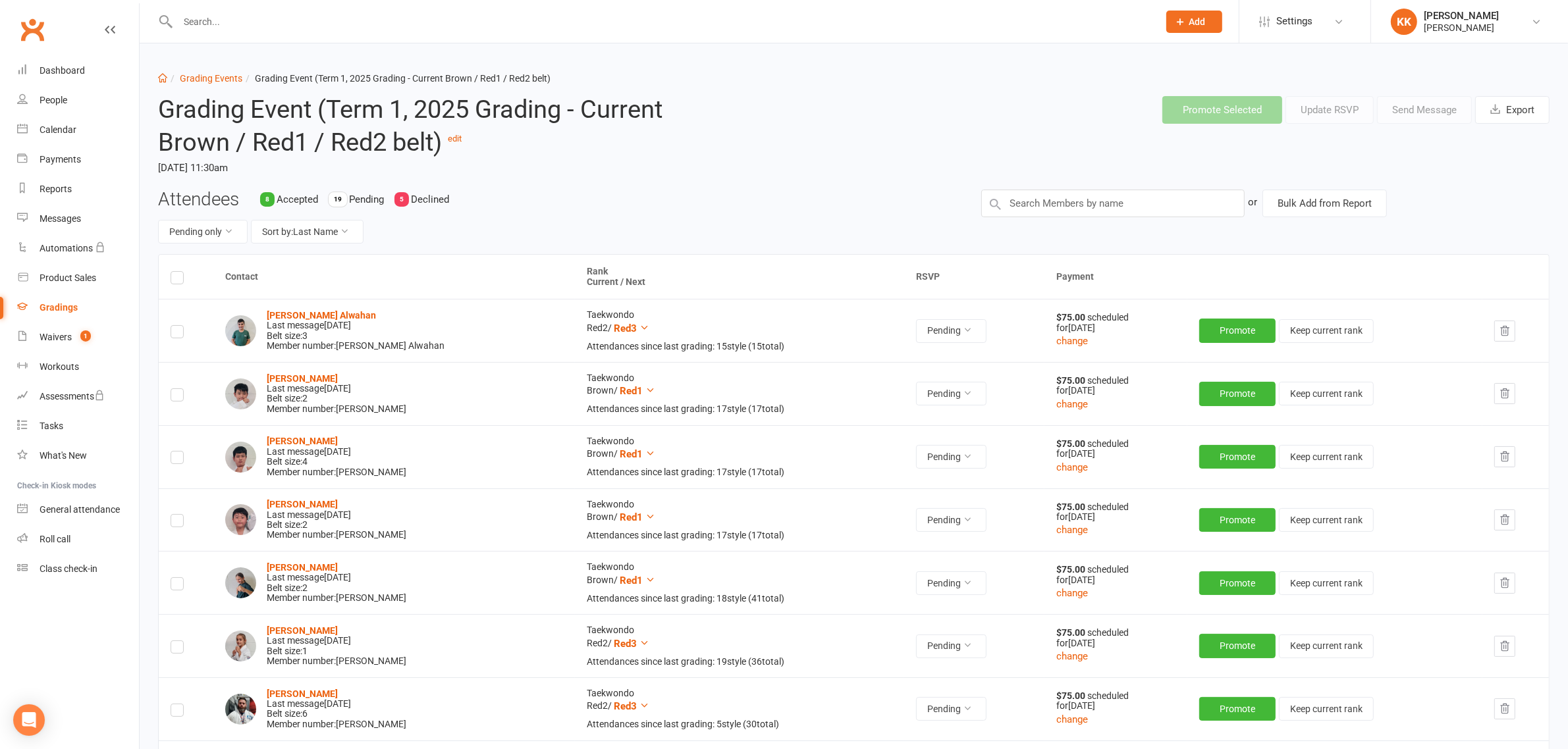
click at [172, 280] on label at bounding box center [177, 280] width 13 height 0
click at [172, 272] on input "checkbox" at bounding box center [177, 272] width 13 height 0
click at [1417, 107] on button "Send Message" at bounding box center [1424, 110] width 95 height 28
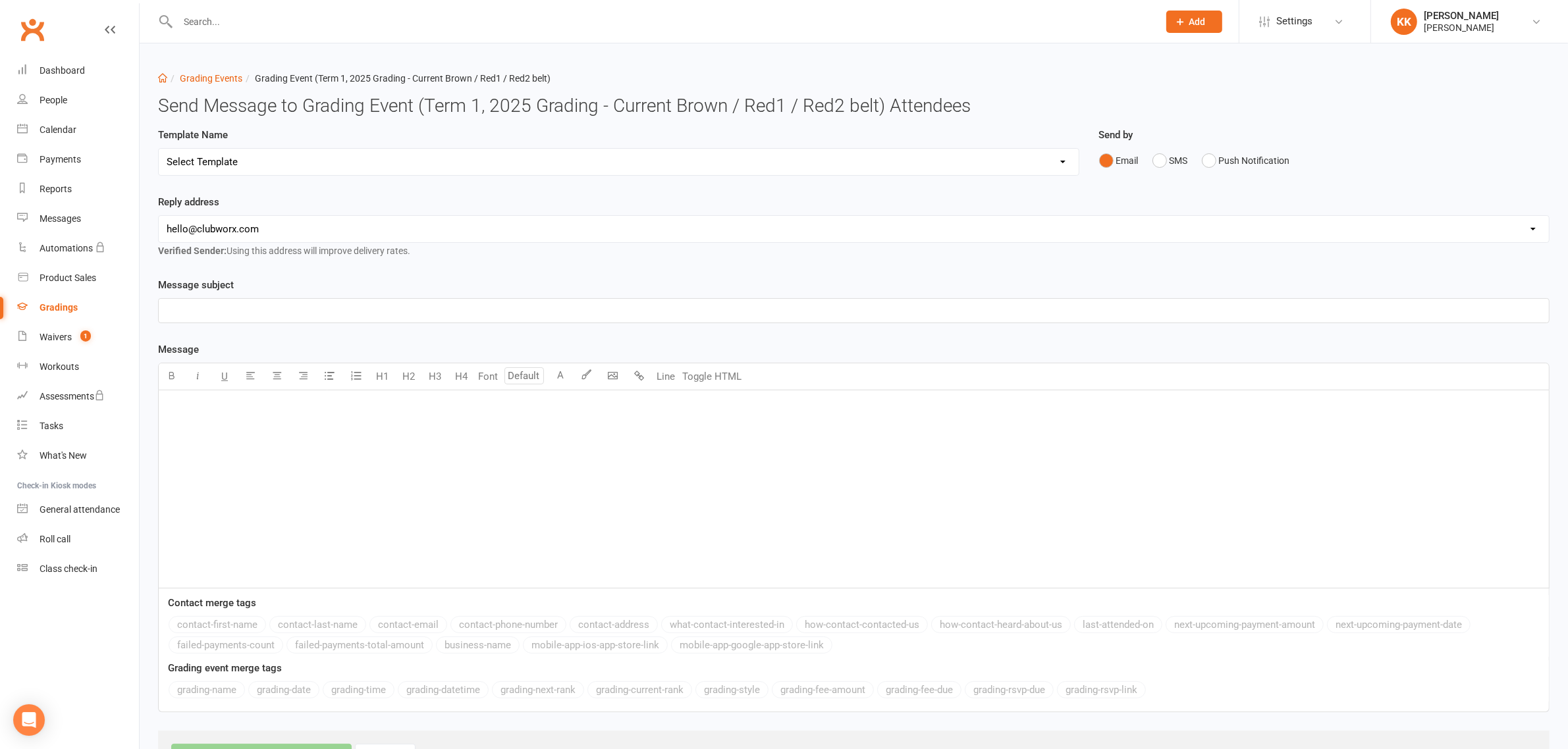
click at [235, 168] on select "Select Template [Email] Grading RSVP invite [Email] Grading RSVP invite - New […" at bounding box center [619, 163] width 920 height 27
select select "1"
click at [159, 149] on select "Select Template [Email] Grading RSVP invite [Email] Grading RSVP invite - New […" at bounding box center [619, 163] width 920 height 27
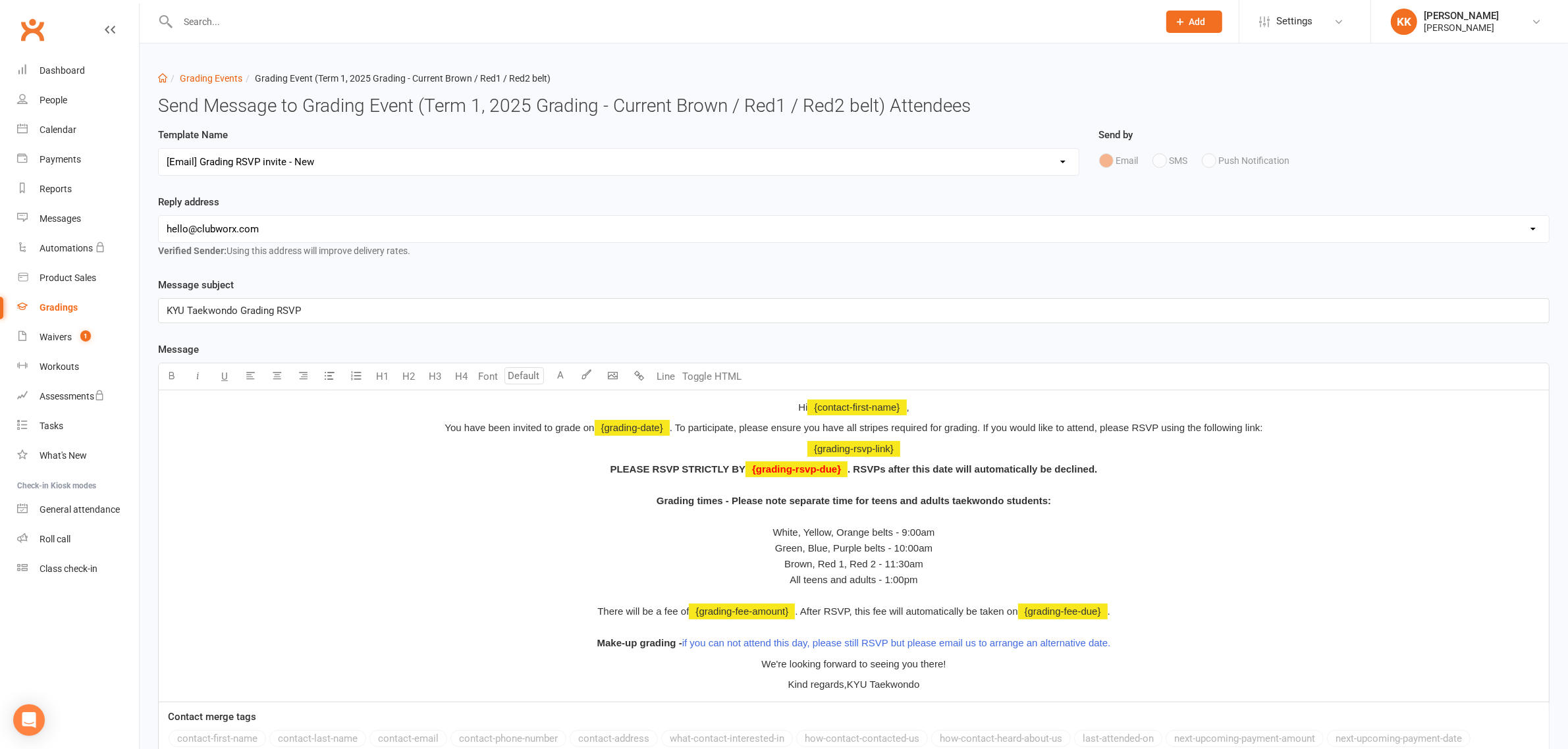
click at [280, 291] on div "Message subject KYU Taekwondo Grading RSVP" at bounding box center [853, 300] width 1392 height 46
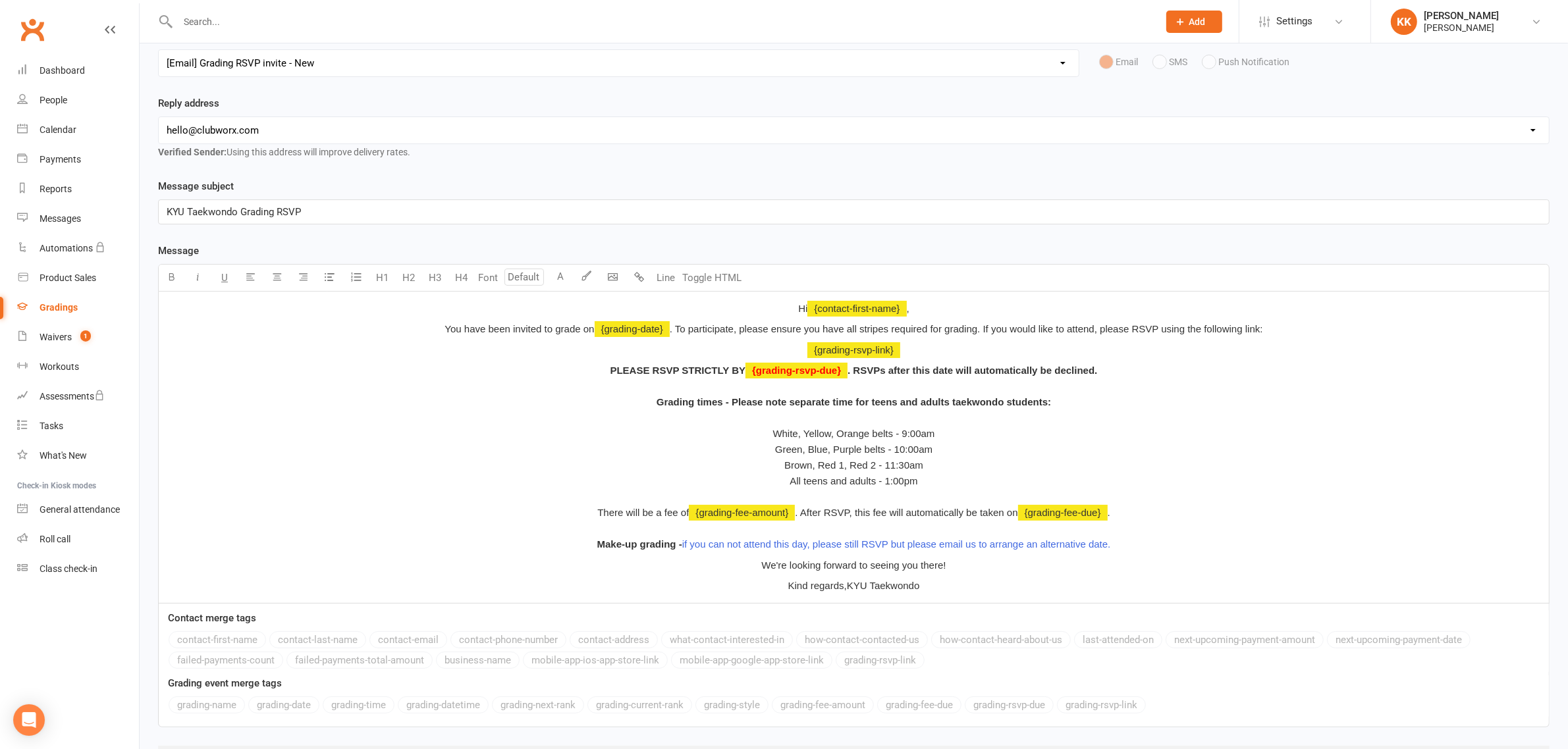
scroll to position [181, 0]
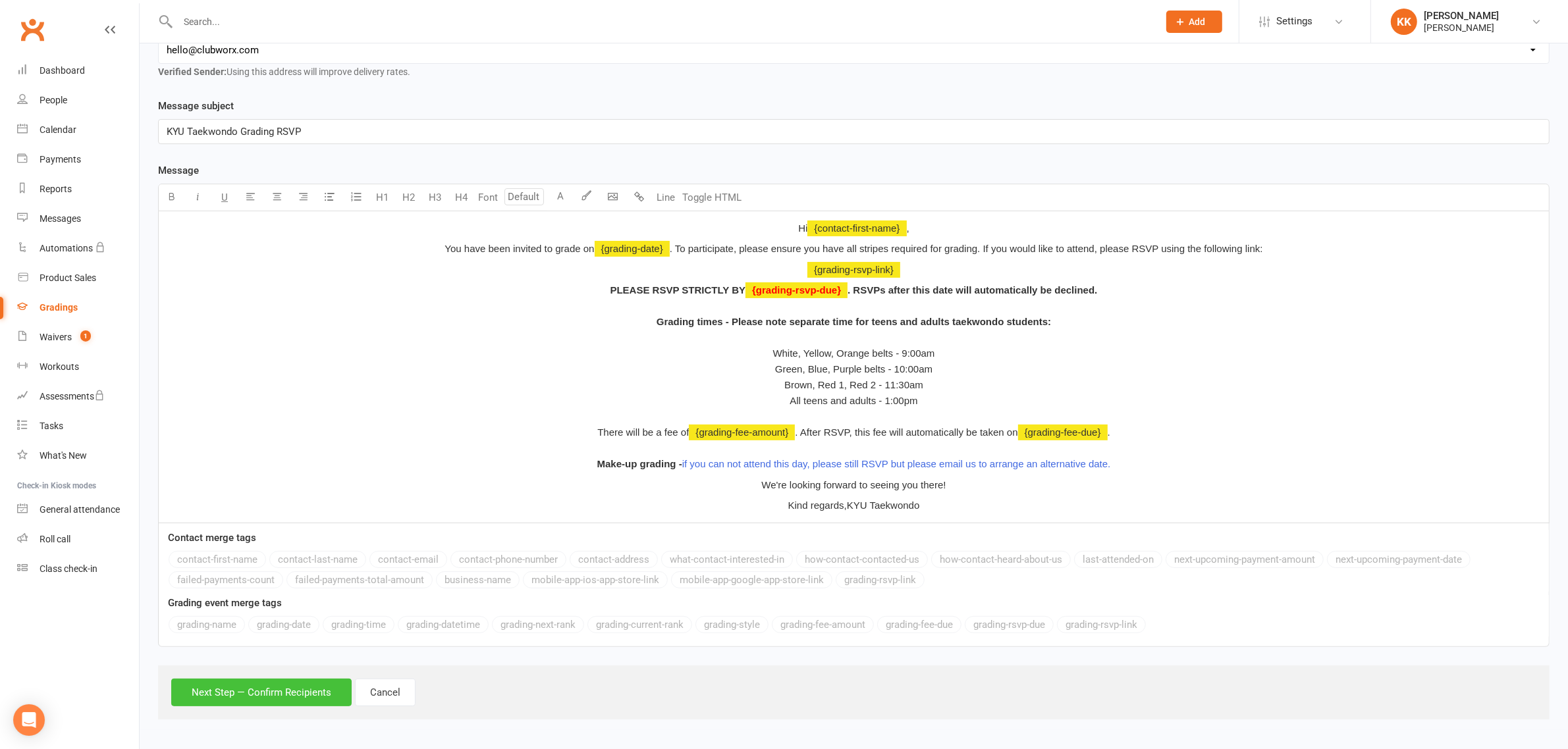
click at [280, 686] on button "Next Step — Confirm Recipients" at bounding box center [261, 693] width 181 height 28
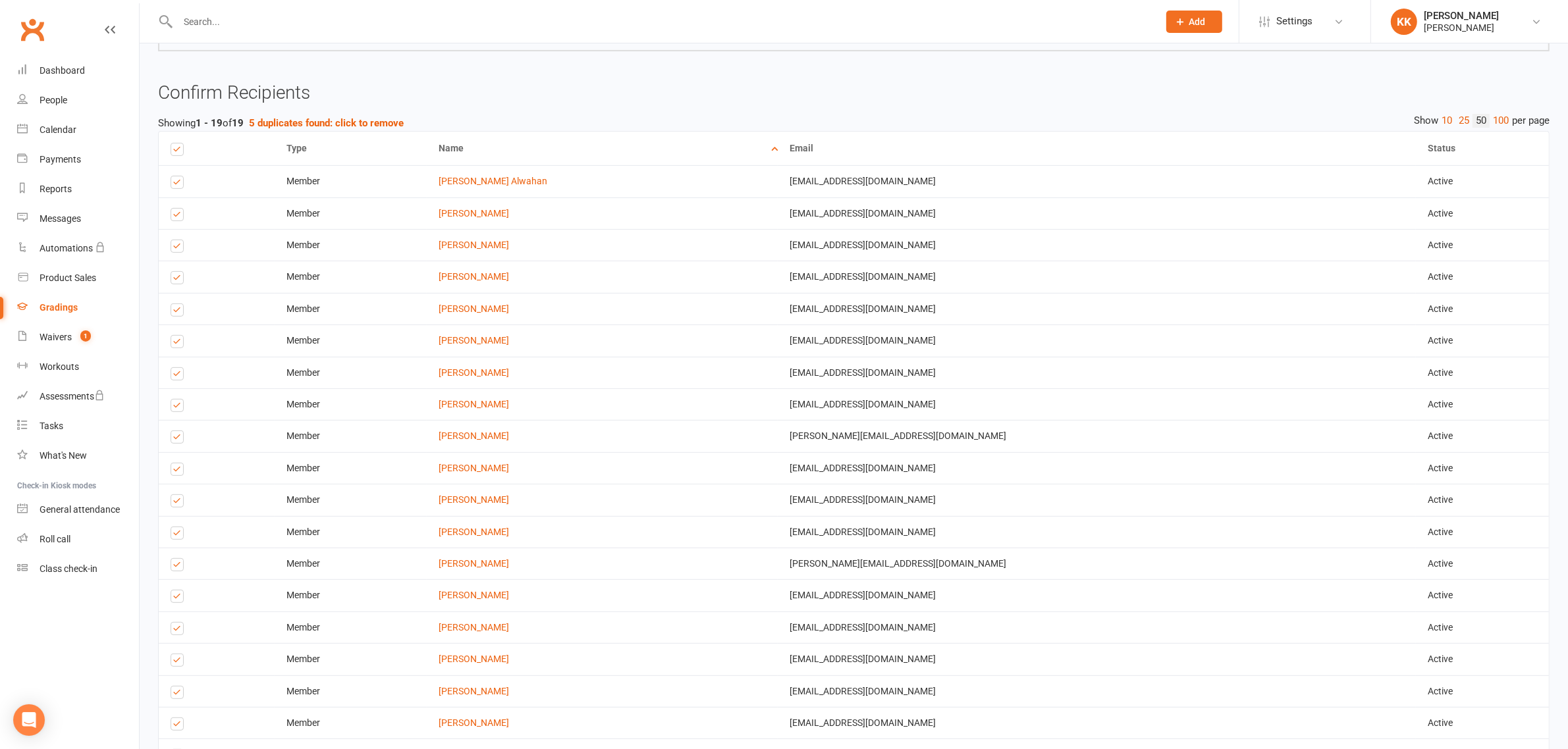
scroll to position [696, 0]
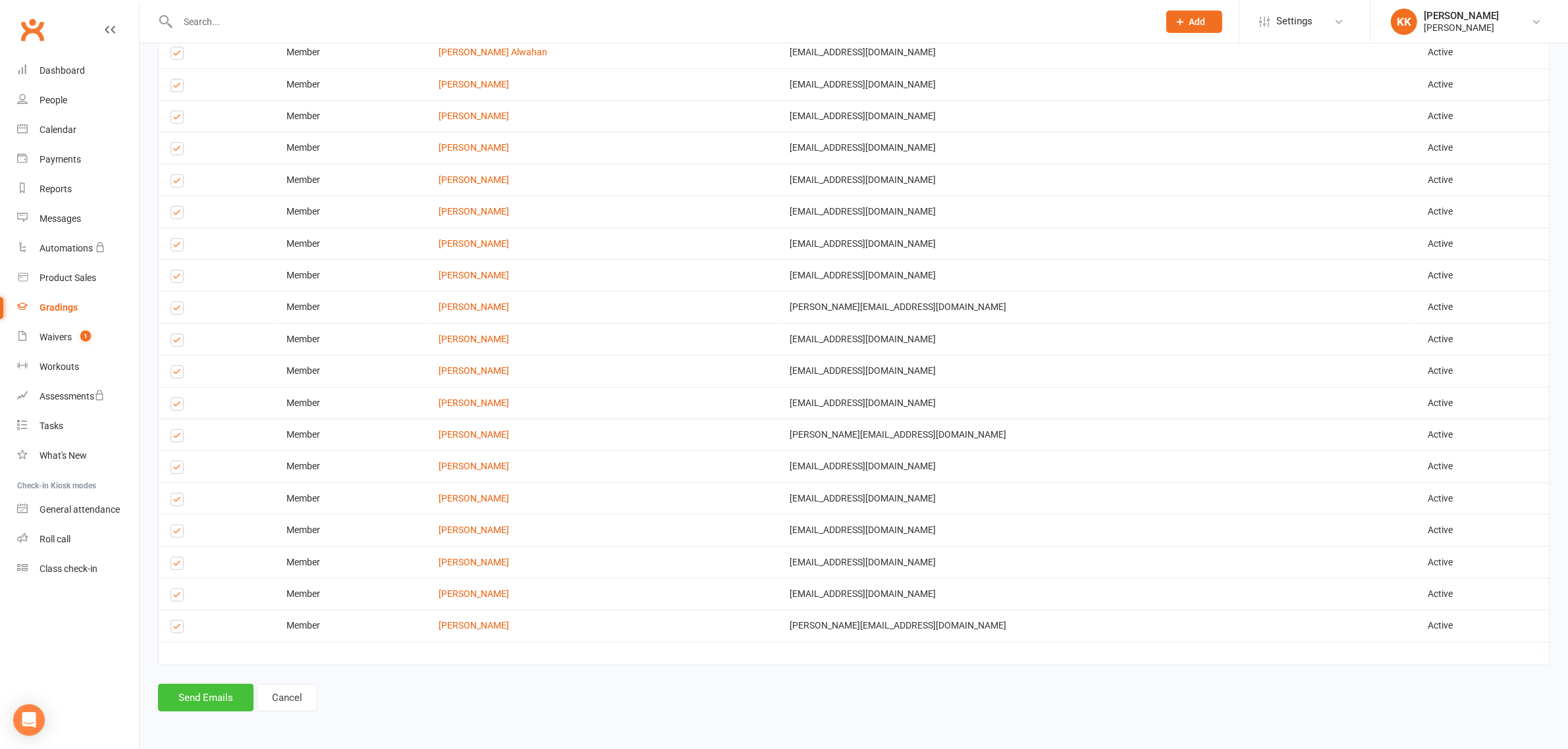
click at [195, 698] on button "Send Emails" at bounding box center [206, 697] width 96 height 28
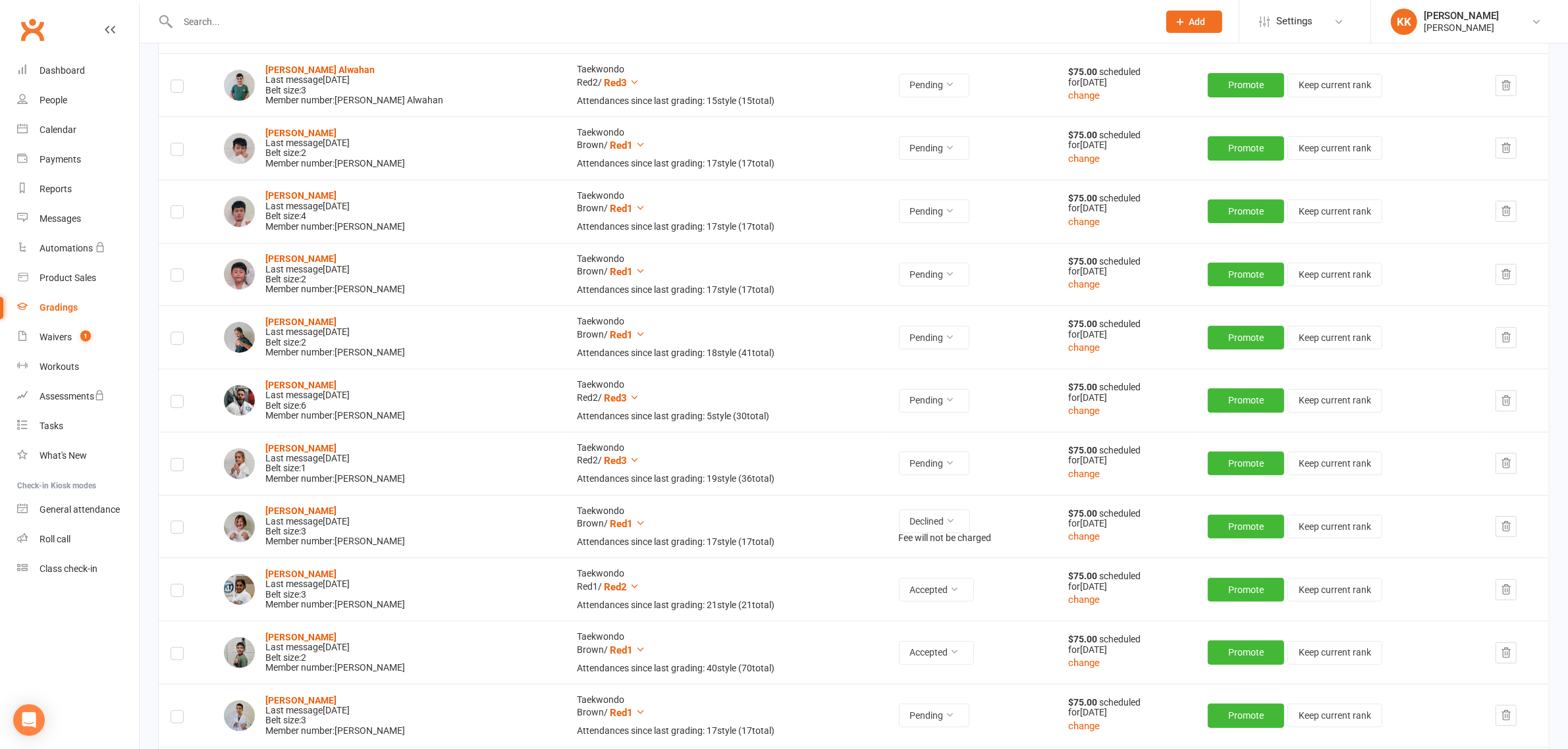
scroll to position [247, 0]
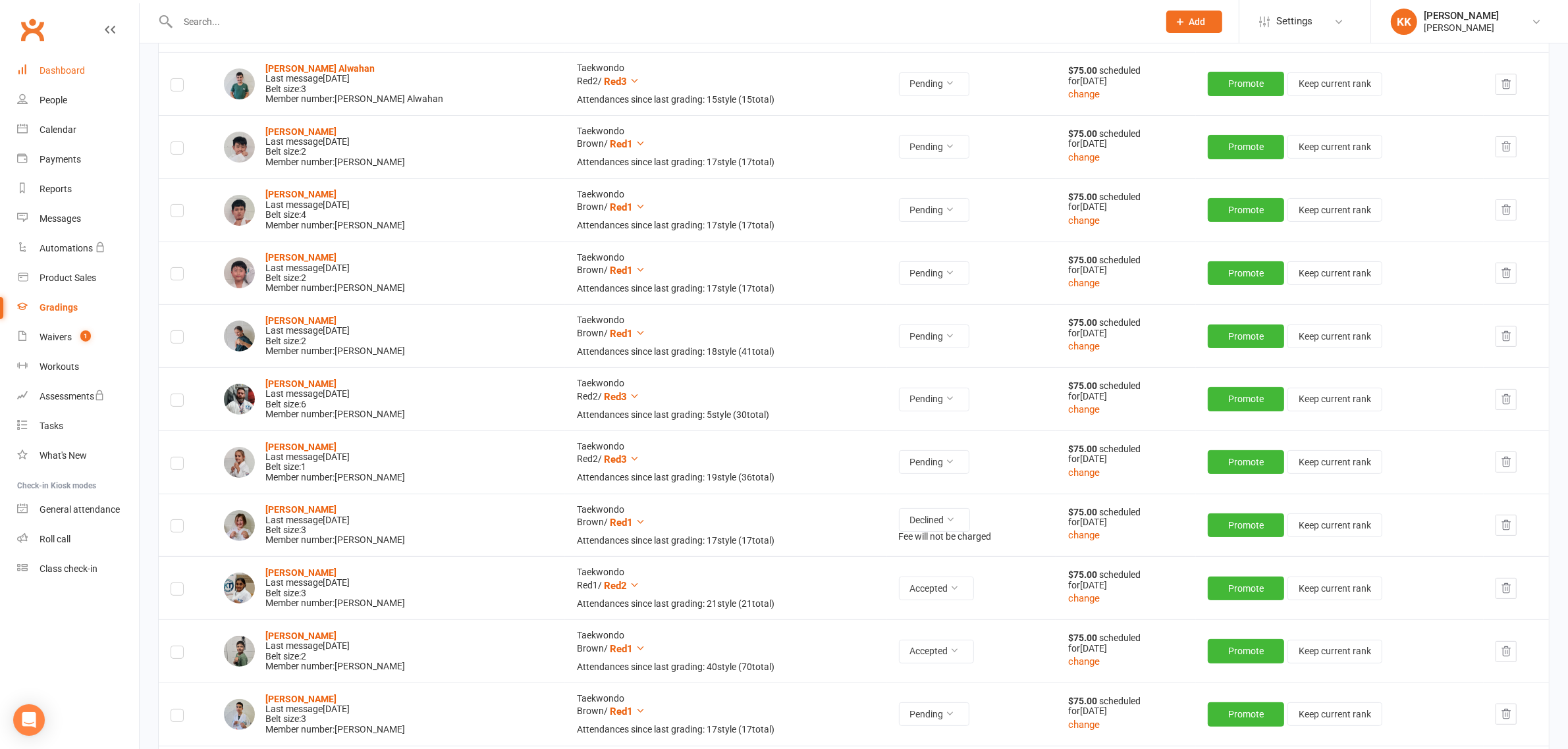
click at [62, 77] on link "Dashboard" at bounding box center [77, 71] width 121 height 30
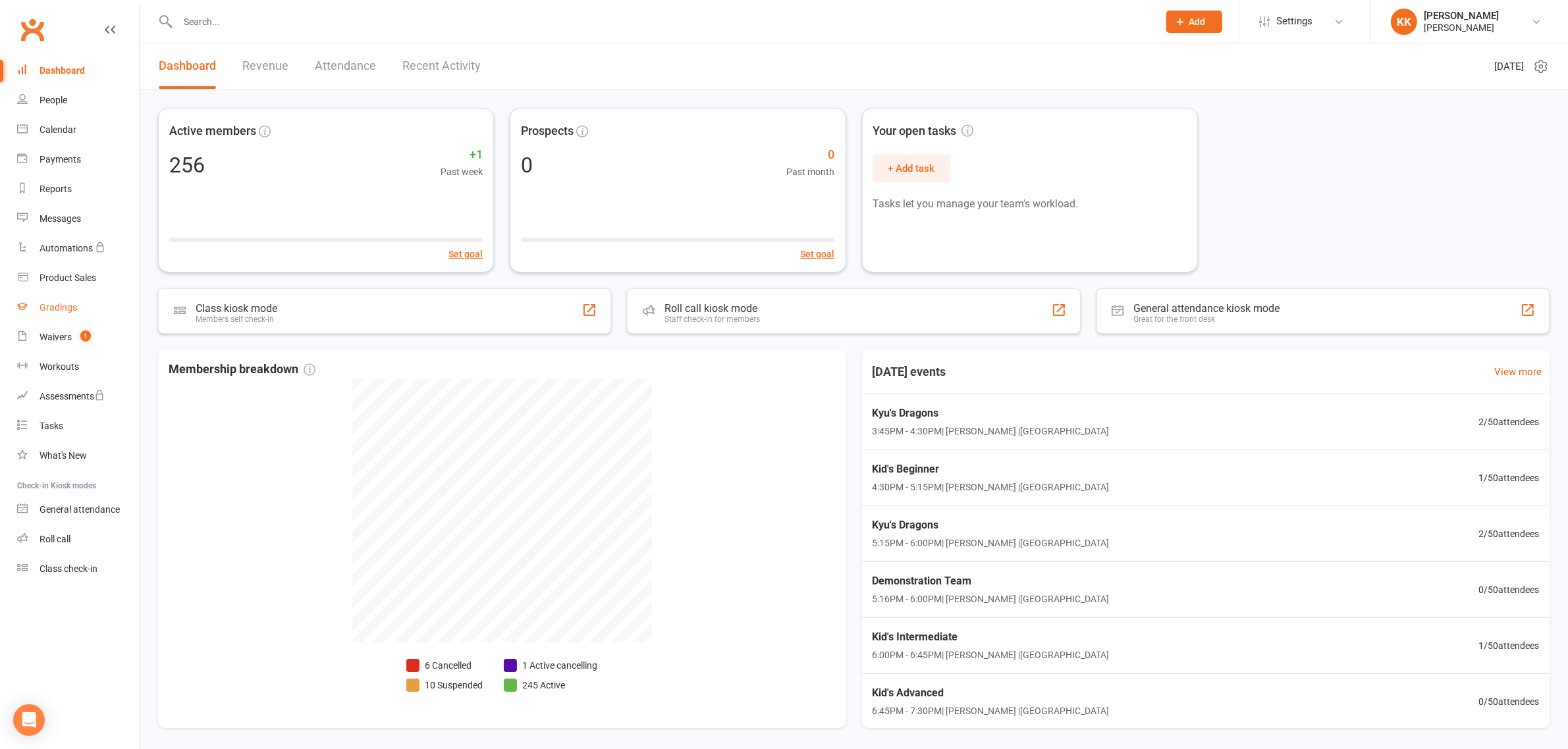
click at [66, 318] on link "Gradings" at bounding box center [77, 307] width 121 height 30
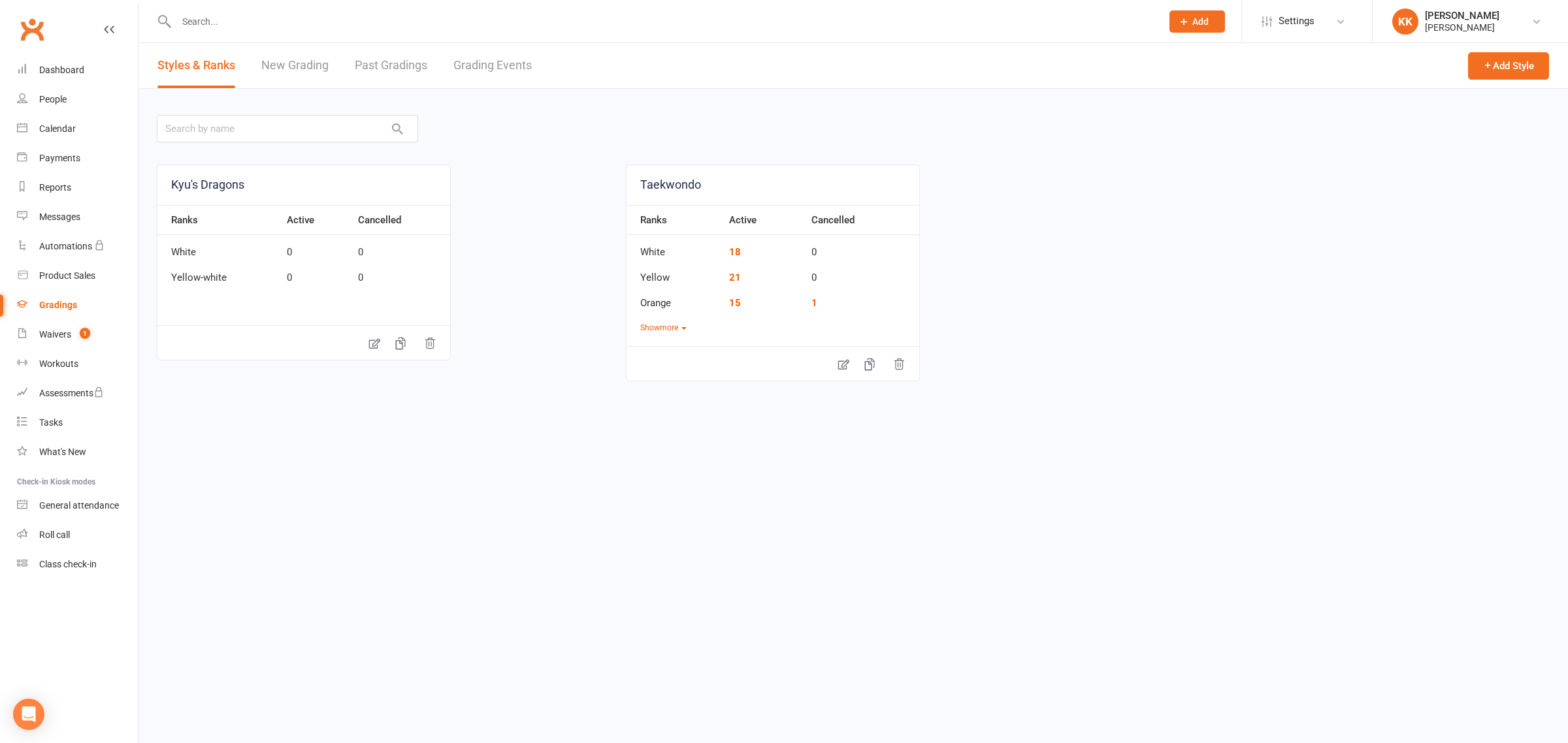
click at [489, 66] on link "Grading Events" at bounding box center [493, 65] width 79 height 46
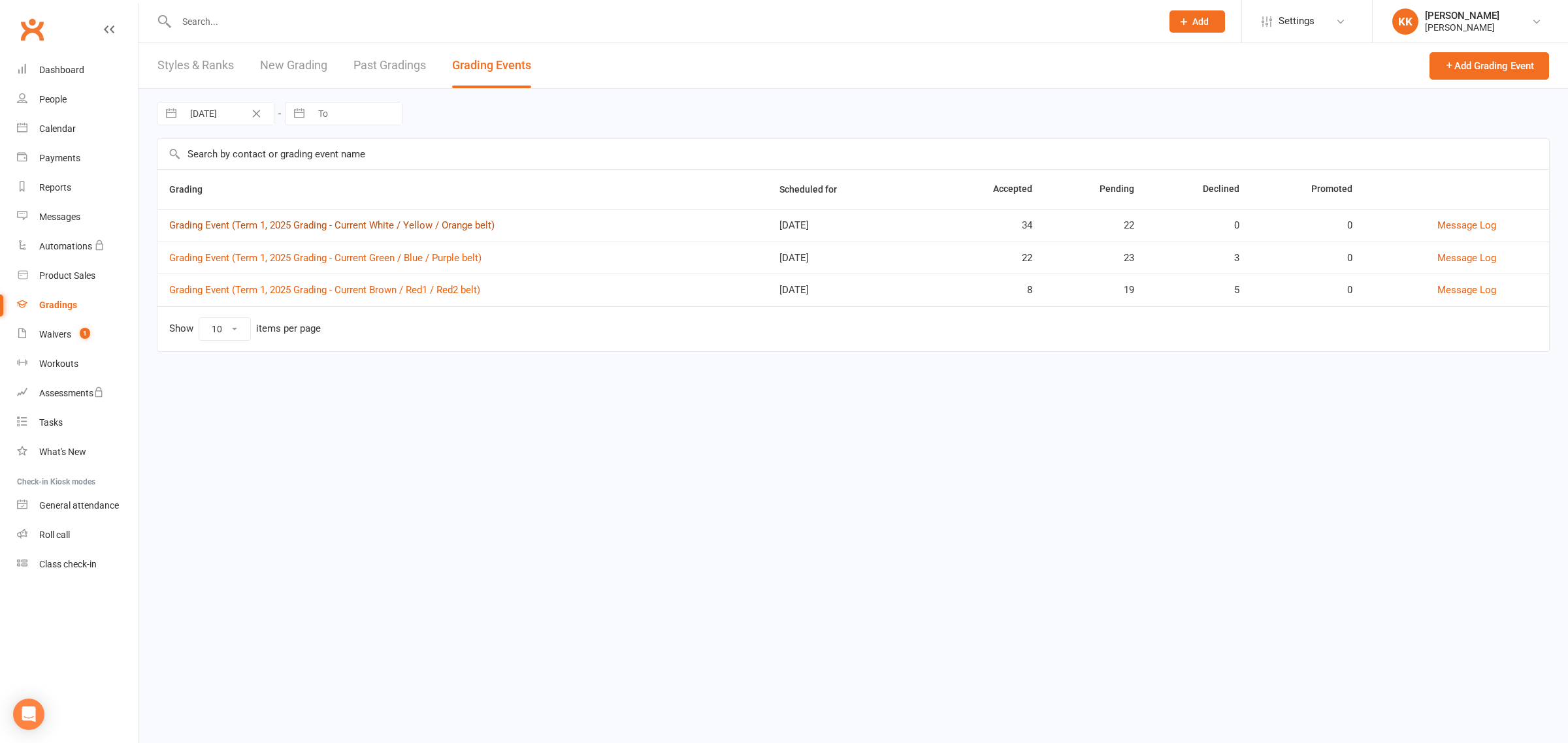
click at [306, 226] on link "Grading Event (Term 1, 2025 Grading - Current White / Yellow / Orange belt)" at bounding box center [331, 225] width 326 height 11
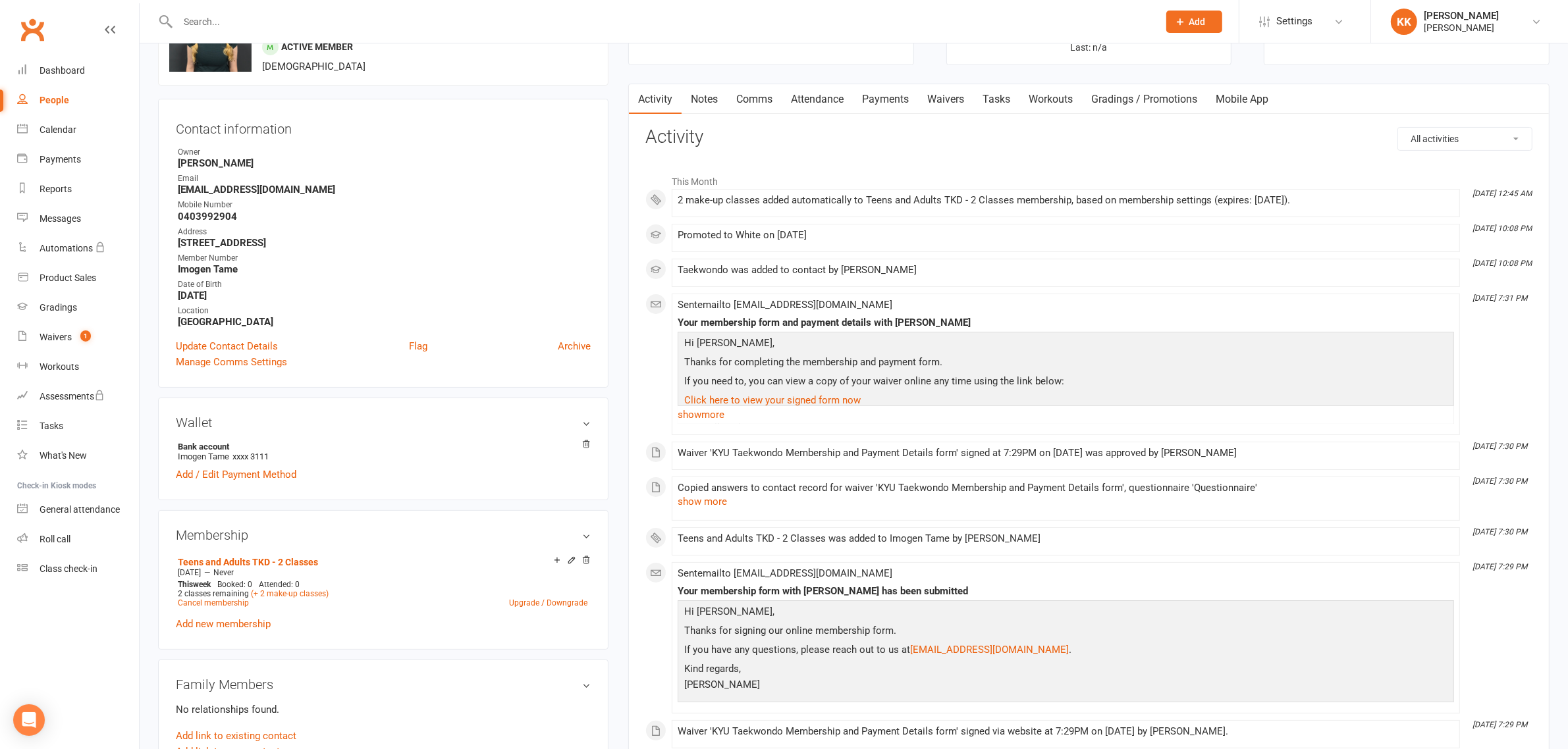
scroll to position [247, 0]
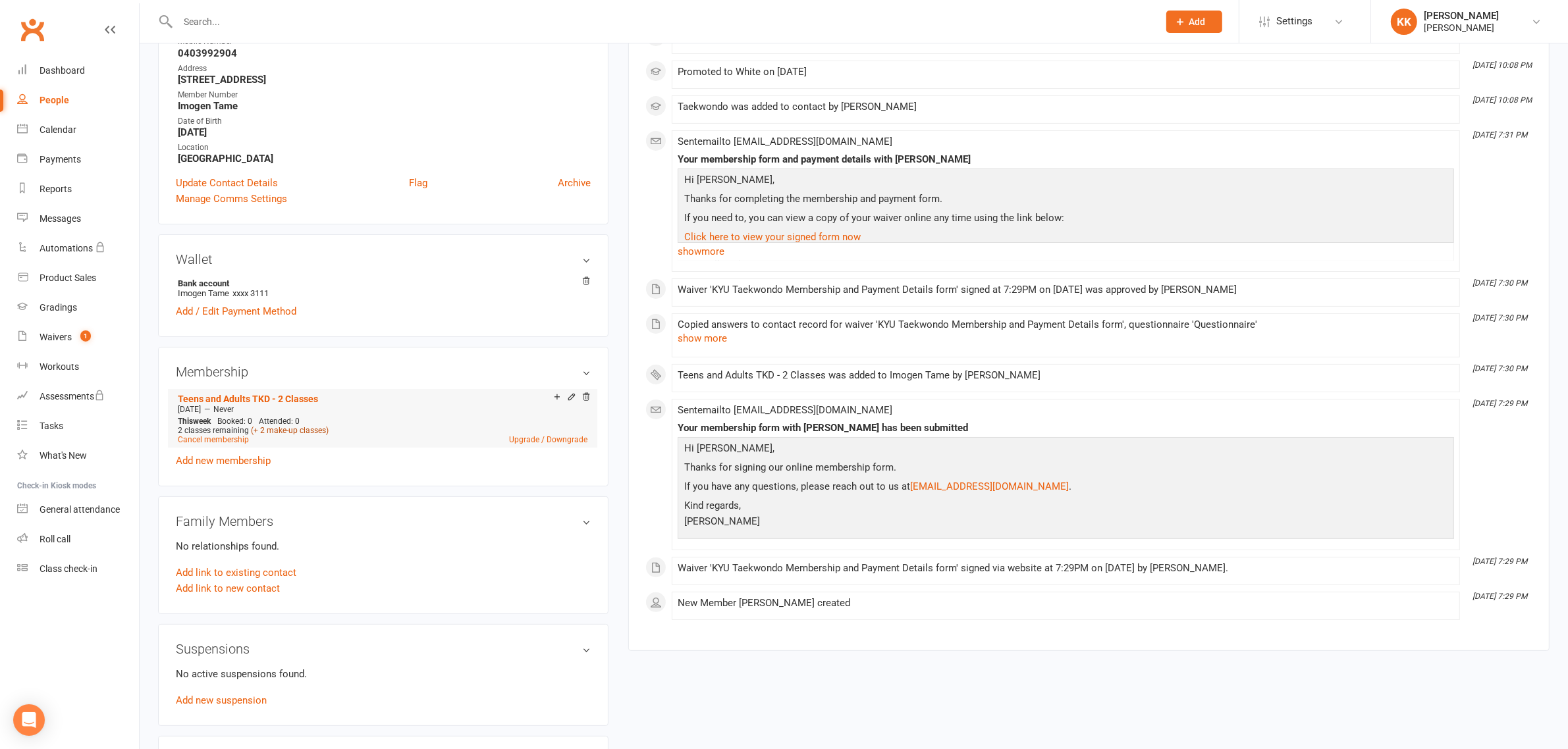
click at [310, 432] on link "(+ 2 make-up classes)" at bounding box center [289, 430] width 77 height 10
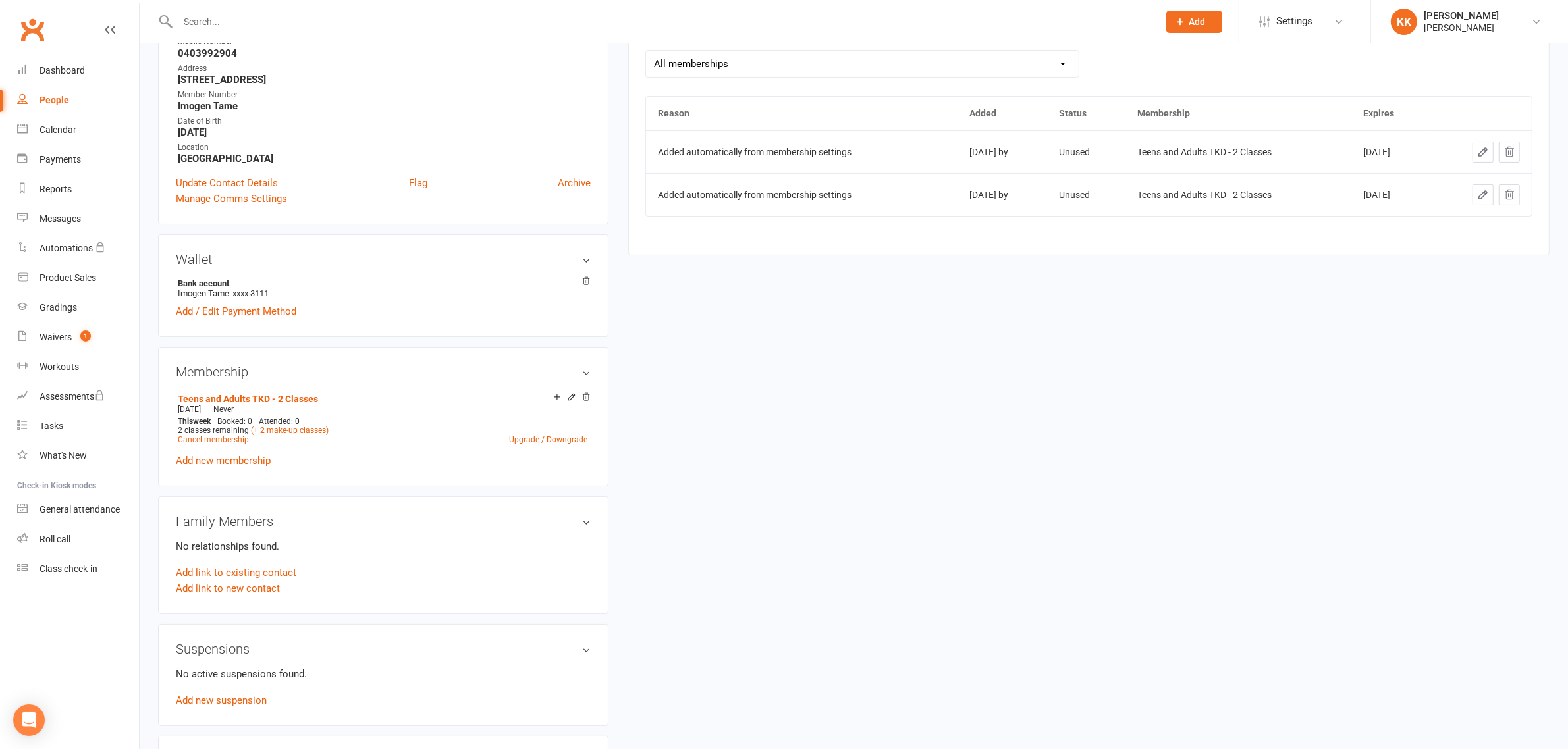
click at [1516, 188] on button at bounding box center [1510, 195] width 21 height 21
click at [1516, 158] on button at bounding box center [1510, 152] width 21 height 21
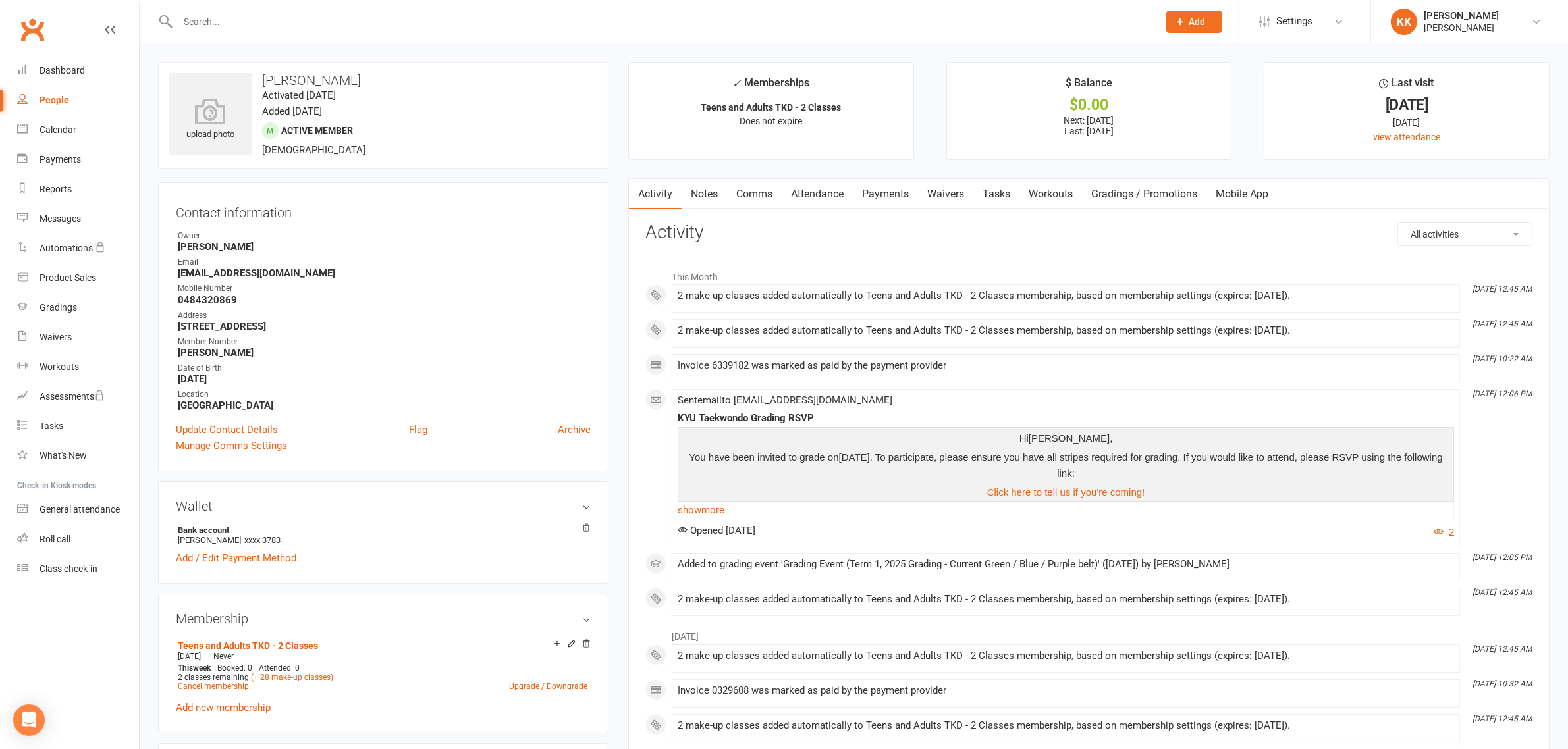
click at [891, 198] on link "Payments" at bounding box center [886, 194] width 65 height 31
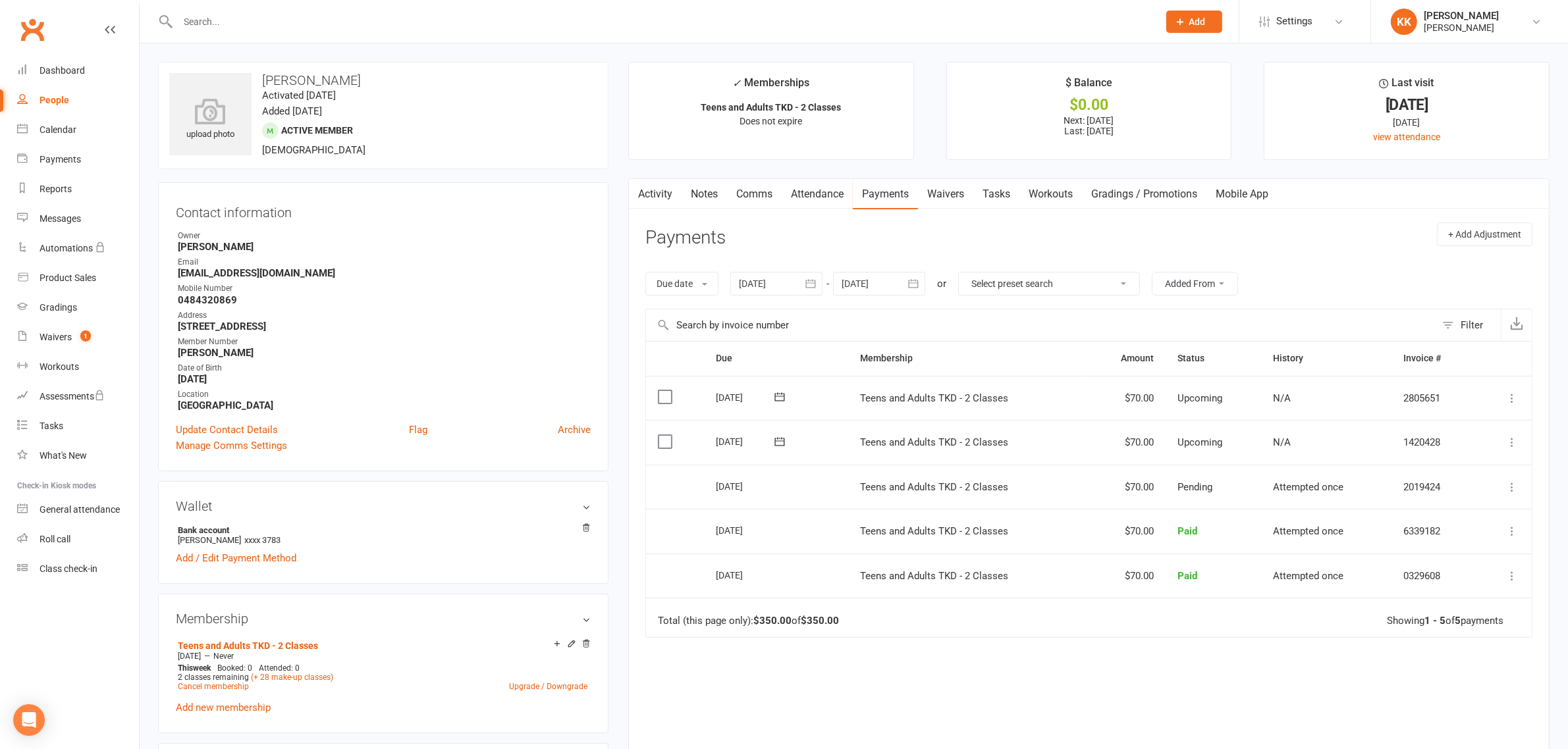
click at [1247, 191] on link "Mobile App" at bounding box center [1242, 194] width 71 height 31
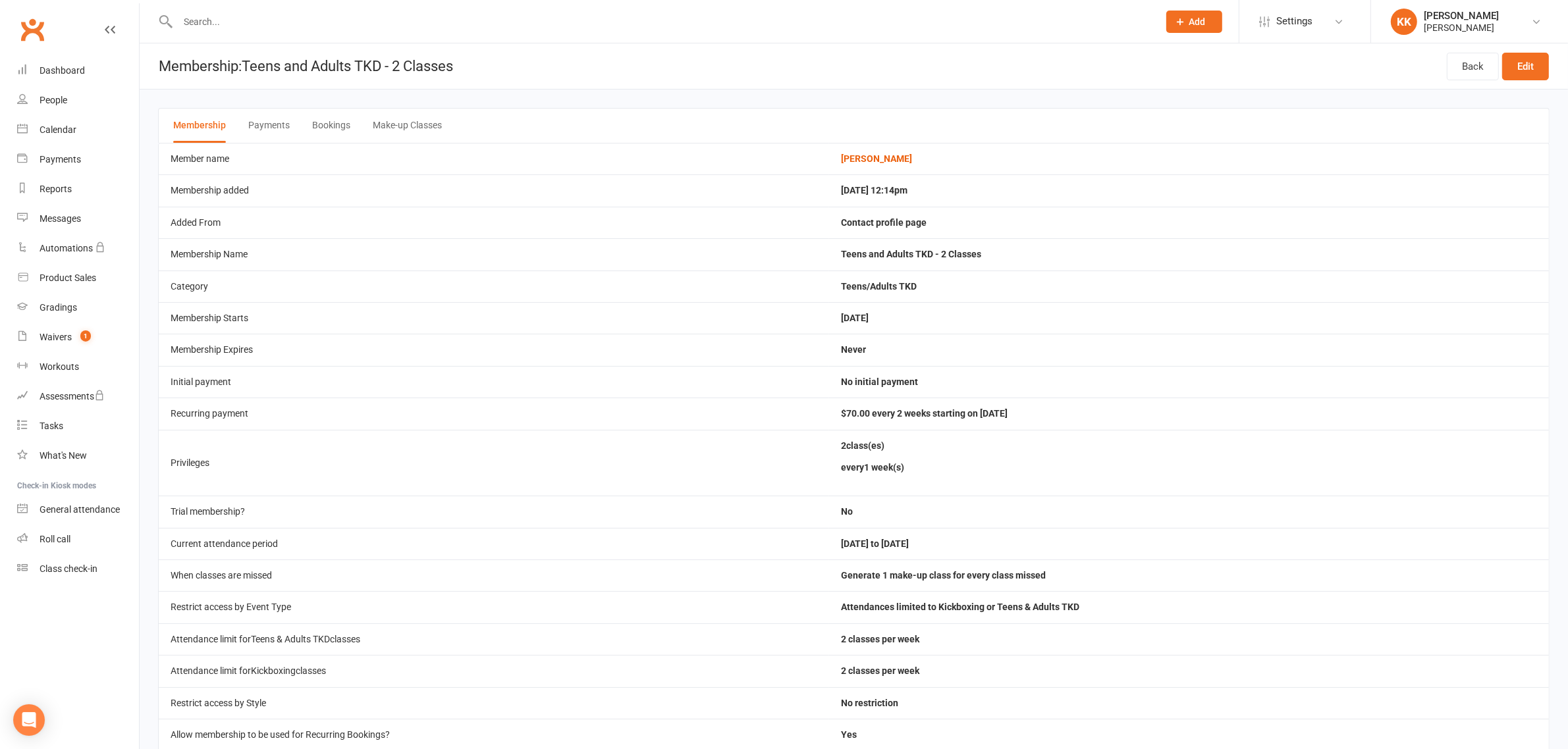
click at [271, 21] on input "text" at bounding box center [662, 21] width 976 height 18
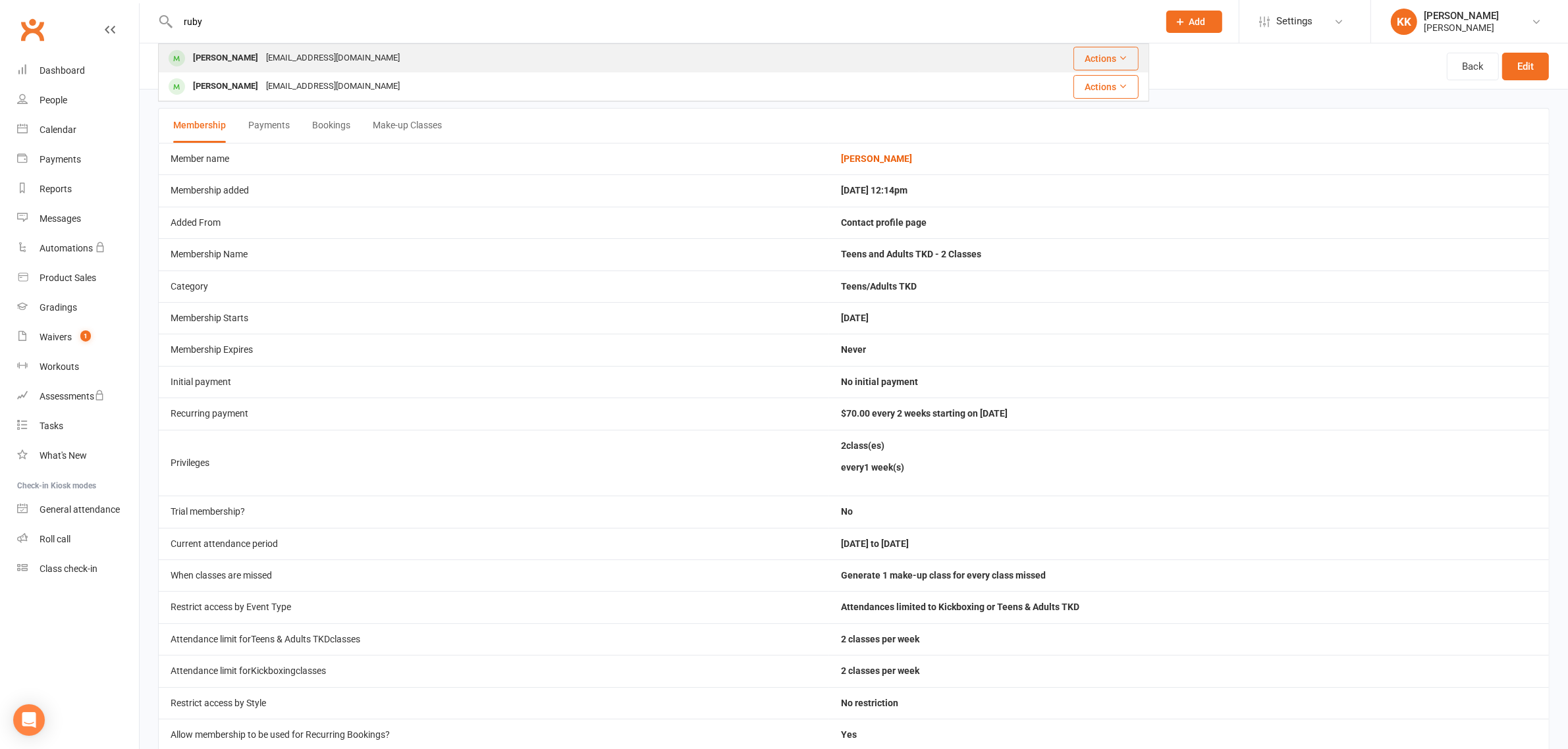
type input "ruby"
click at [282, 59] on div "ruby56710@gmail.com" at bounding box center [333, 58] width 142 height 19
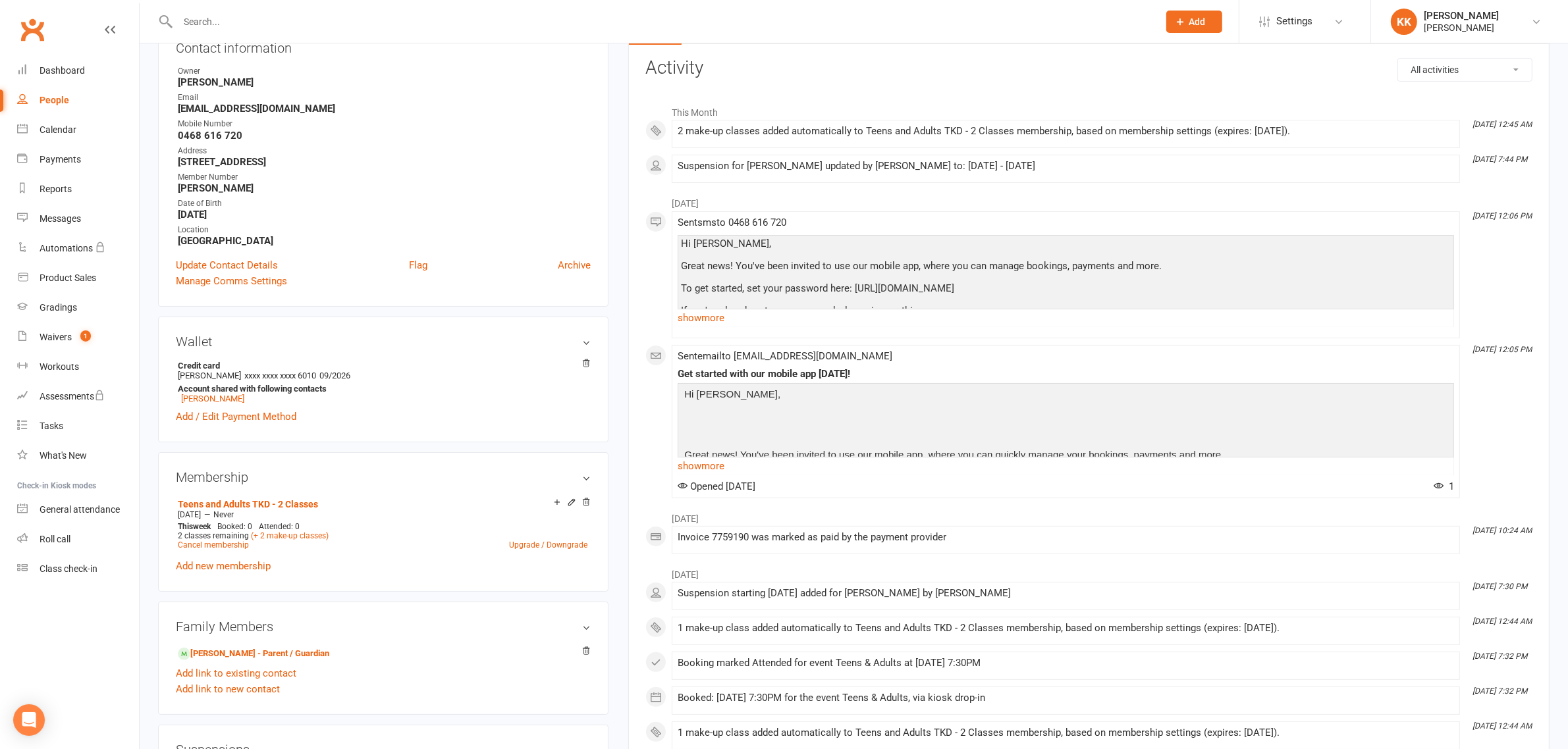
scroll to position [82, 0]
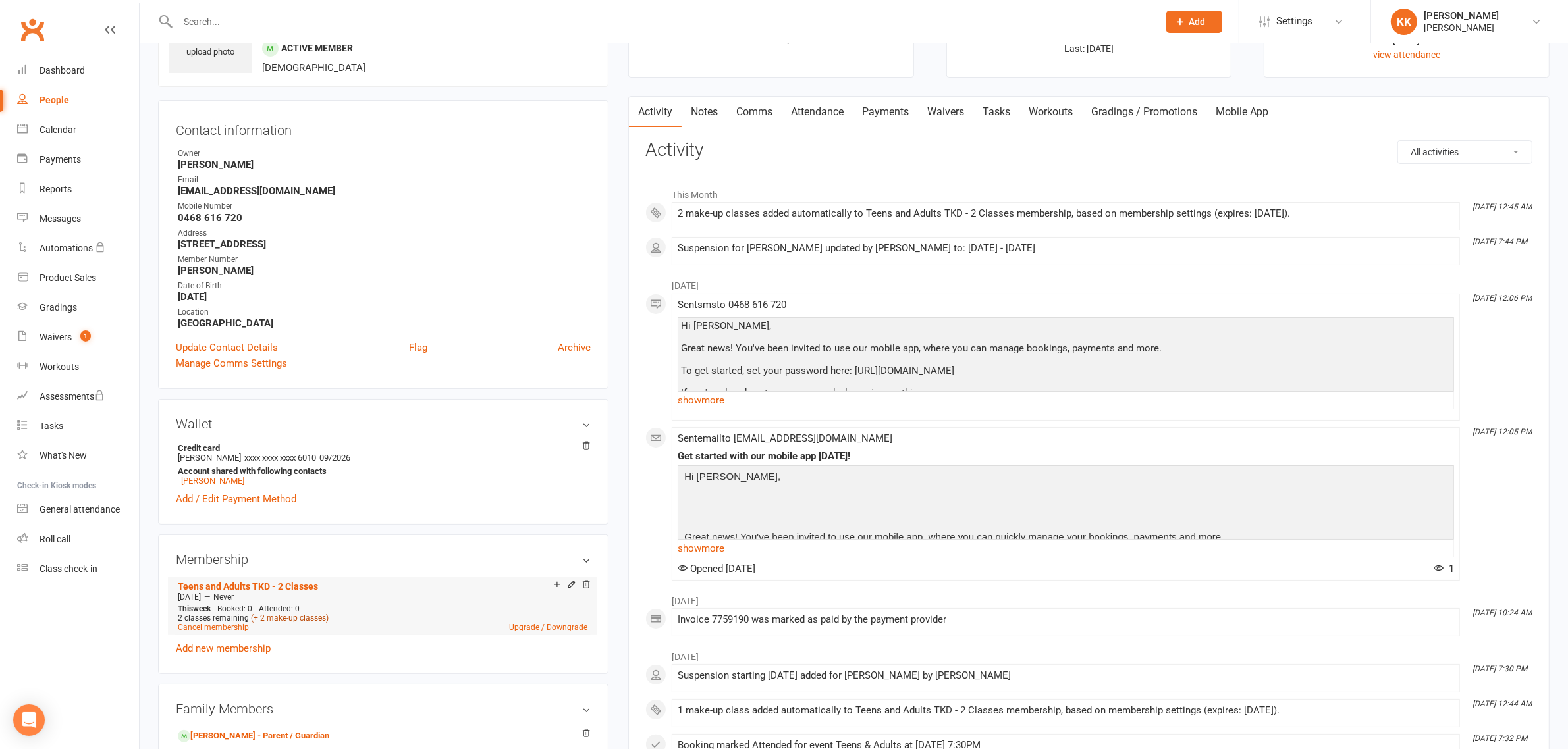
click at [278, 618] on link "(+ 2 make-up classes)" at bounding box center [289, 619] width 77 height 10
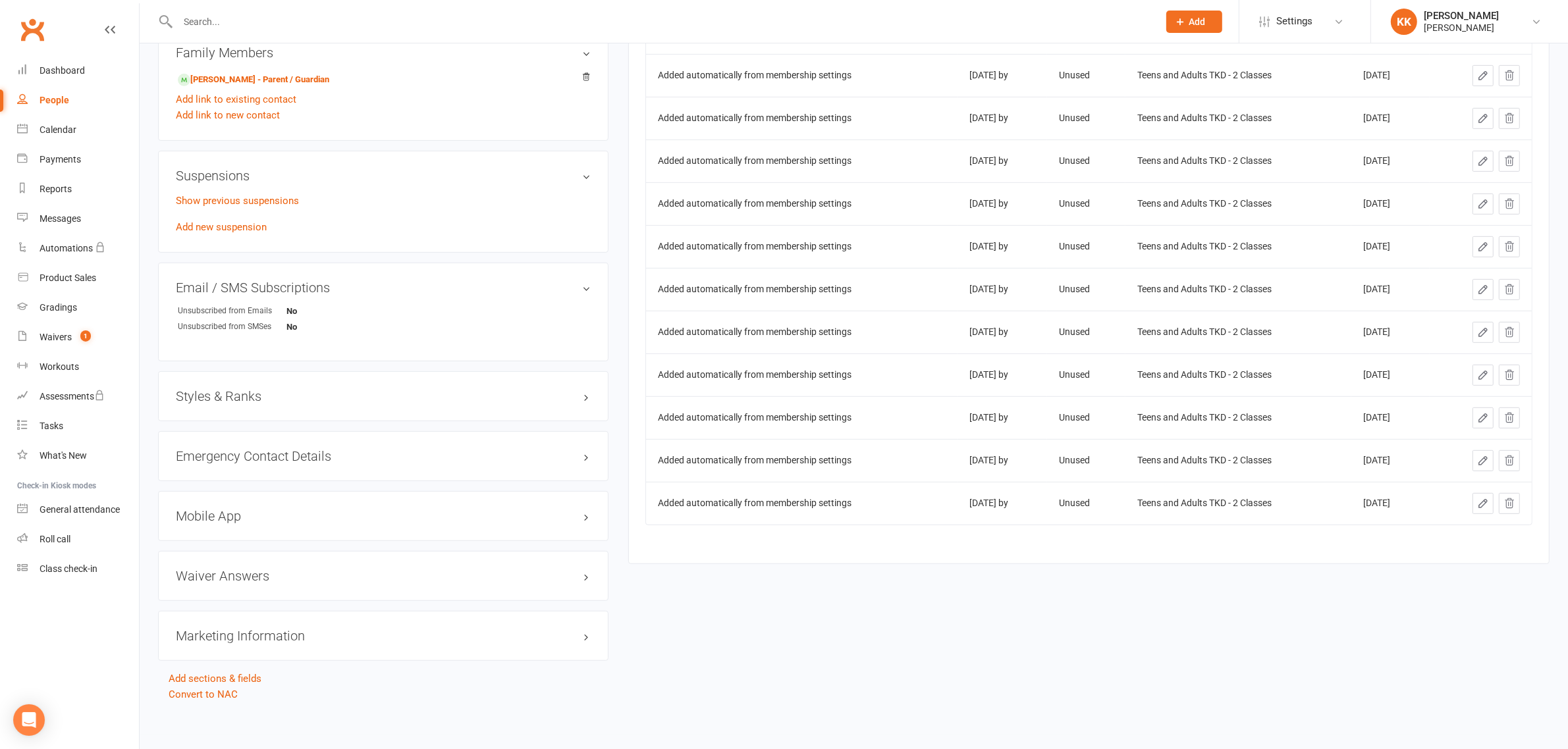
scroll to position [748, 0]
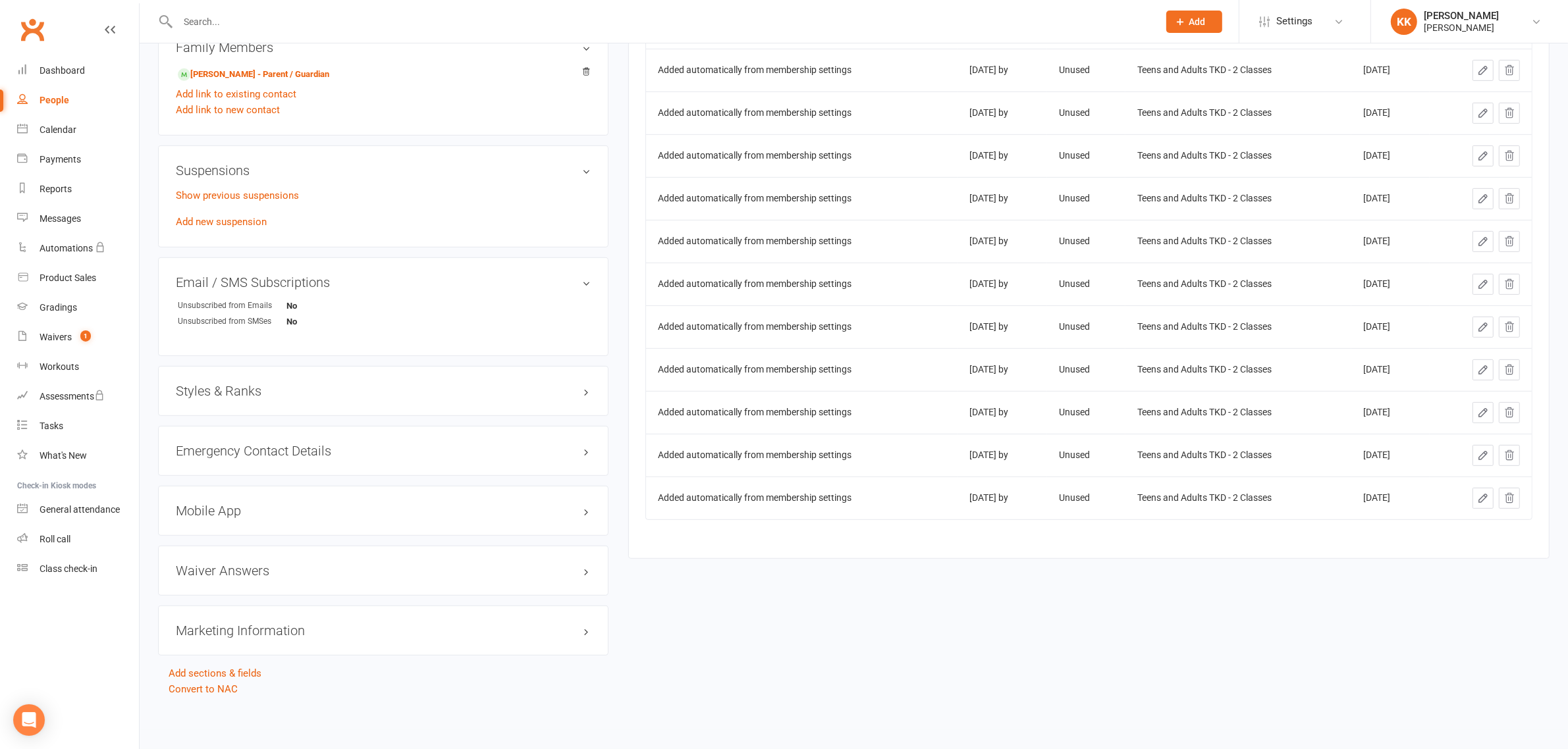
click at [1513, 494] on icon at bounding box center [1510, 498] width 9 height 10
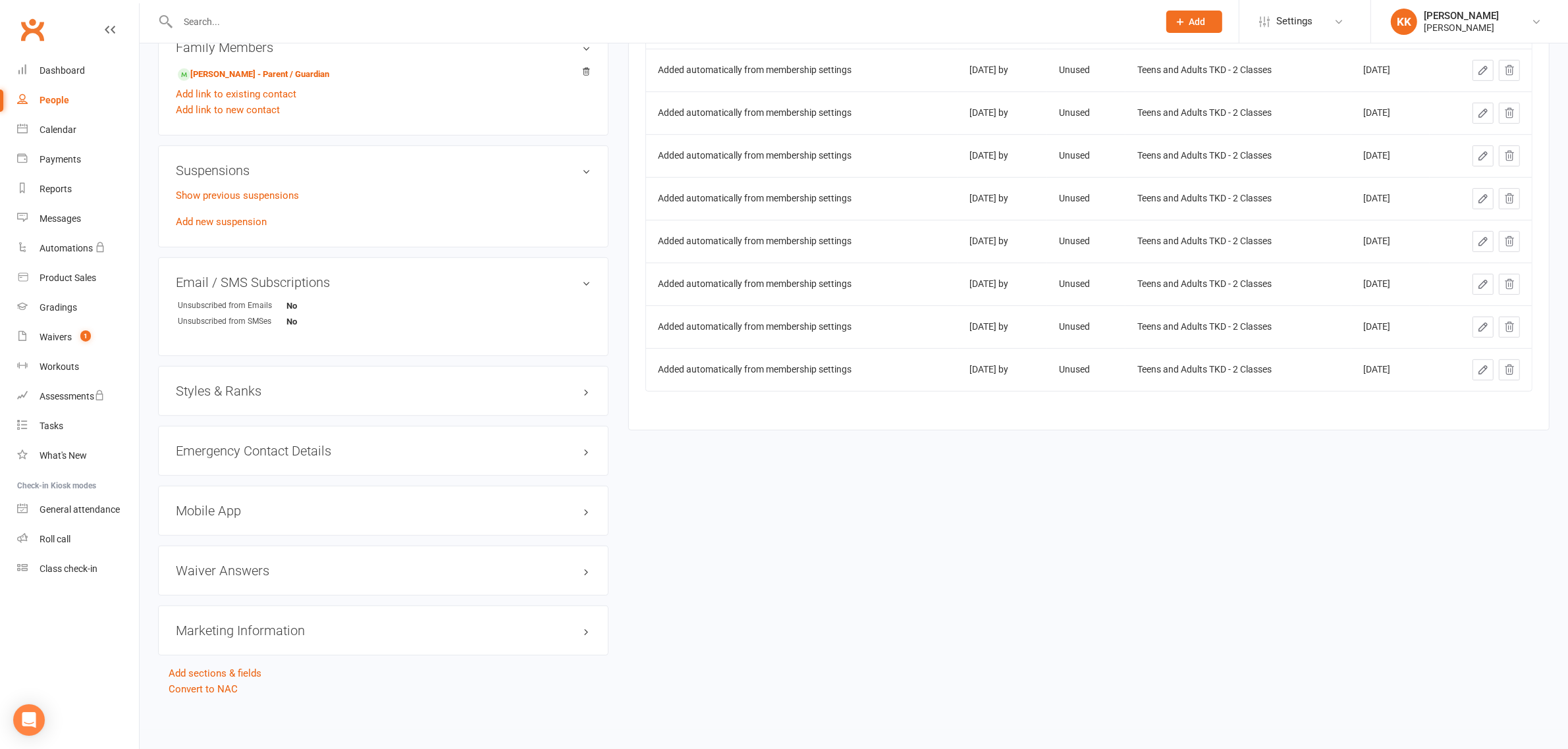
click at [1509, 372] on icon at bounding box center [1510, 370] width 11 height 11
click at [1525, 456] on td at bounding box center [1481, 455] width 102 height 43
click at [1497, 453] on div at bounding box center [1481, 455] width 78 height 21
click at [1513, 450] on icon at bounding box center [1510, 455] width 11 height 11
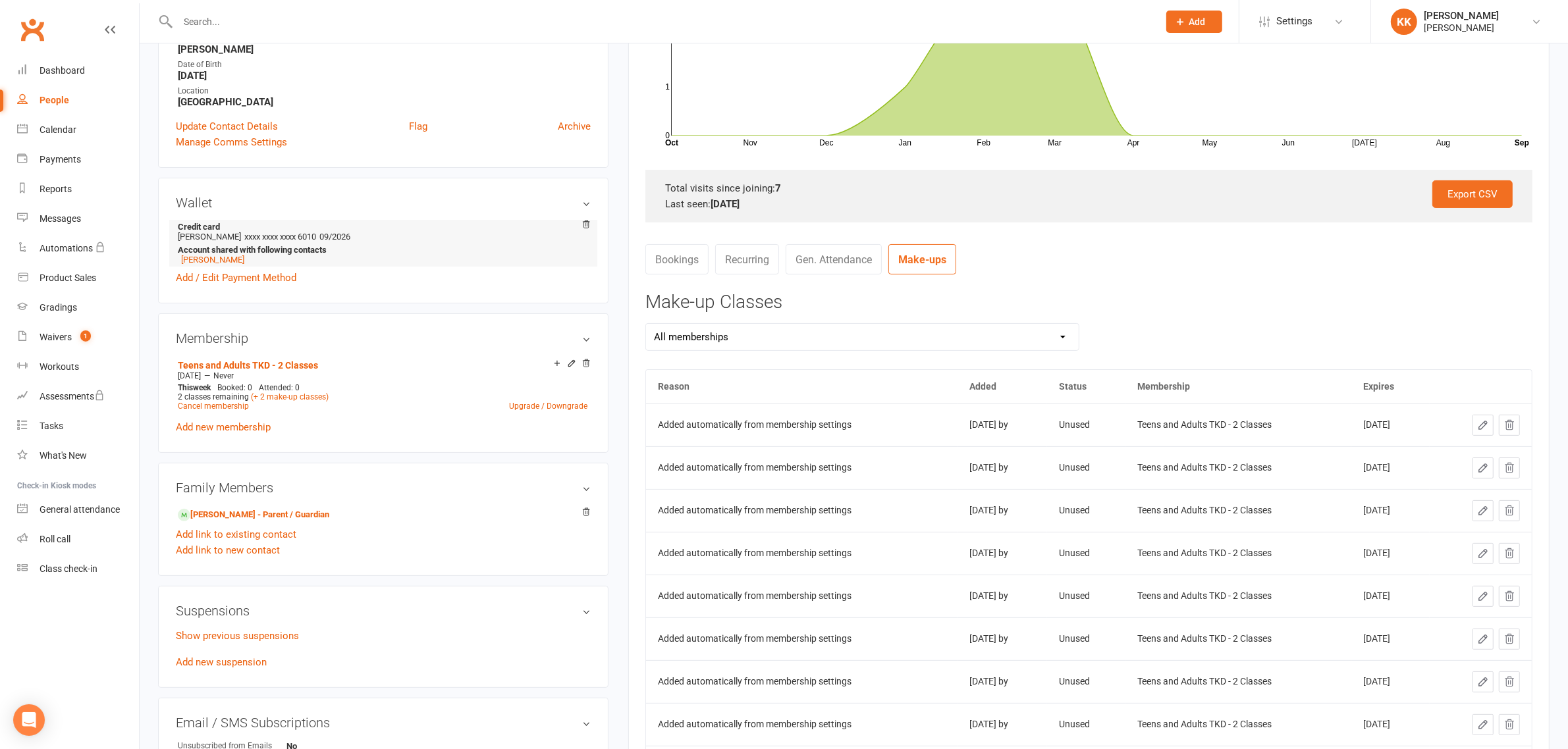
scroll to position [254, 0]
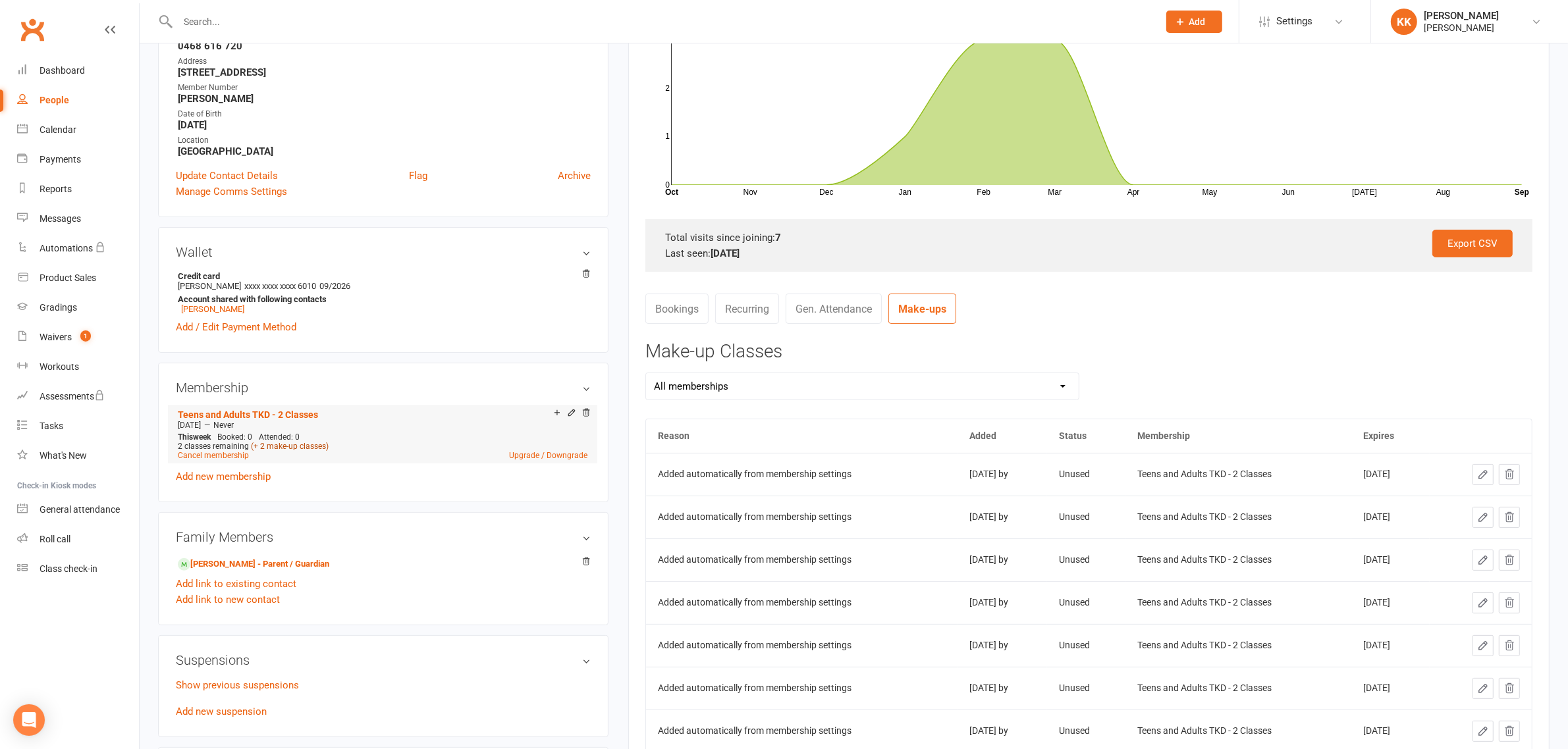
click at [315, 443] on link "(+ 2 make-up classes)" at bounding box center [289, 447] width 77 height 10
click at [277, 419] on link "Teens and Adults TKD - 2 Classes" at bounding box center [248, 414] width 141 height 11
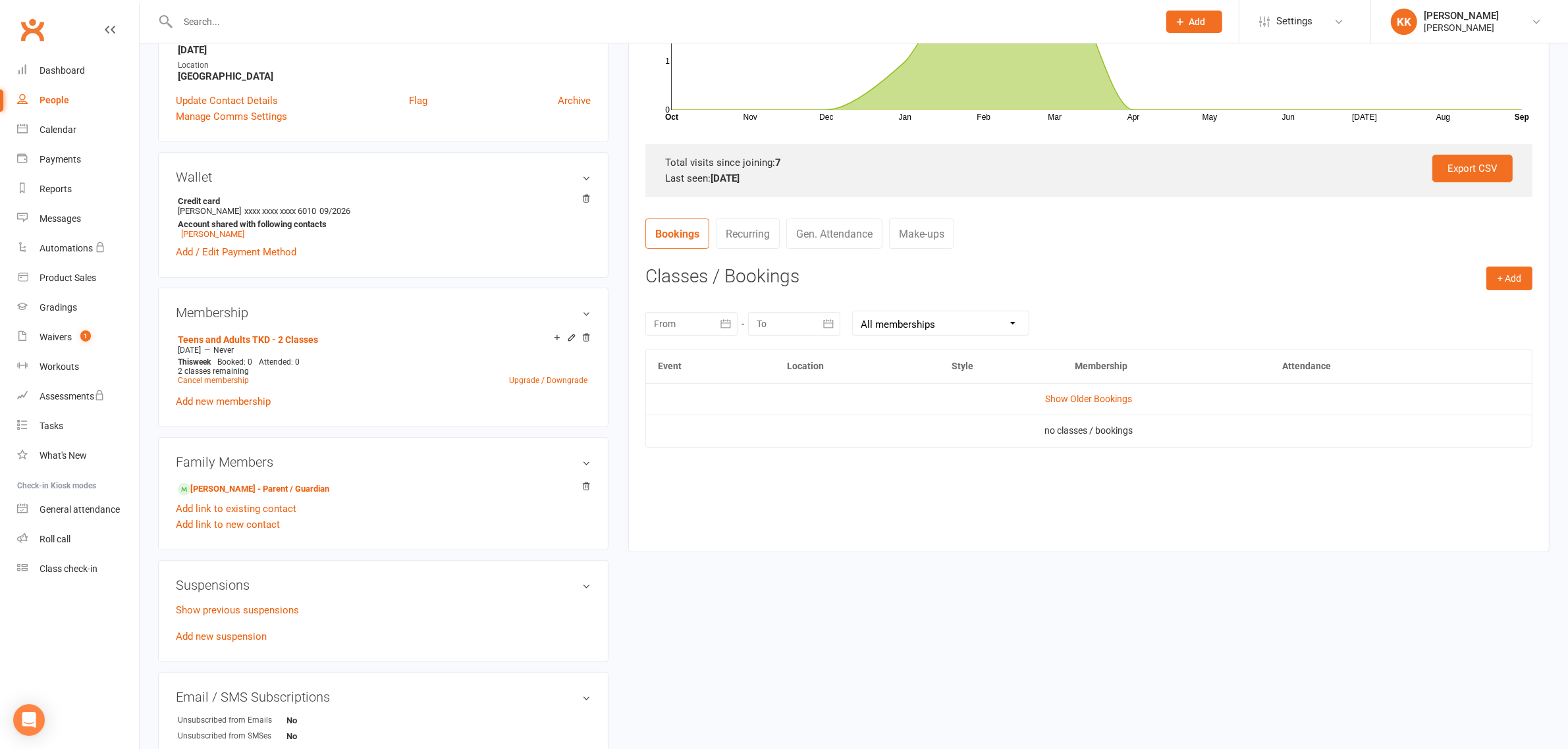
scroll to position [82, 0]
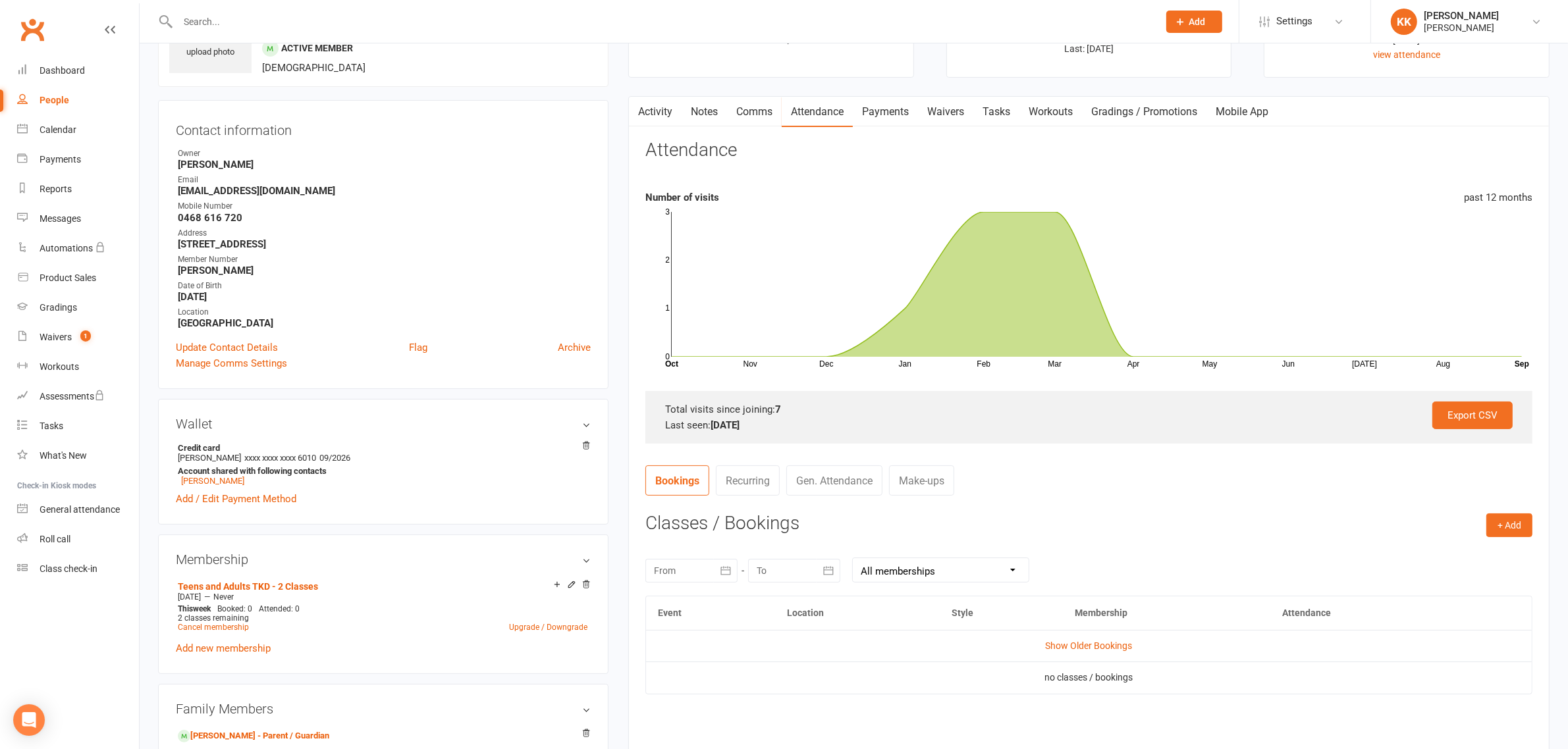
click at [902, 113] on link "Payments" at bounding box center [886, 112] width 65 height 31
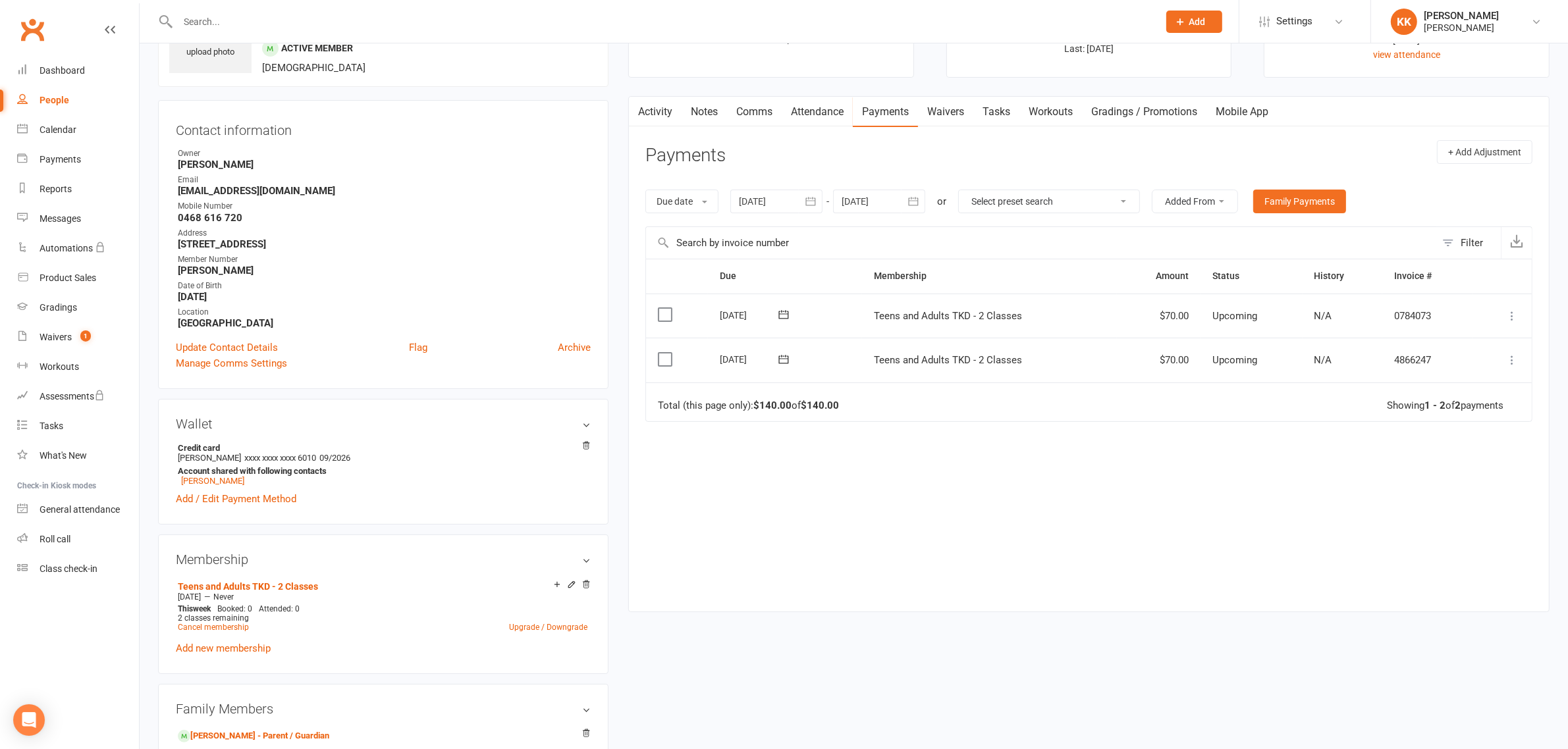
click at [790, 551] on div "Due Contact Membership Amount Status History Invoice # Select this 10 Oct 2025 …" at bounding box center [1089, 426] width 887 height 333
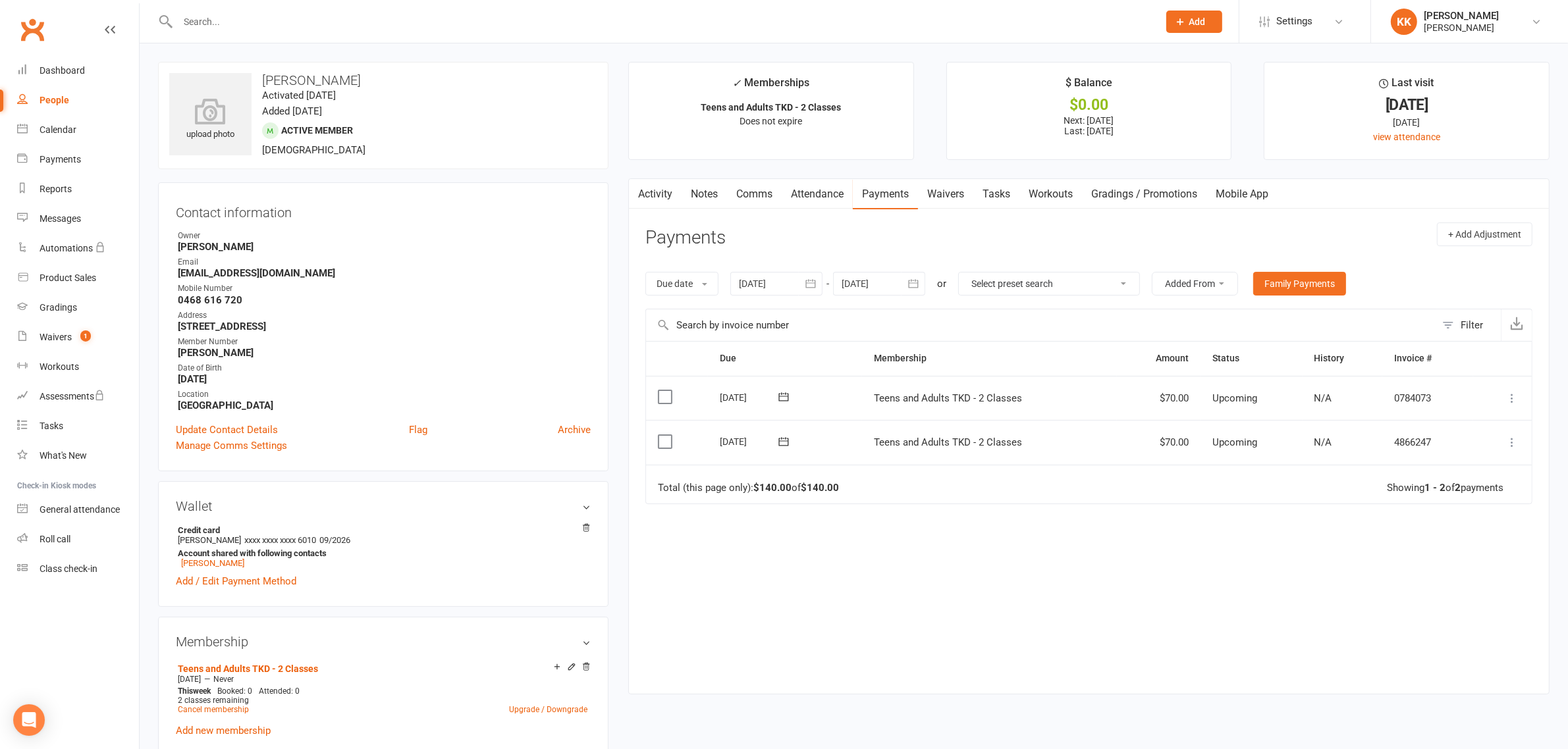
click at [59, 105] on div "People" at bounding box center [54, 99] width 30 height 11
select select "100"
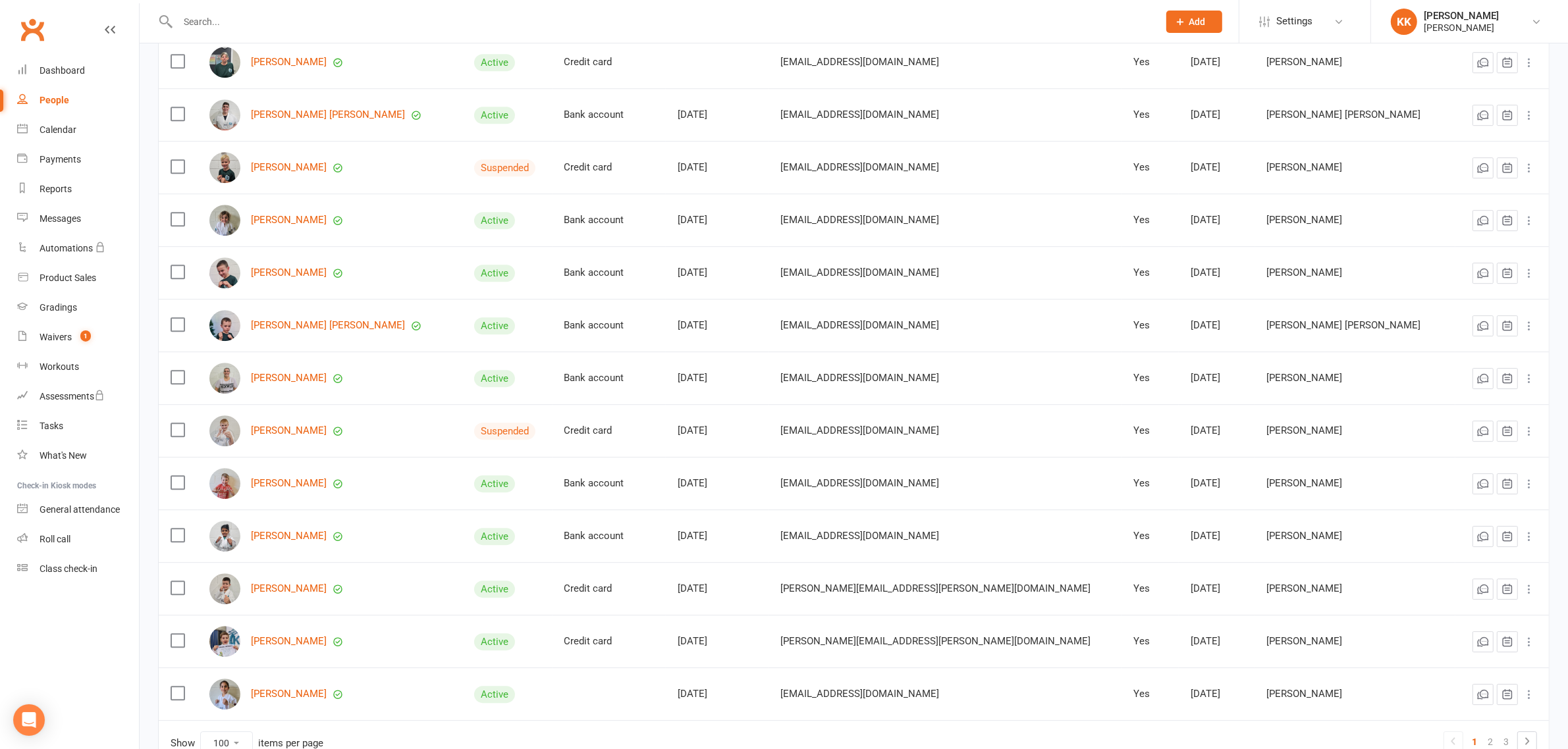
scroll to position [4881, 0]
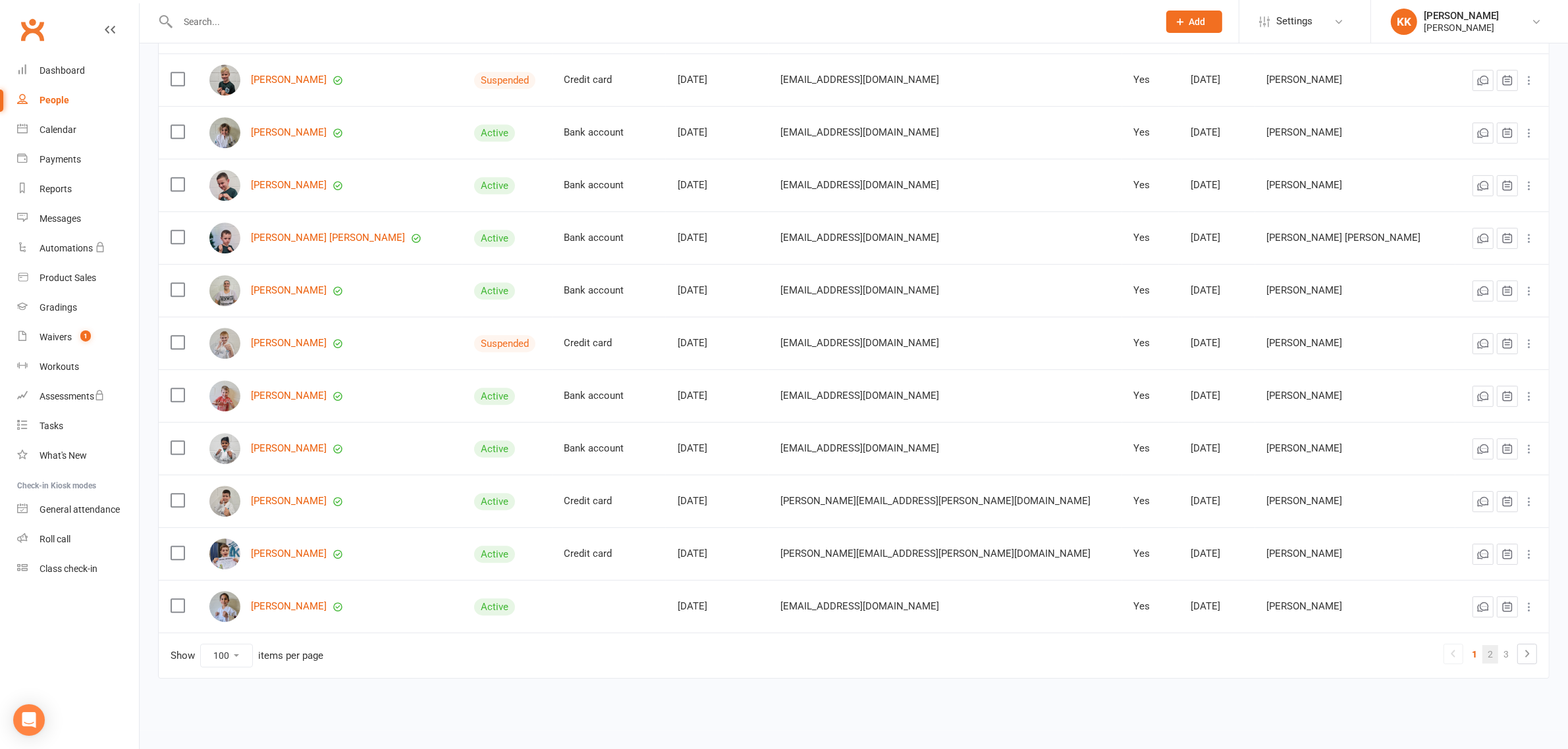
click at [1495, 657] on link "2" at bounding box center [1491, 654] width 16 height 18
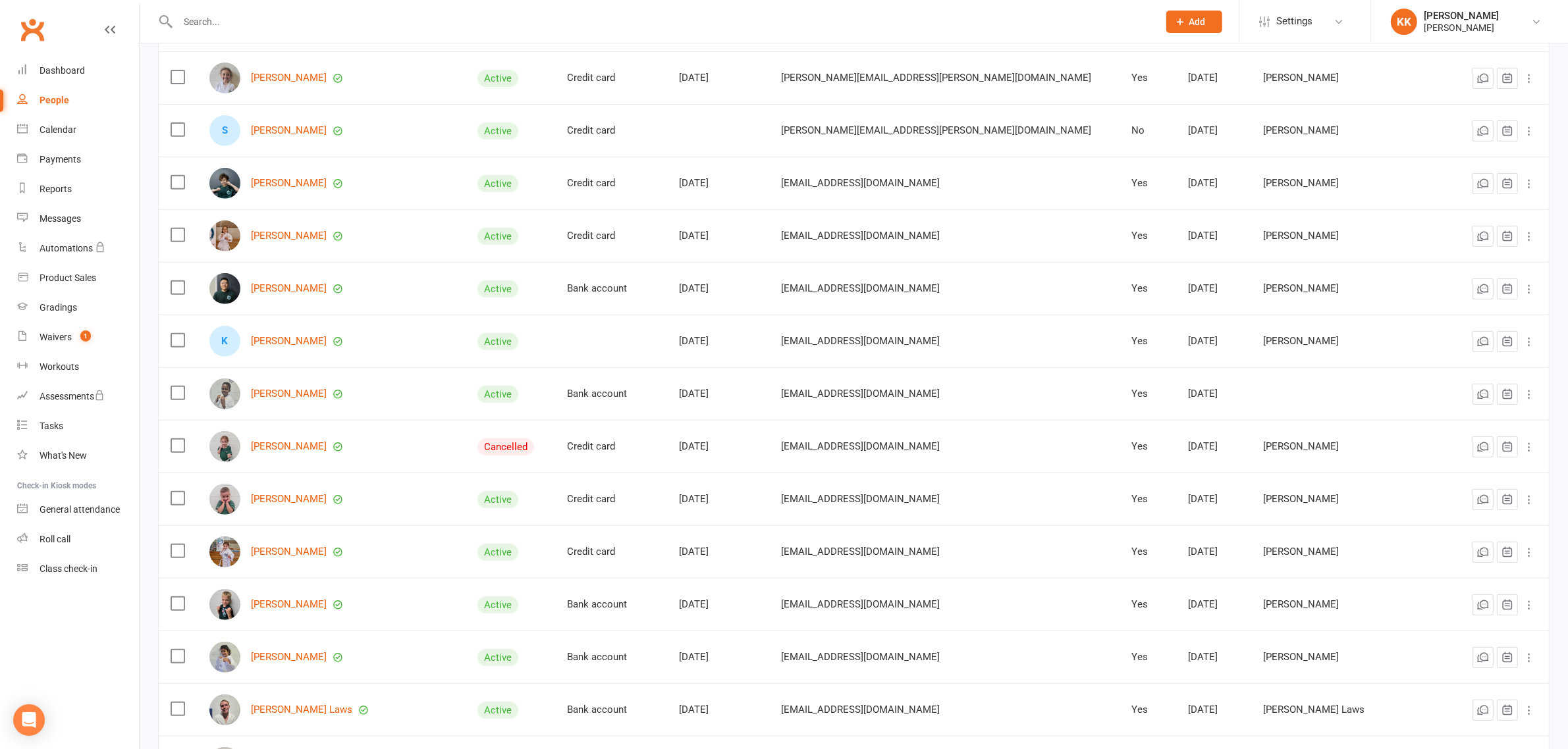
scroll to position [602, 0]
